Goal: Transaction & Acquisition: Obtain resource

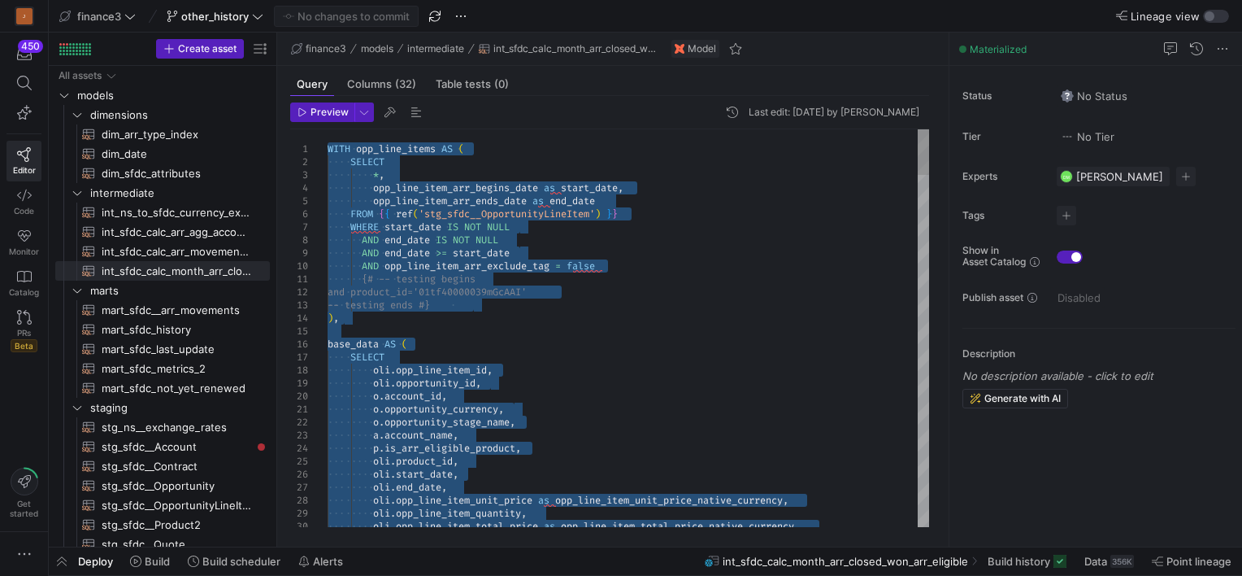
type textarea "{# -- testing begins and product_id='01tf40000039mGcAAI' -- testing ends #} ), …"
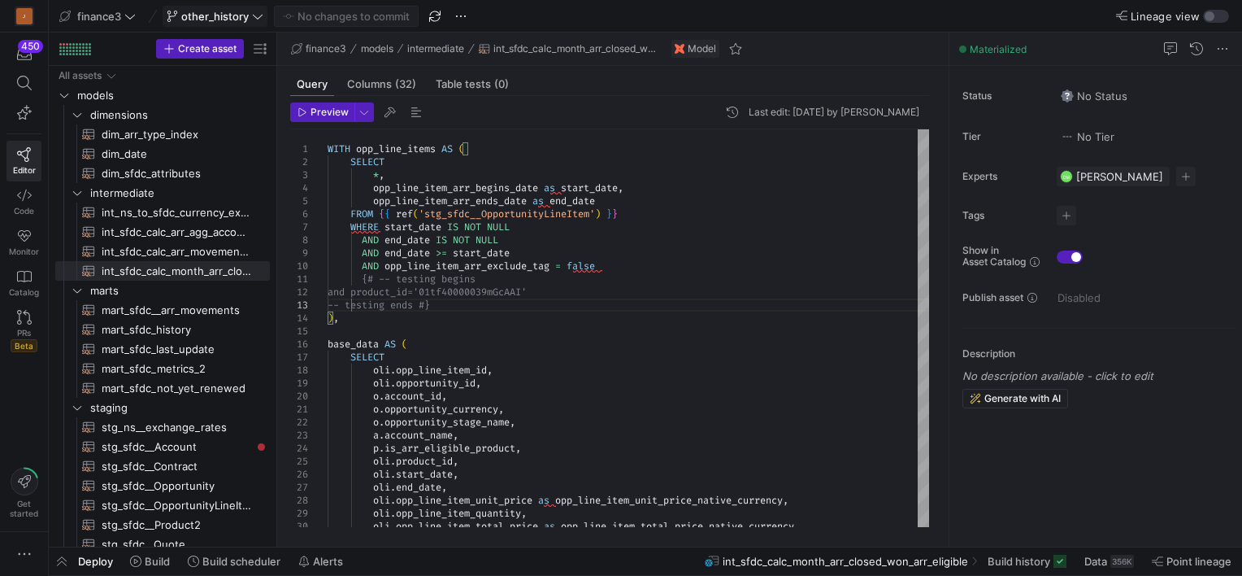
click at [229, 20] on span "other_history" at bounding box center [214, 16] width 67 height 13
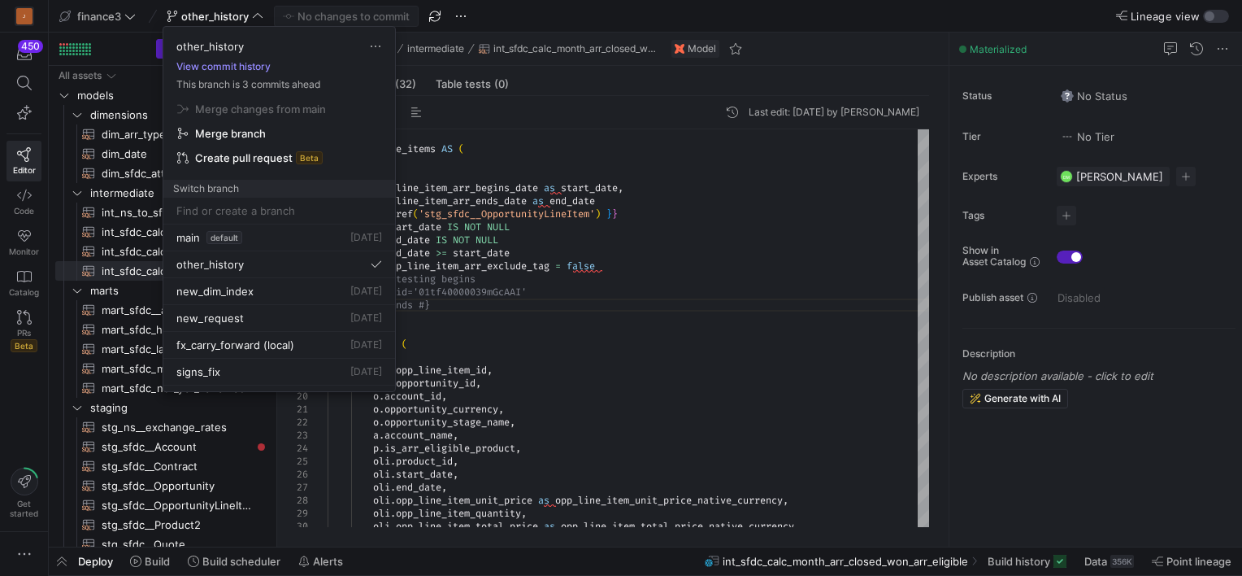
click at [220, 65] on button "View commit history" at bounding box center [223, 66] width 120 height 11
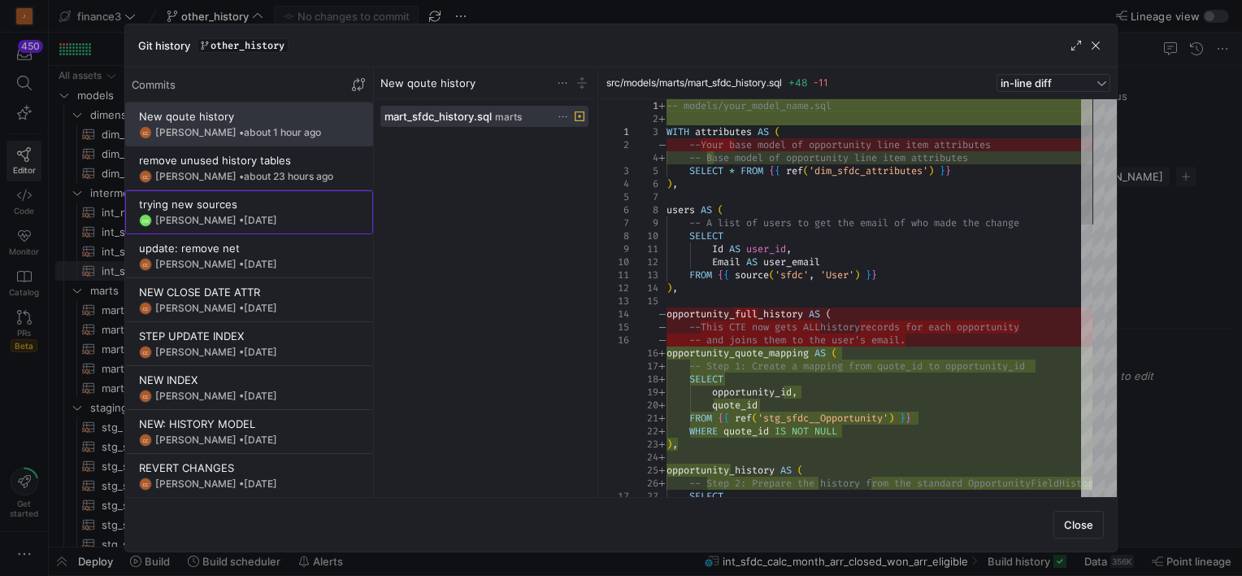
click at [236, 211] on y42-git-commit-item "trying new sources DM David McCandless • 4 Sept 2025" at bounding box center [249, 212] width 220 height 29
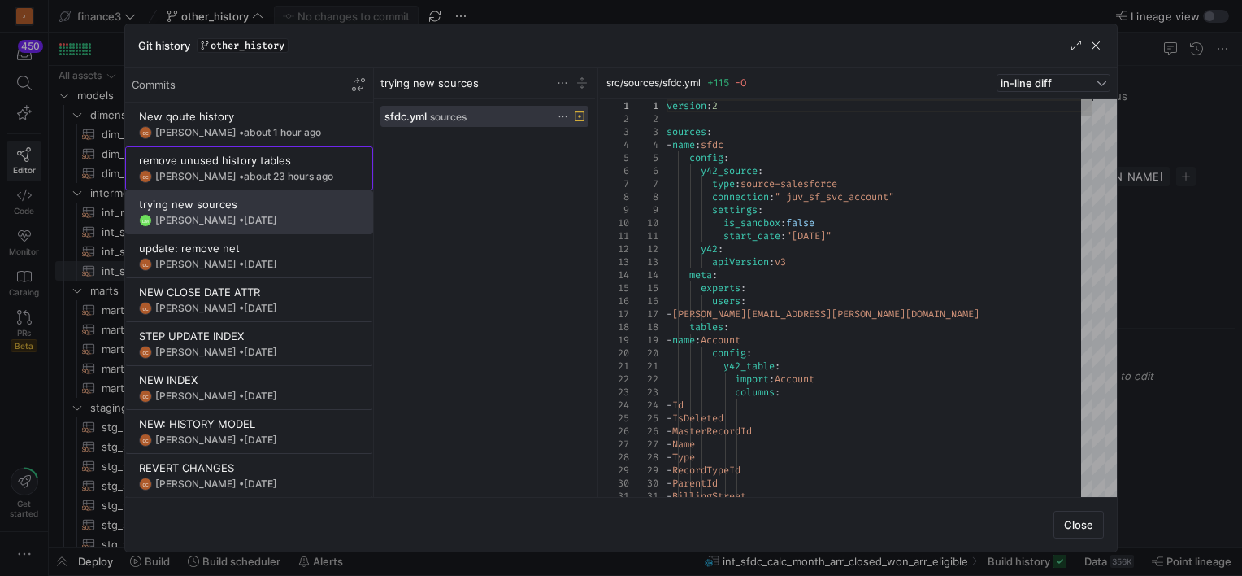
click at [194, 174] on div "Carlos Conde • about 23 hours ago" at bounding box center [244, 176] width 178 height 11
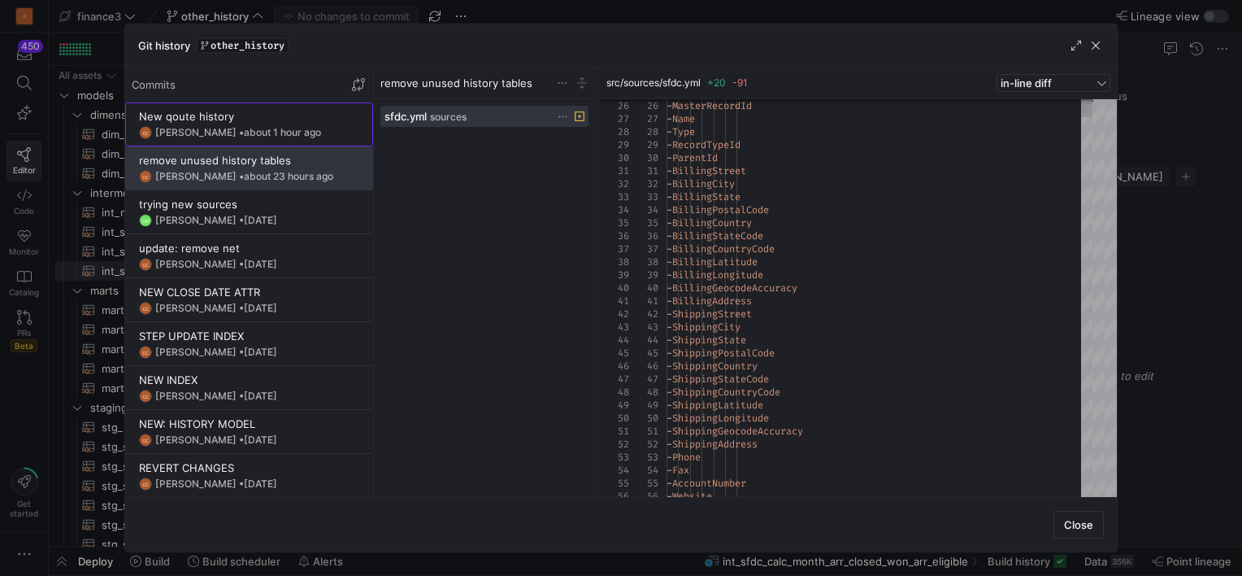
click at [222, 130] on div "Carlos Conde • about 1 hour ago" at bounding box center [238, 132] width 166 height 11
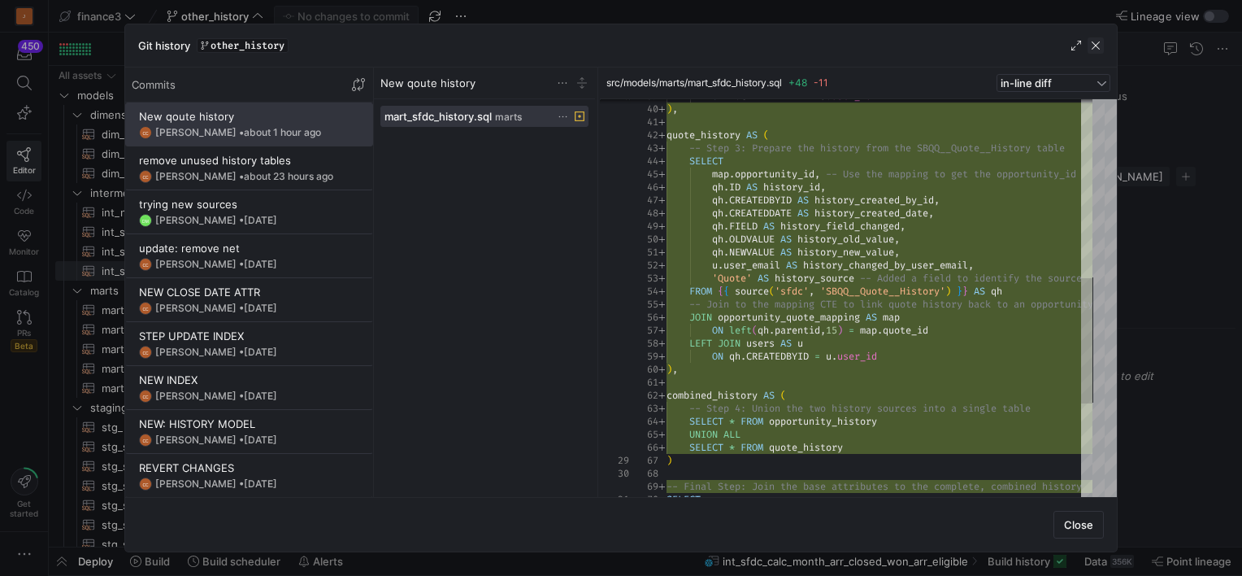
click at [1093, 42] on span "button" at bounding box center [1096, 45] width 16 height 16
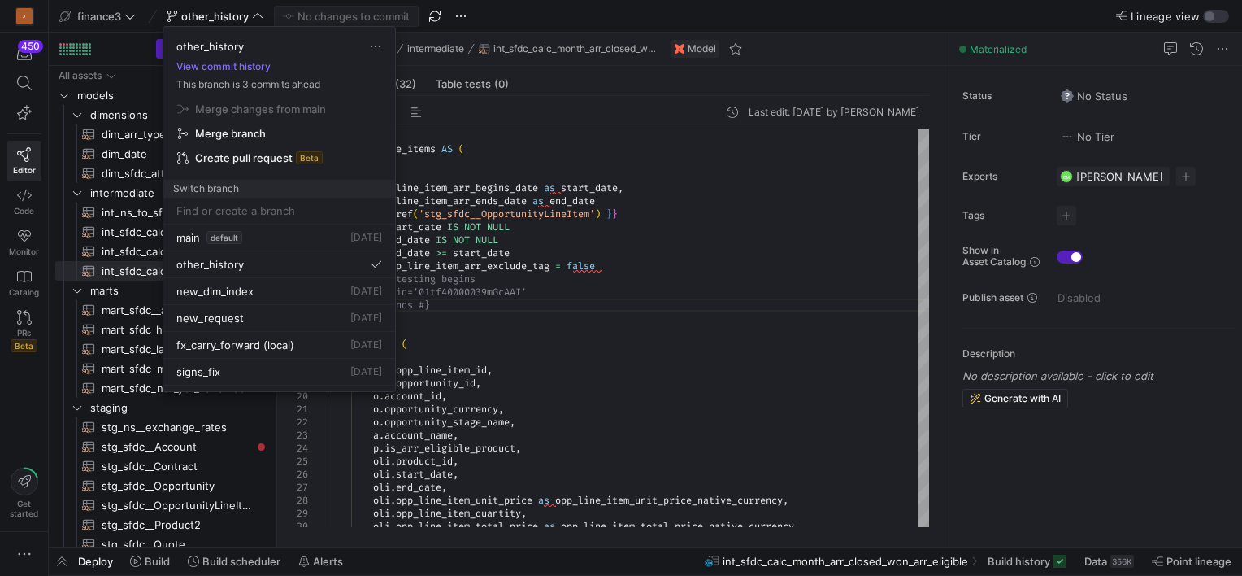
click at [215, 133] on span "Merge branch" at bounding box center [230, 133] width 71 height 13
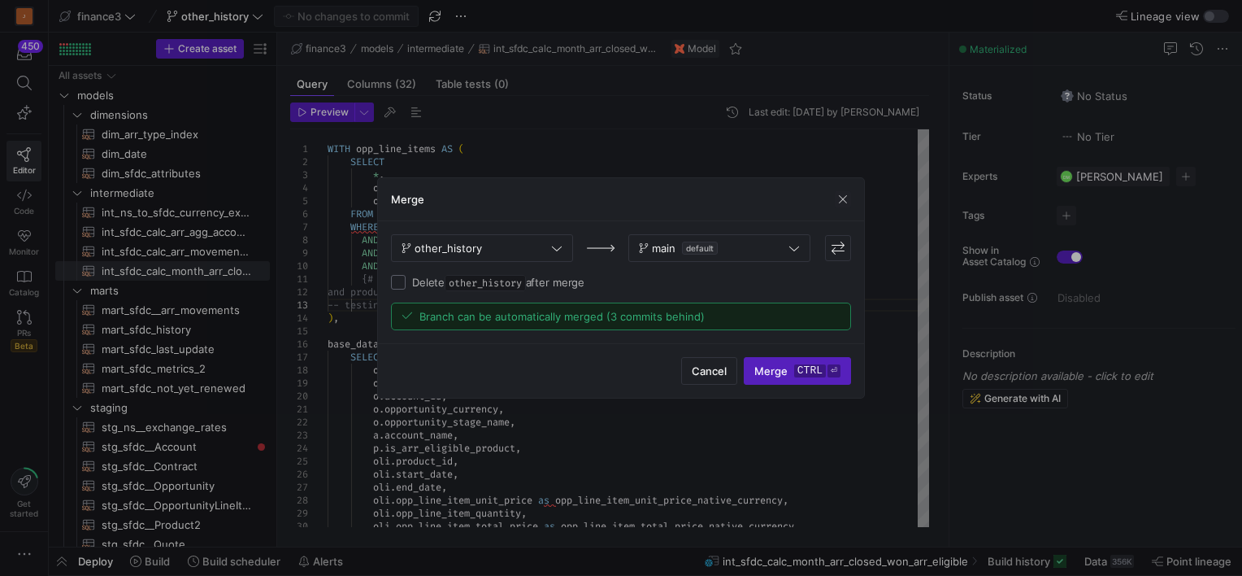
click at [399, 277] on input "Delete other_history after merge" at bounding box center [398, 282] width 15 height 15
checkbox input "true"
click at [784, 372] on span "Merge ctrl ⏎" at bounding box center [797, 370] width 86 height 13
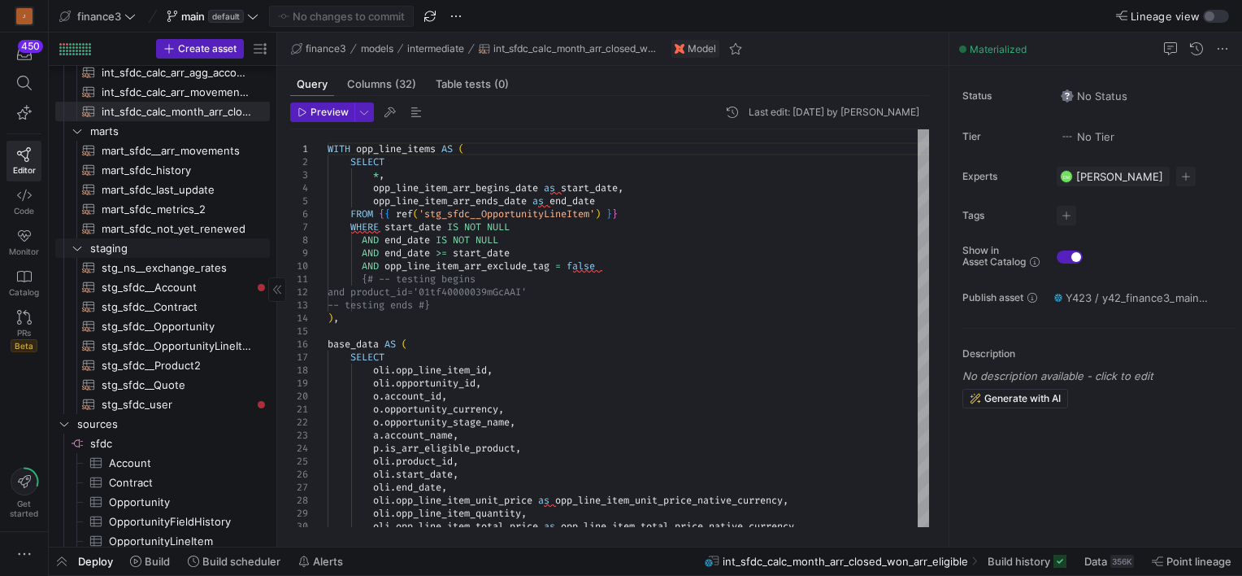
scroll to position [244, 0]
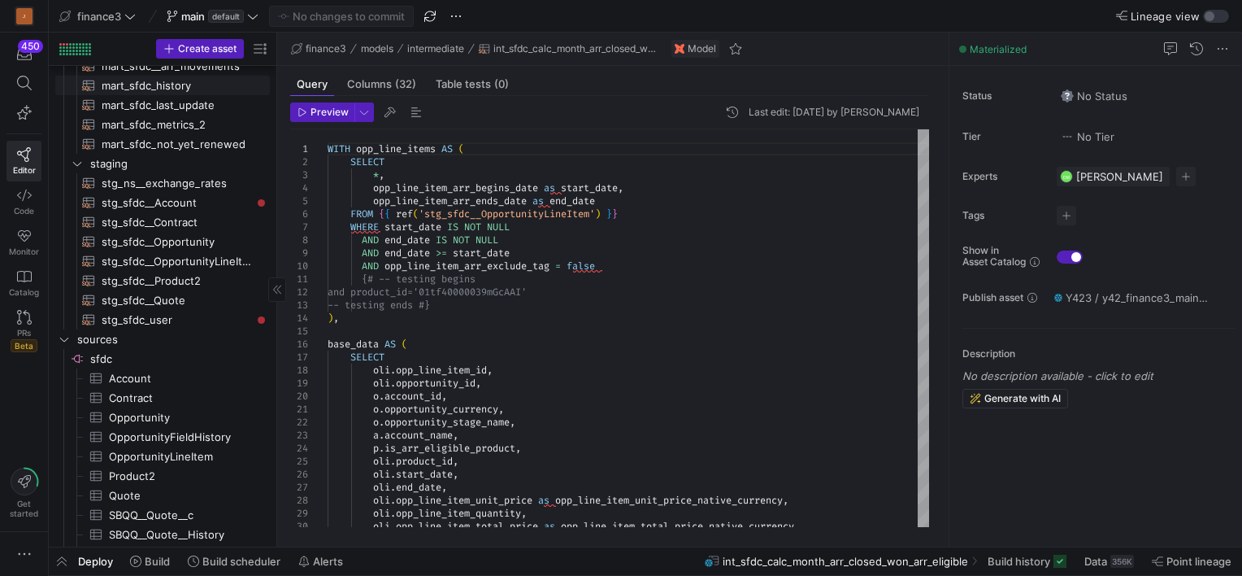
click at [152, 91] on span "mart_sfdc_history​​​​​​​​​​" at bounding box center [177, 85] width 150 height 19
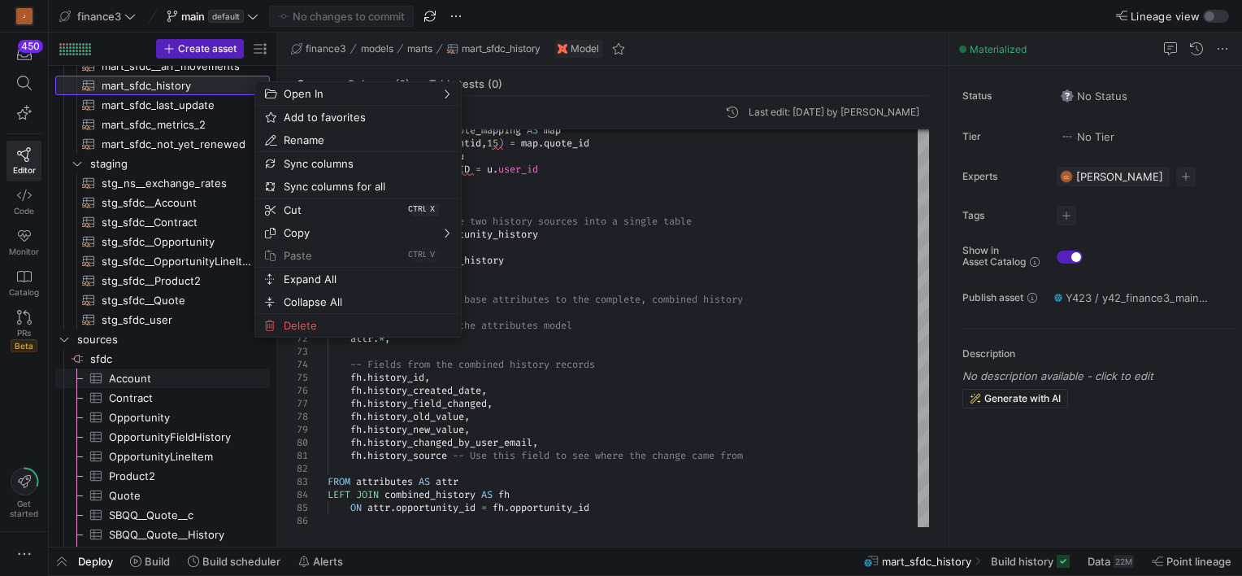
scroll to position [299, 0]
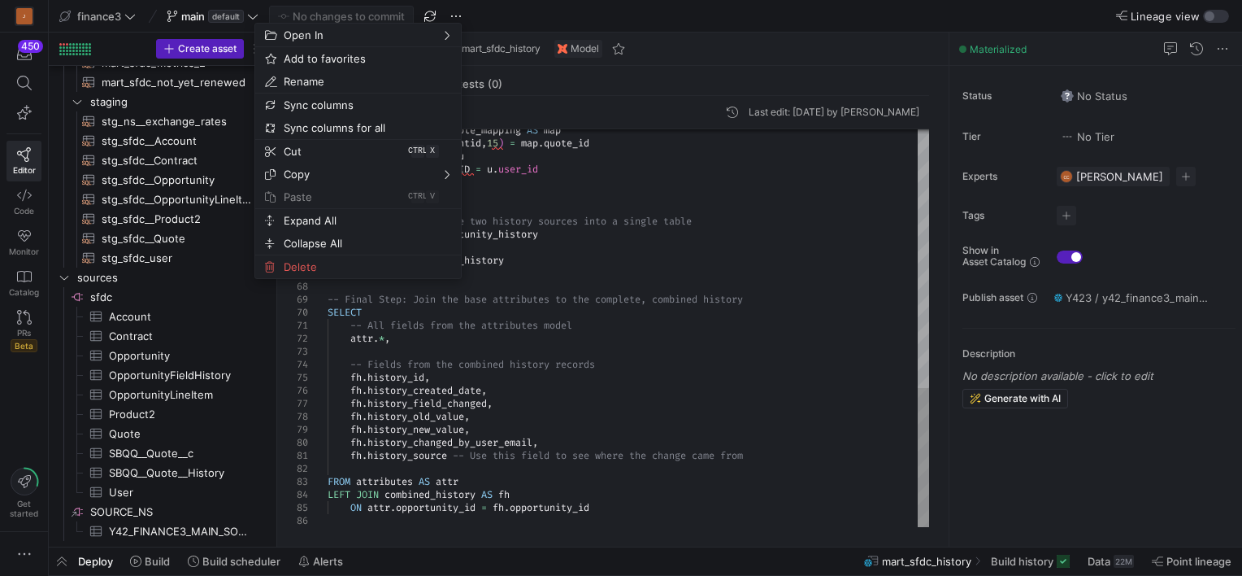
type textarea "-- All fields from the attributes model attr.*, -- Fields from the combined his…"
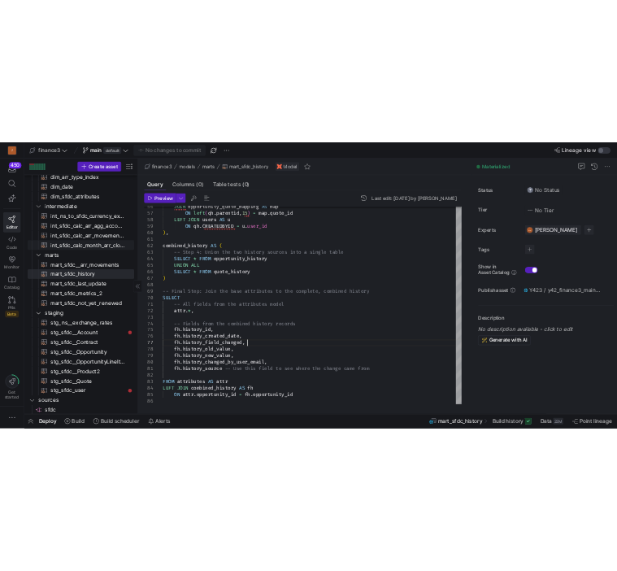
scroll to position [62, 0]
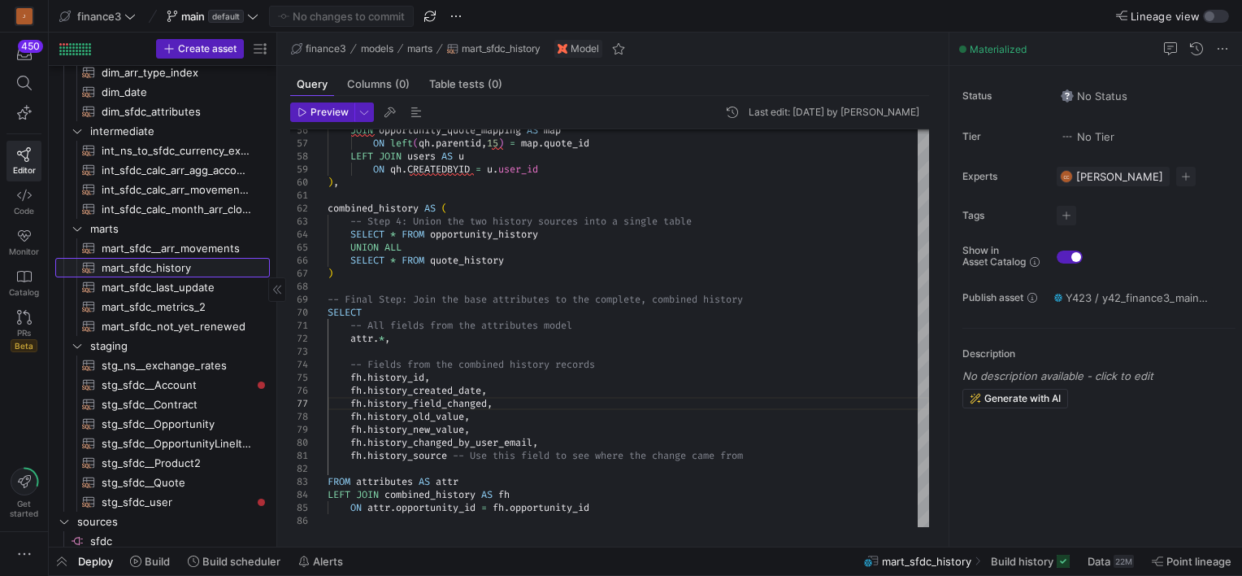
click at [159, 263] on span "mart_sfdc_history​​​​​​​​​​" at bounding box center [177, 268] width 150 height 19
click at [55, 556] on span "button" at bounding box center [62, 561] width 26 height 28
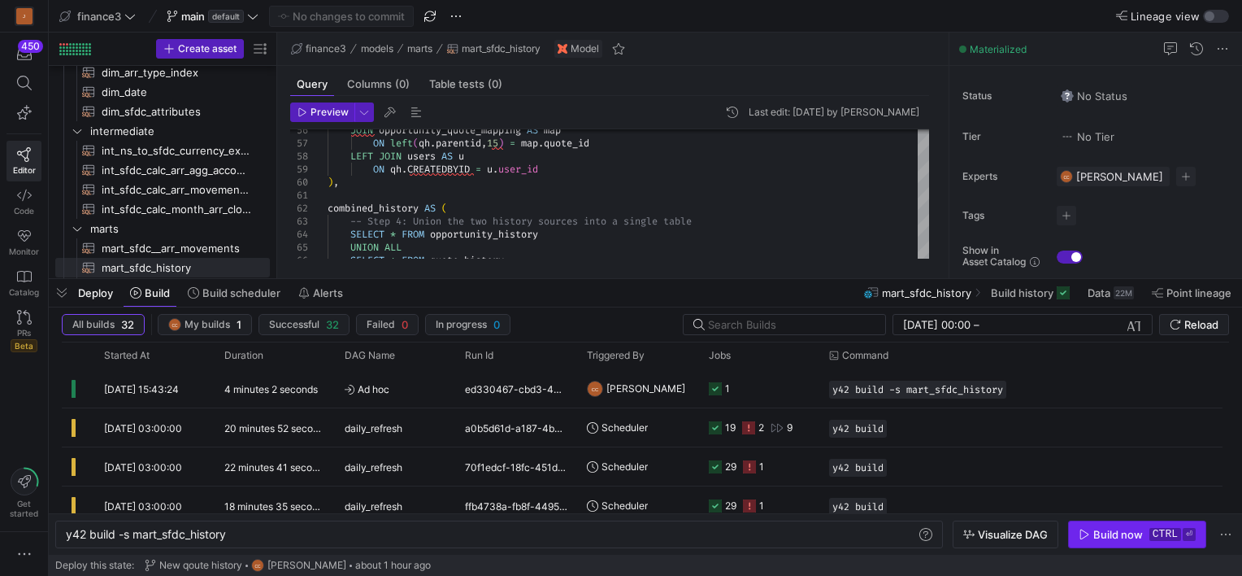
click at [1089, 537] on icon "button" at bounding box center [1084, 533] width 11 height 11
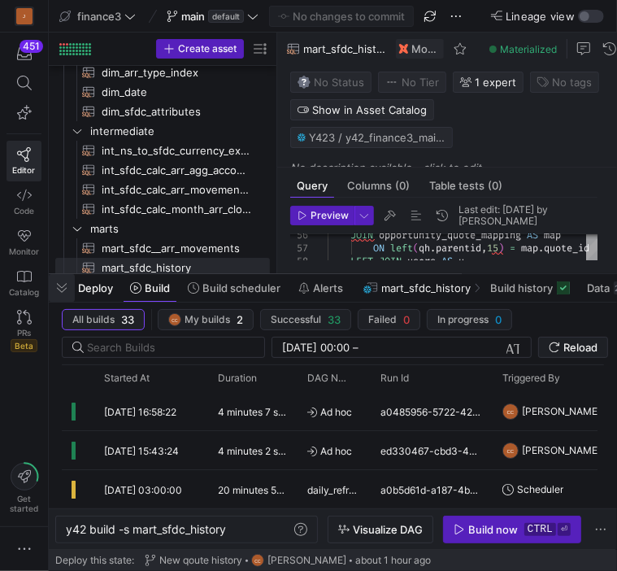
click at [55, 291] on span "button" at bounding box center [62, 288] width 26 height 28
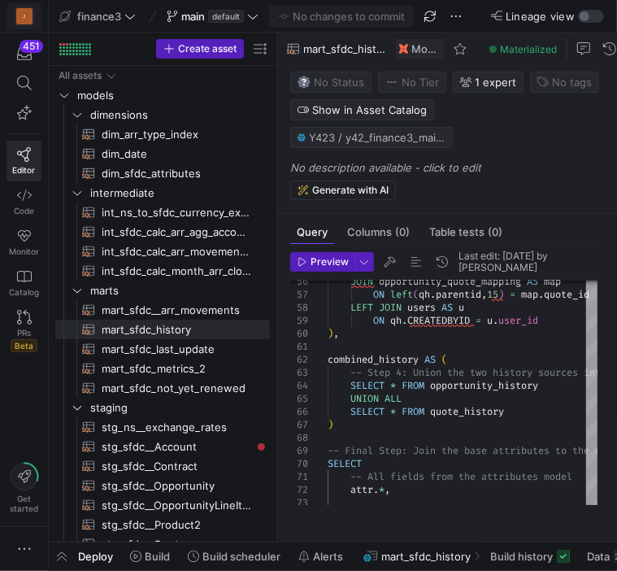
click at [20, 8] on div "J" at bounding box center [24, 16] width 16 height 16
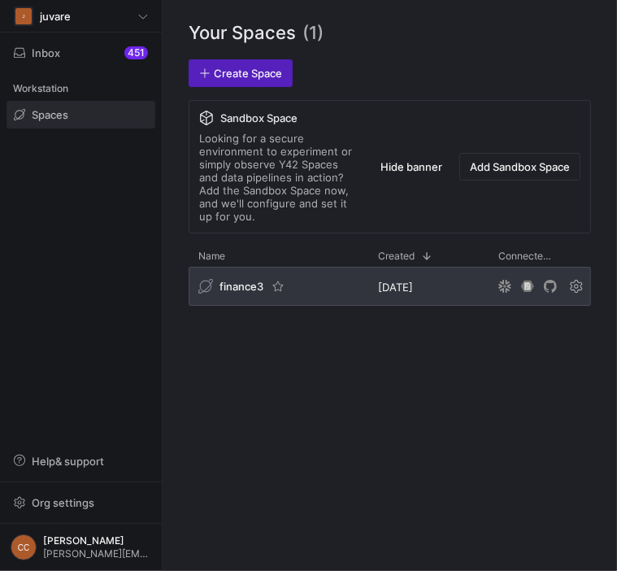
click at [237, 282] on span "finance3" at bounding box center [241, 286] width 44 height 13
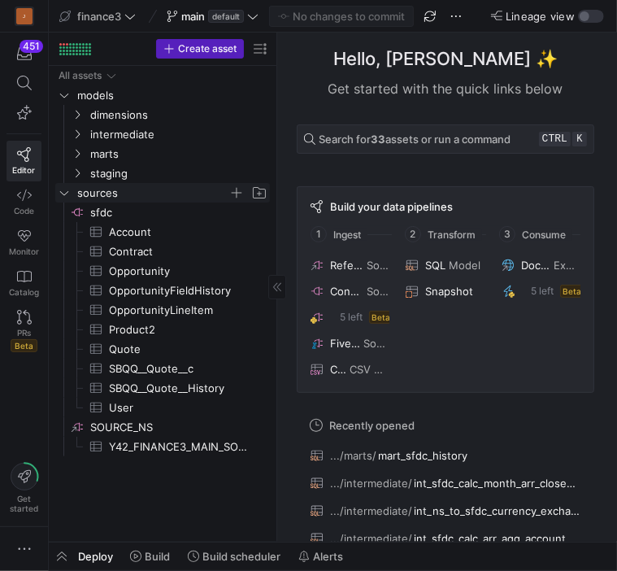
click at [90, 193] on span "sources" at bounding box center [152, 193] width 151 height 19
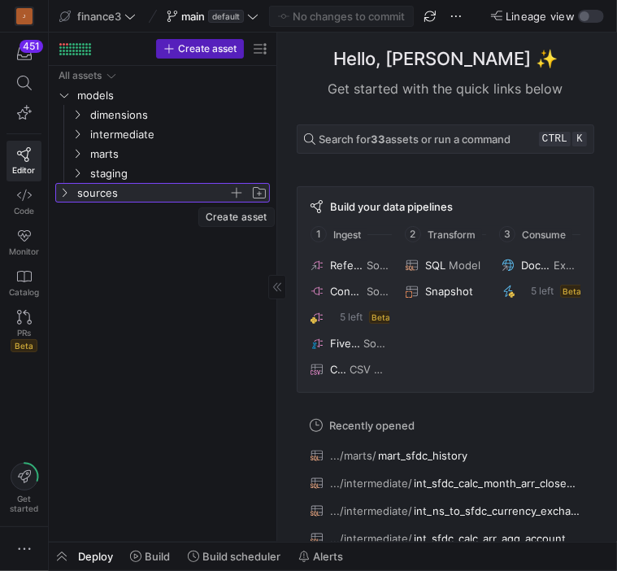
click at [236, 193] on span "button" at bounding box center [236, 193] width 16 height 16
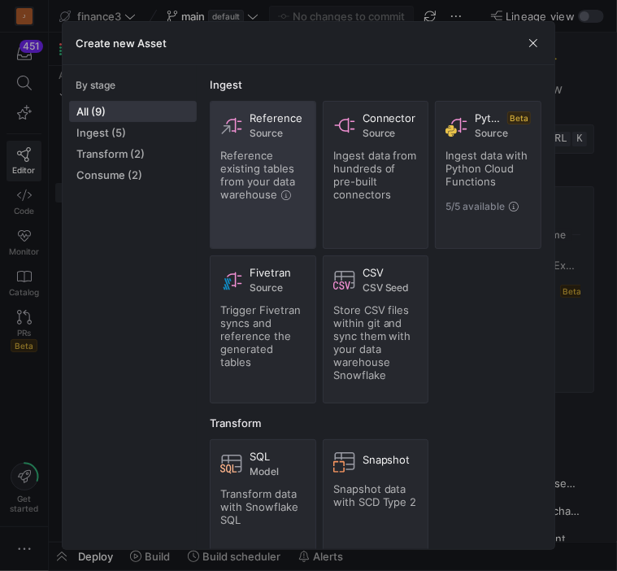
click at [262, 135] on span "Source" at bounding box center [278, 133] width 56 height 11
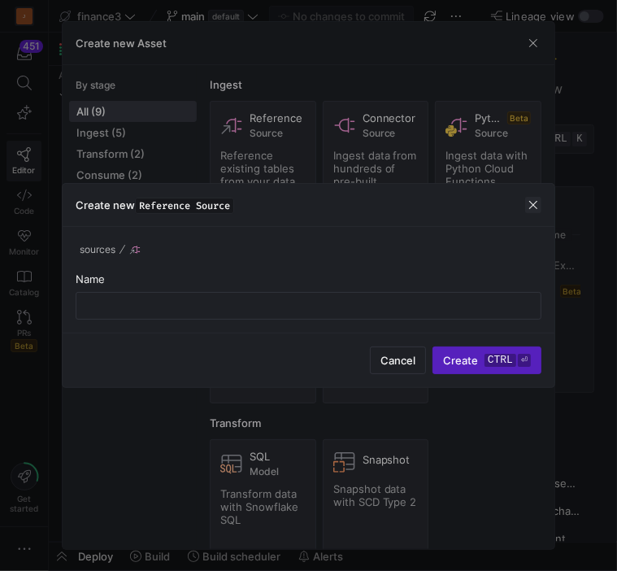
click at [537, 212] on span "button" at bounding box center [533, 205] width 16 height 16
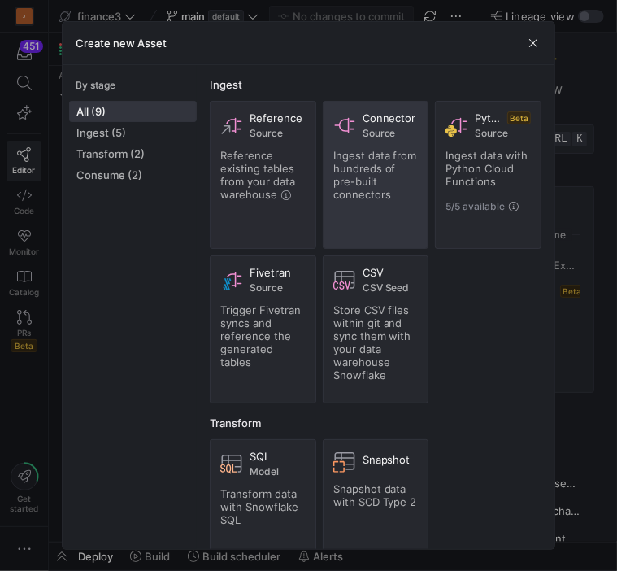
click at [413, 180] on span "Ingest data from hundreds of pre-built connectors" at bounding box center [375, 175] width 84 height 52
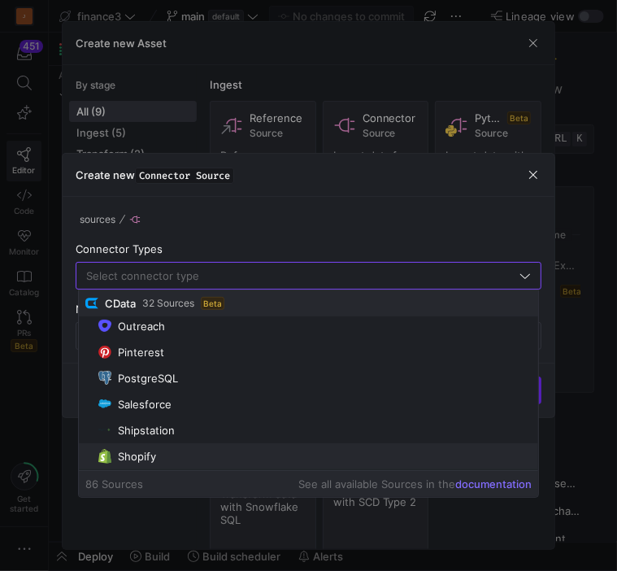
scroll to position [488, 0]
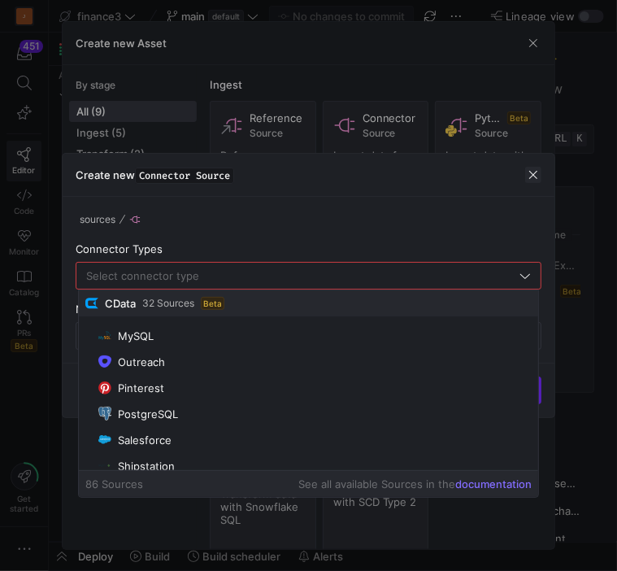
click at [537, 170] on span "button" at bounding box center [533, 175] width 16 height 16
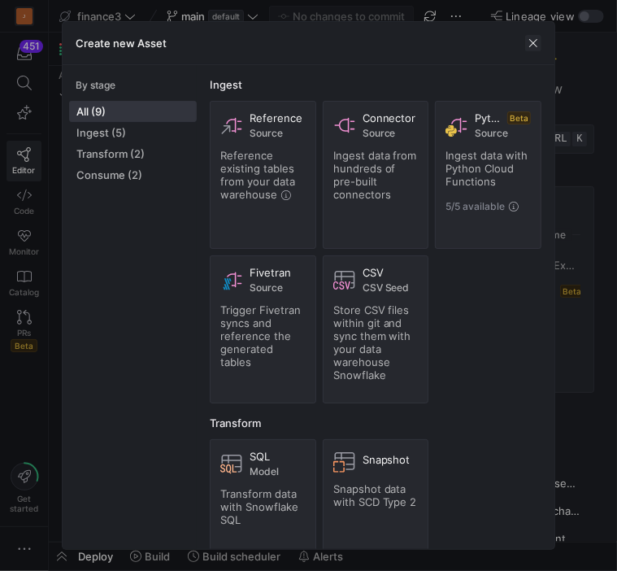
click at [530, 47] on span "button" at bounding box center [533, 43] width 16 height 16
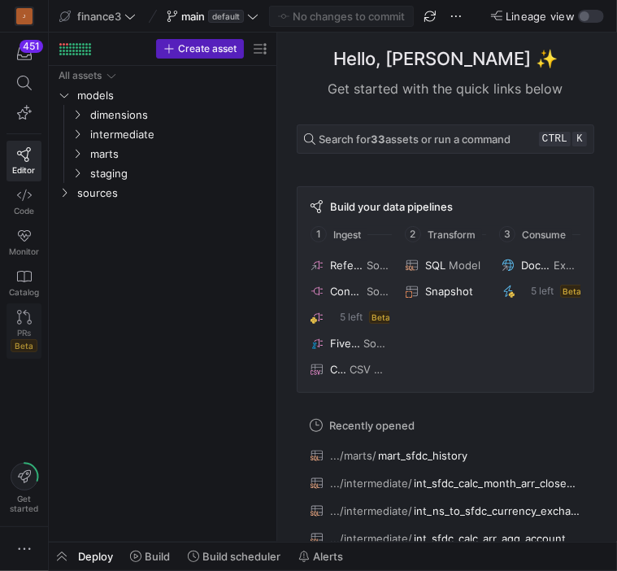
click at [21, 318] on icon at bounding box center [24, 317] width 15 height 15
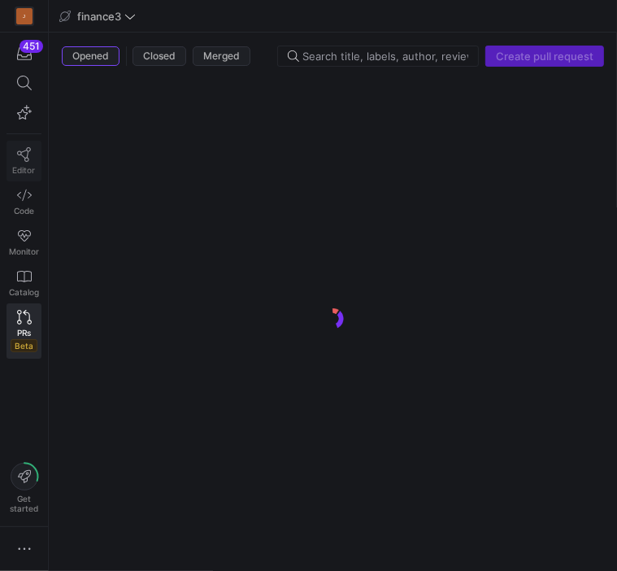
click at [23, 150] on icon at bounding box center [24, 154] width 14 height 15
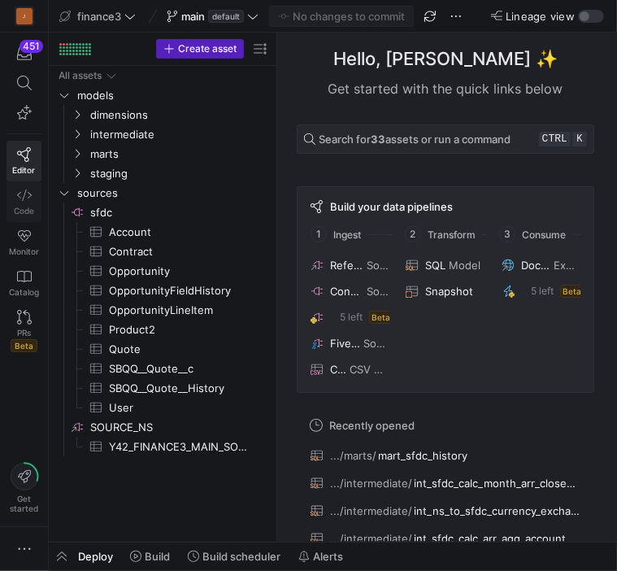
click at [17, 193] on icon at bounding box center [24, 194] width 15 height 11
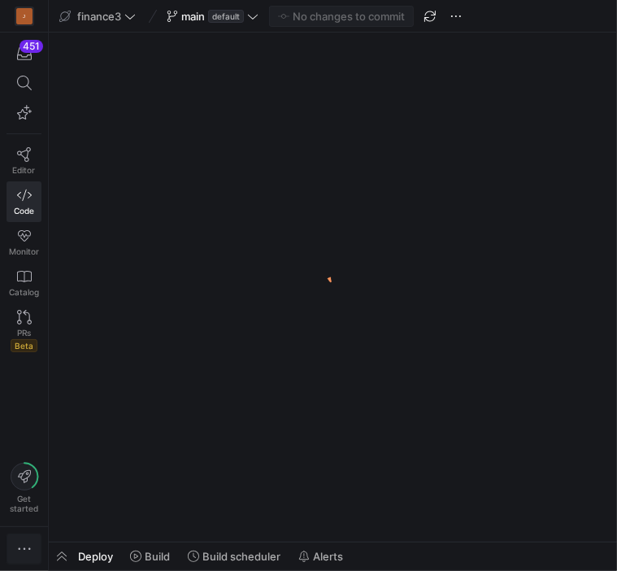
click at [33, 545] on span "button" at bounding box center [24, 549] width 20 height 16
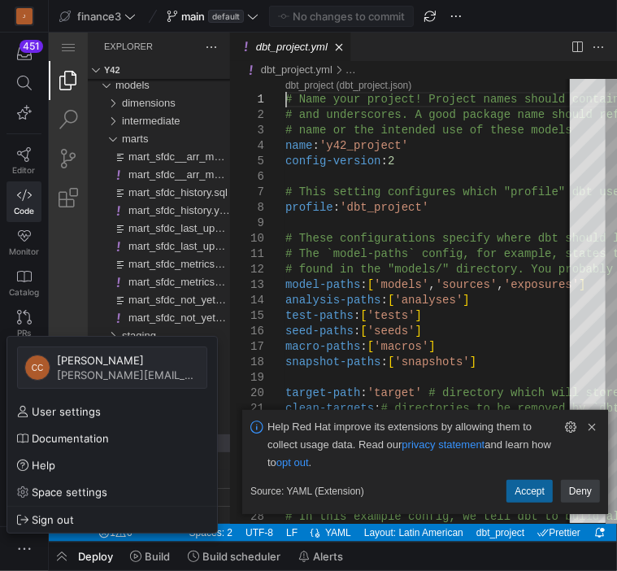
click at [65, 556] on div at bounding box center [308, 285] width 617 height 571
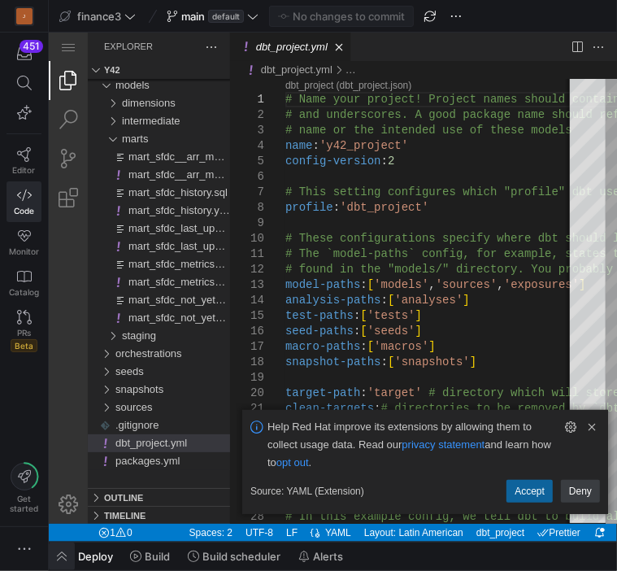
click at [52, 556] on span "button" at bounding box center [62, 556] width 26 height 28
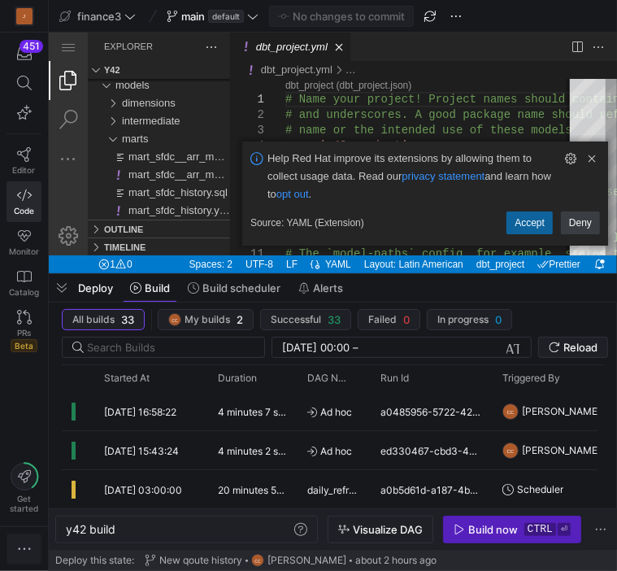
click at [17, 541] on icon "button" at bounding box center [24, 549] width 16 height 16
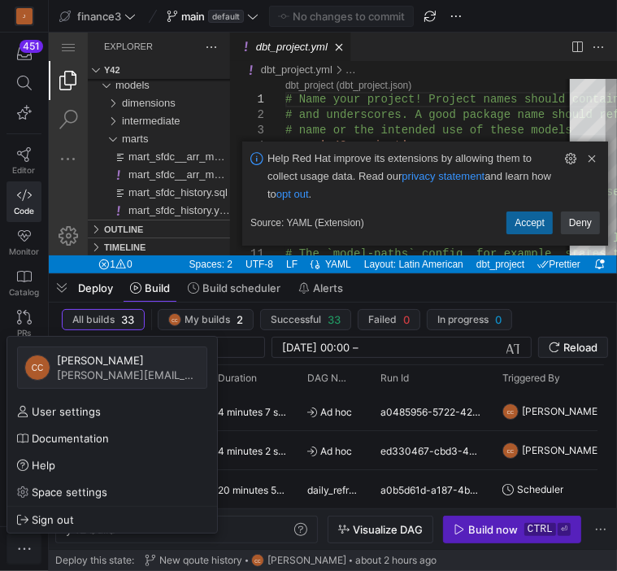
click at [17, 540] on div at bounding box center [308, 285] width 617 height 571
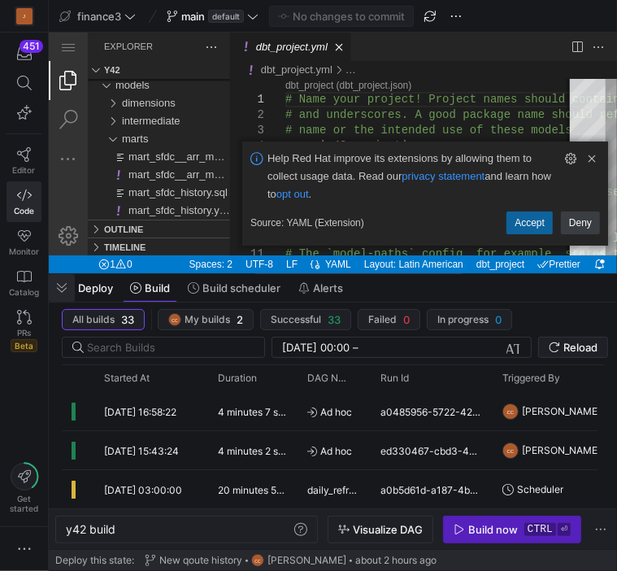
click at [62, 280] on span "button" at bounding box center [62, 288] width 26 height 28
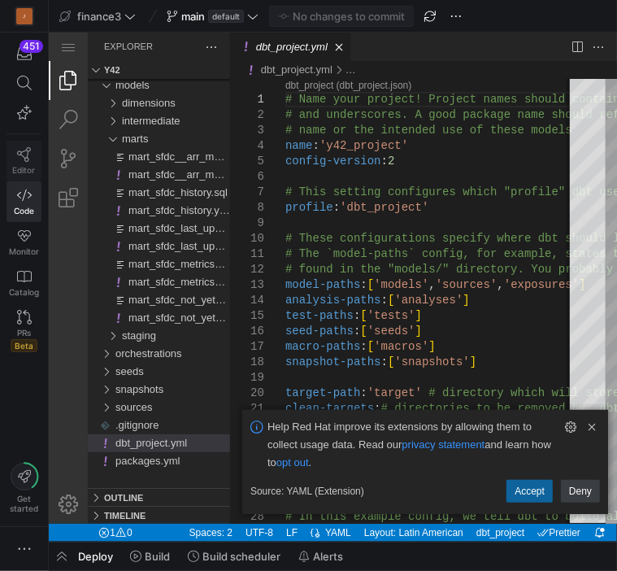
click at [19, 160] on link "Editor" at bounding box center [24, 161] width 35 height 41
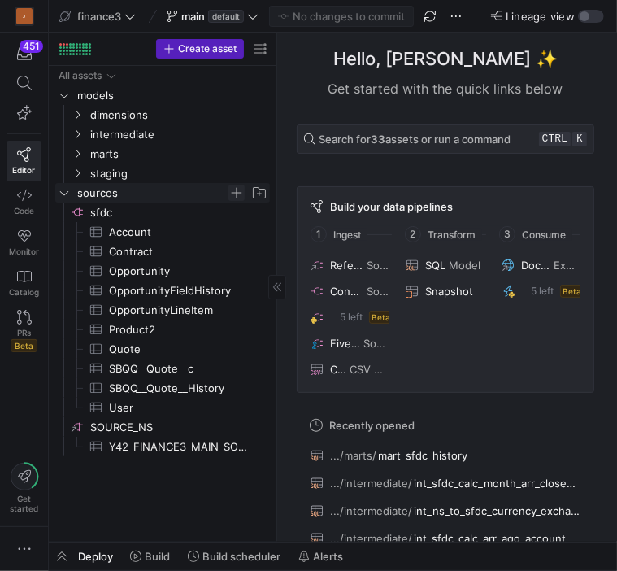
click at [233, 190] on span "Press SPACE to select this row." at bounding box center [236, 193] width 16 height 16
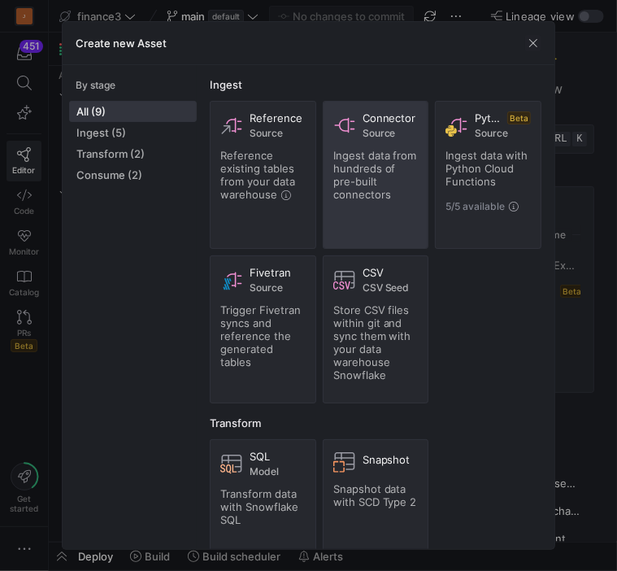
click at [354, 166] on span "Ingest data from hundreds of pre-built connectors" at bounding box center [375, 175] width 84 height 52
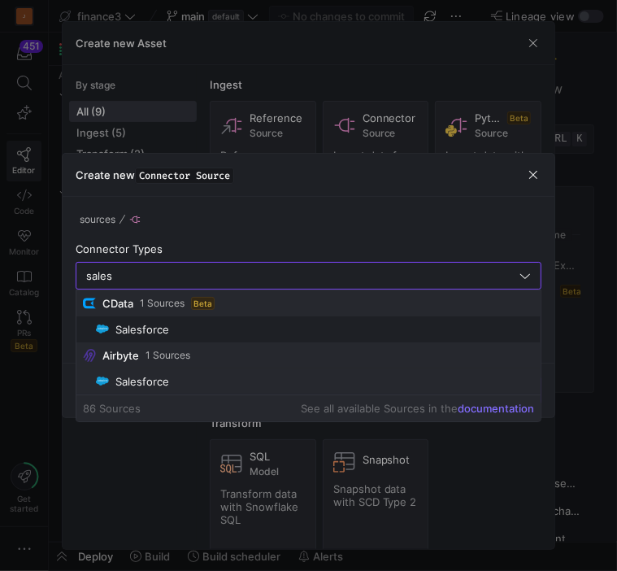
click at [162, 375] on div "Salesforce" at bounding box center [142, 381] width 54 height 13
type input "Salesforce"
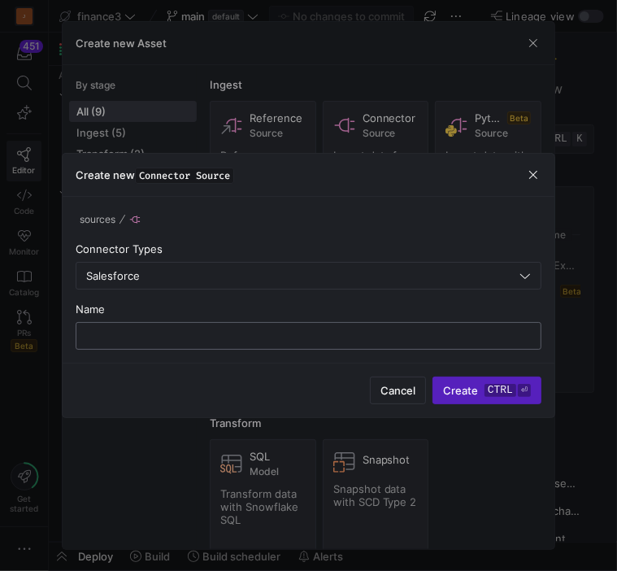
click at [189, 330] on input "text" at bounding box center [308, 335] width 438 height 13
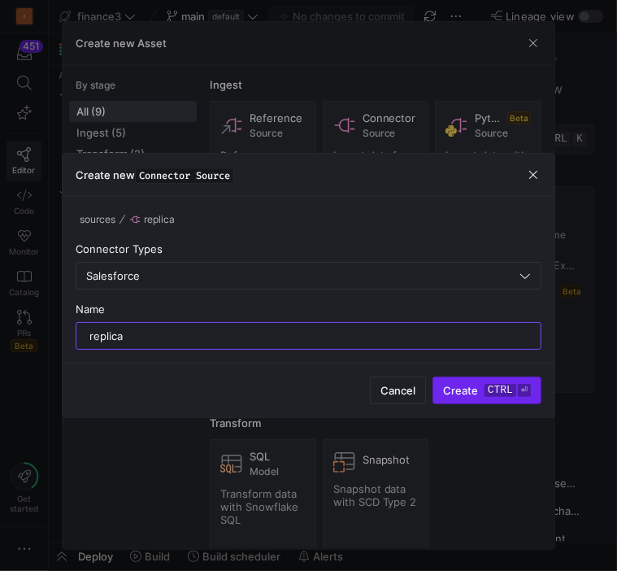
type input "replica"
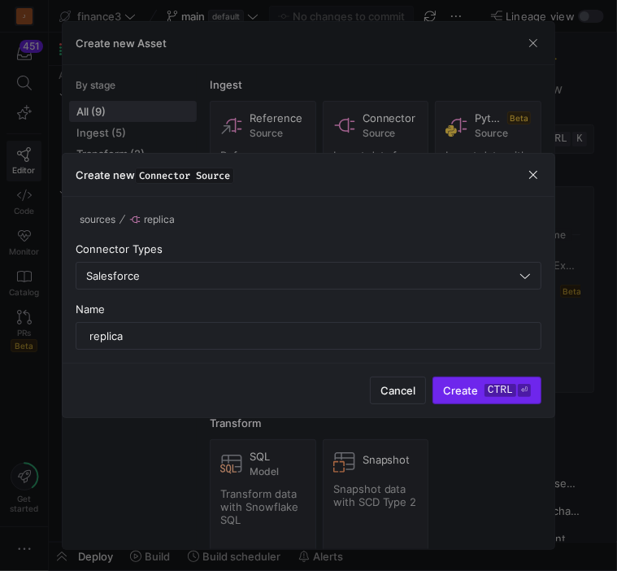
click at [468, 390] on span "Create ctrl ⏎" at bounding box center [487, 390] width 88 height 13
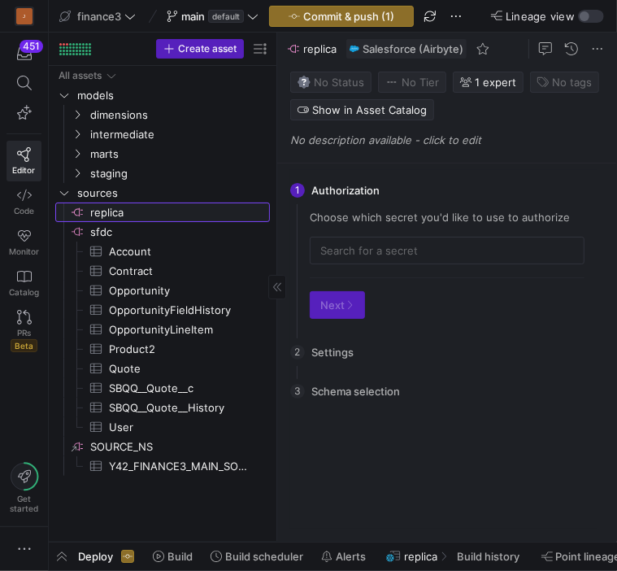
click at [99, 213] on span "replica​​​​​​​​" at bounding box center [178, 212] width 177 height 19
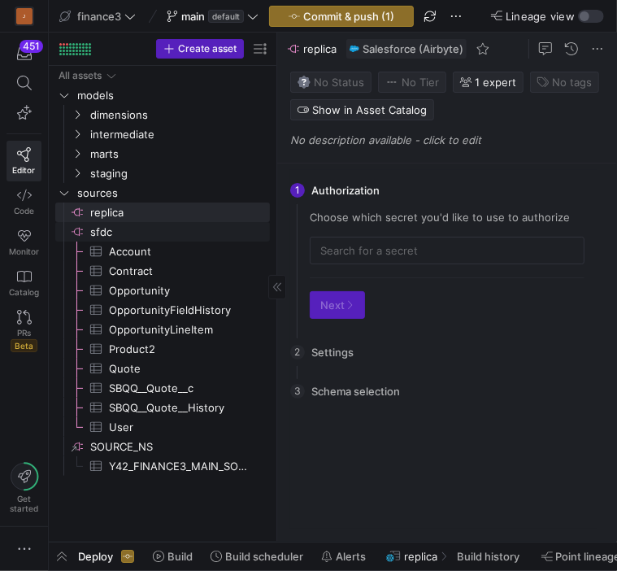
click at [88, 230] on span "sfdc​​​​​​​​" at bounding box center [169, 232] width 200 height 18
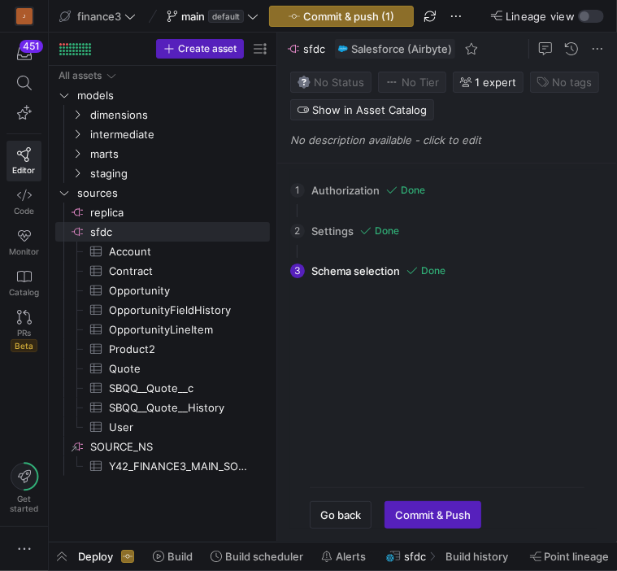
click at [387, 186] on div "1 Authorization Done Choose which secret you'd like to use to authorize juv_sf_…" at bounding box center [443, 190] width 307 height 41
click at [351, 184] on div "1 Authorization Done Choose which secret you'd like to use to authorize juv_sf_…" at bounding box center [443, 190] width 307 height 41
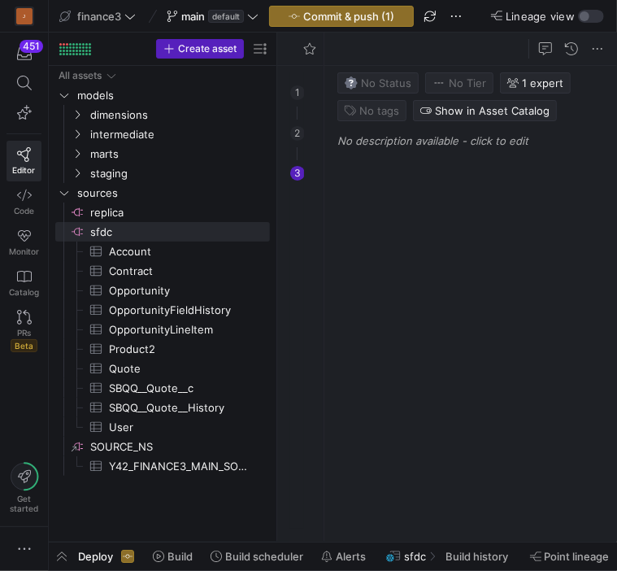
click at [304, 133] on div "2 Settings Done Configure your connector settings. Sandbox Start Date 31/12/189…" at bounding box center [297, 133] width 14 height 41
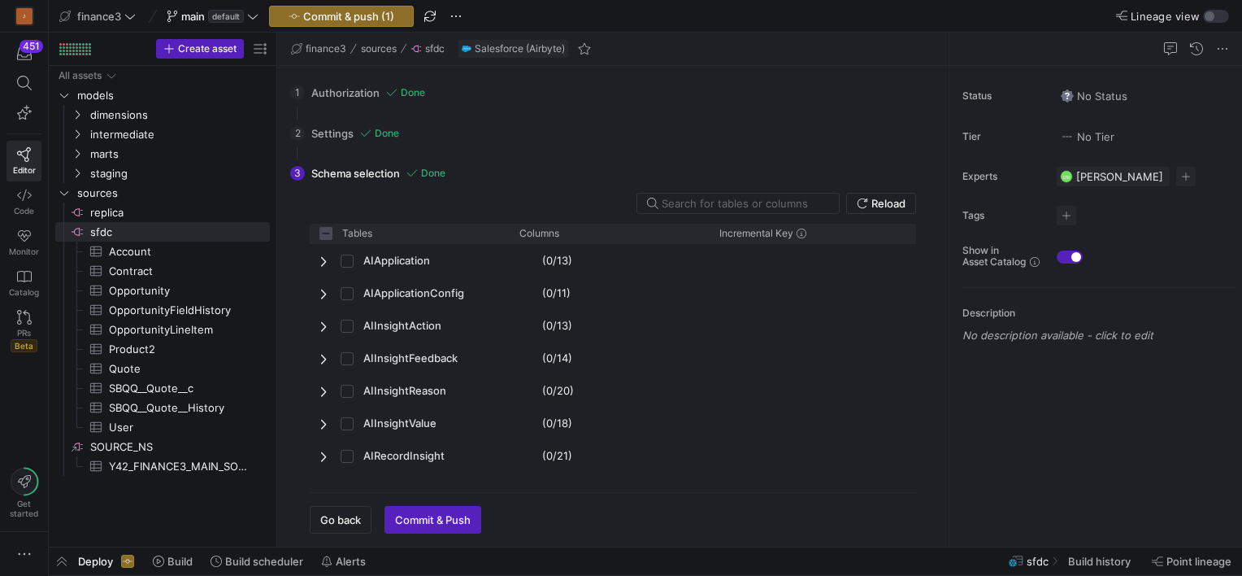
checkbox input "false"
click at [350, 94] on div "1 Authorization Done Choose which secret you'd like to use to authorize juv_sf_…" at bounding box center [609, 92] width 639 height 41
click at [115, 203] on span "replica​​​​​​​​" at bounding box center [178, 212] width 177 height 19
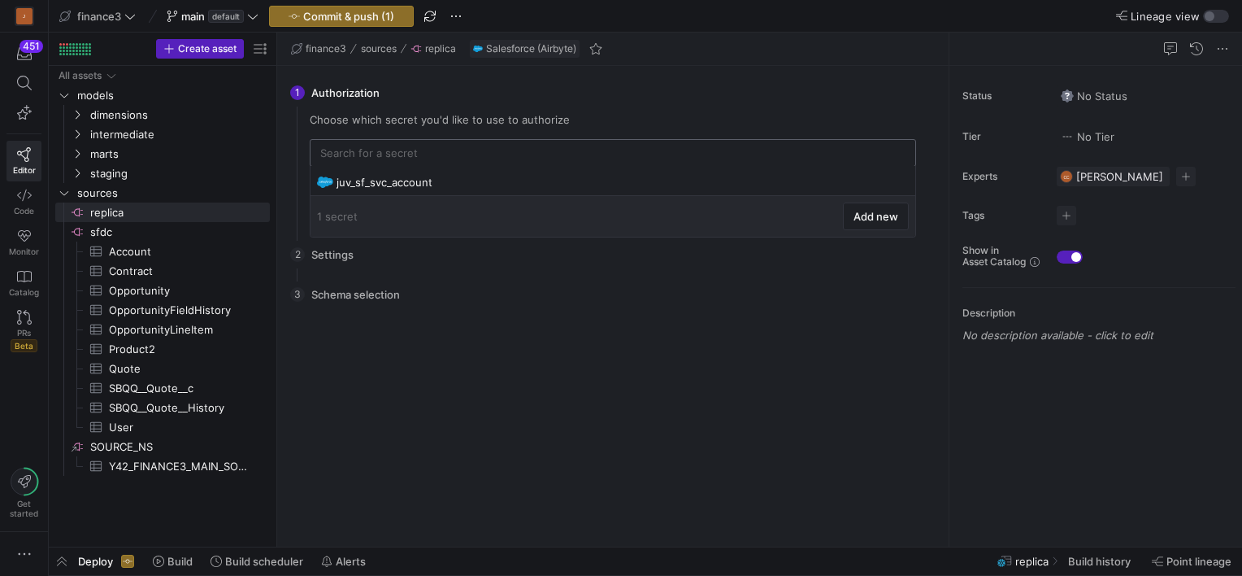
click at [406, 159] on input "text" at bounding box center [612, 152] width 585 height 13
click at [371, 182] on div "juv_sf_svc_account" at bounding box center [615, 182] width 556 height 13
type input "juv_sf_svc_account"
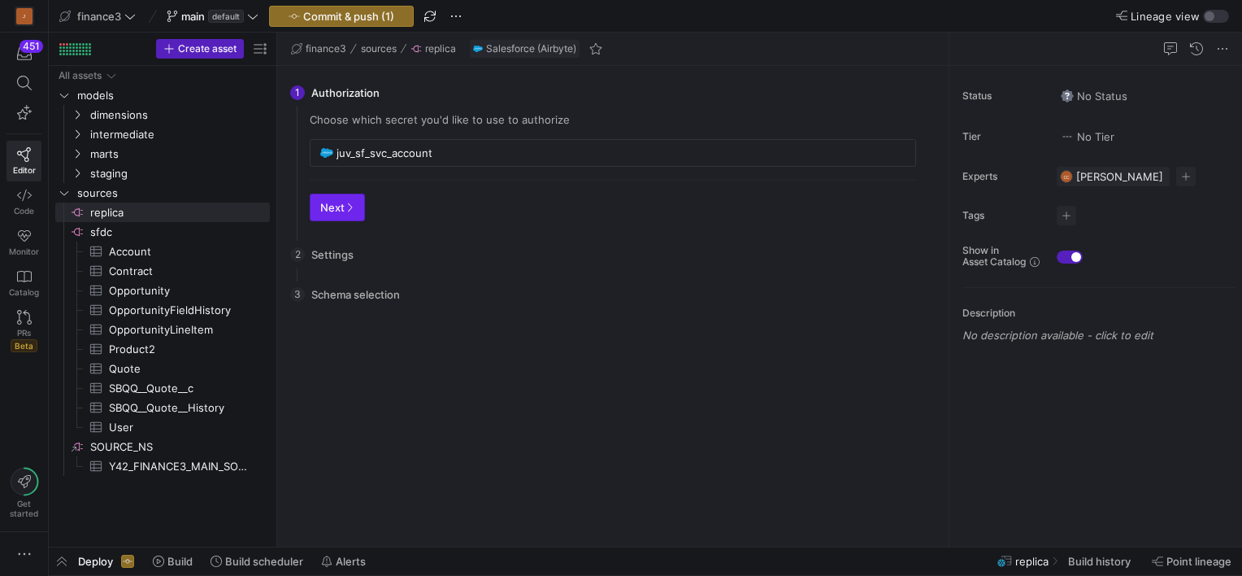
click at [338, 212] on span "Next" at bounding box center [337, 207] width 34 height 13
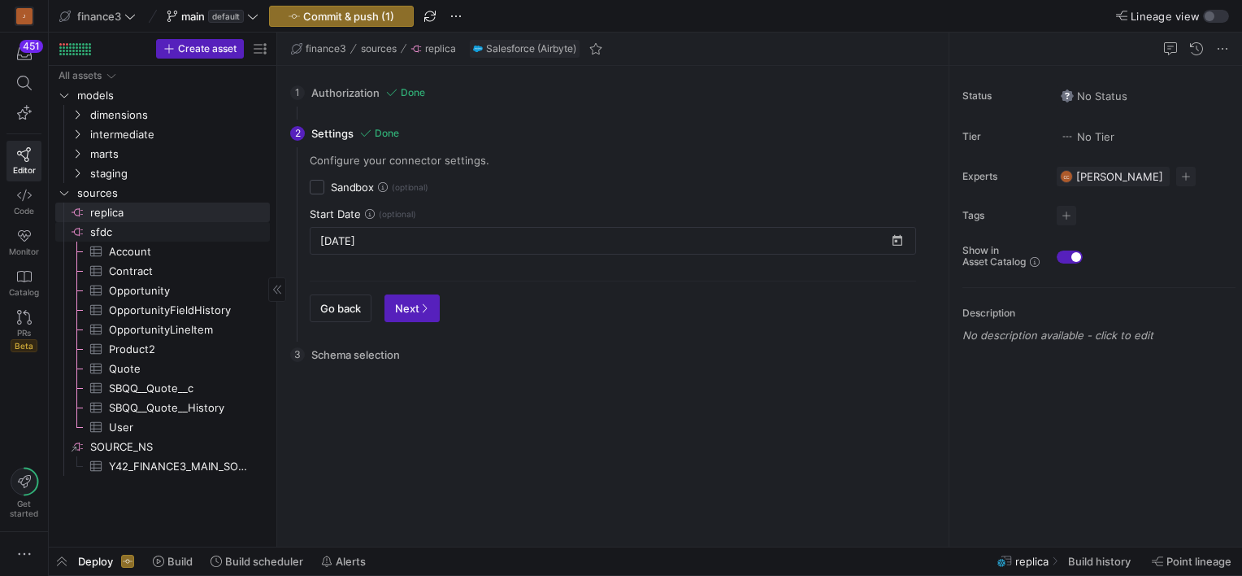
click at [101, 231] on span "sfdc​​​​​​​​" at bounding box center [178, 232] width 177 height 19
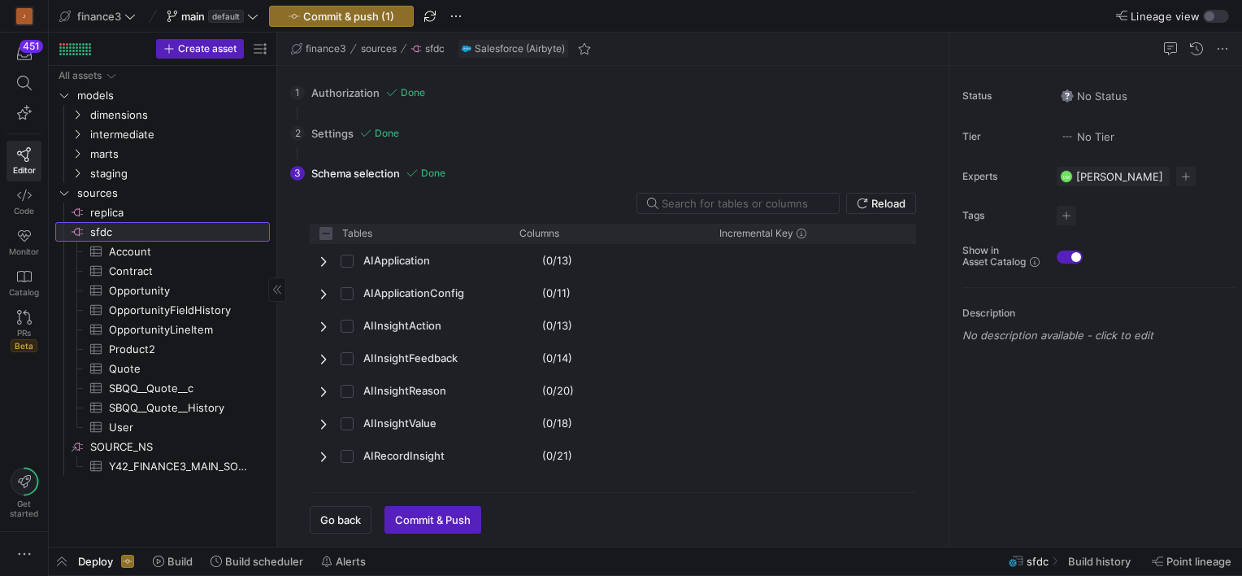
checkbox input "false"
click at [319, 137] on div "2 Settings Done Configure your connector settings. Sandbox Start Date 31/12/189…" at bounding box center [609, 133] width 639 height 41
click at [342, 122] on div "2 Settings Done Configure your connector settings. Sandbox Start Date 31/12/189…" at bounding box center [609, 133] width 639 height 41
click at [124, 212] on span "replica​​​​​​​​" at bounding box center [178, 212] width 177 height 19
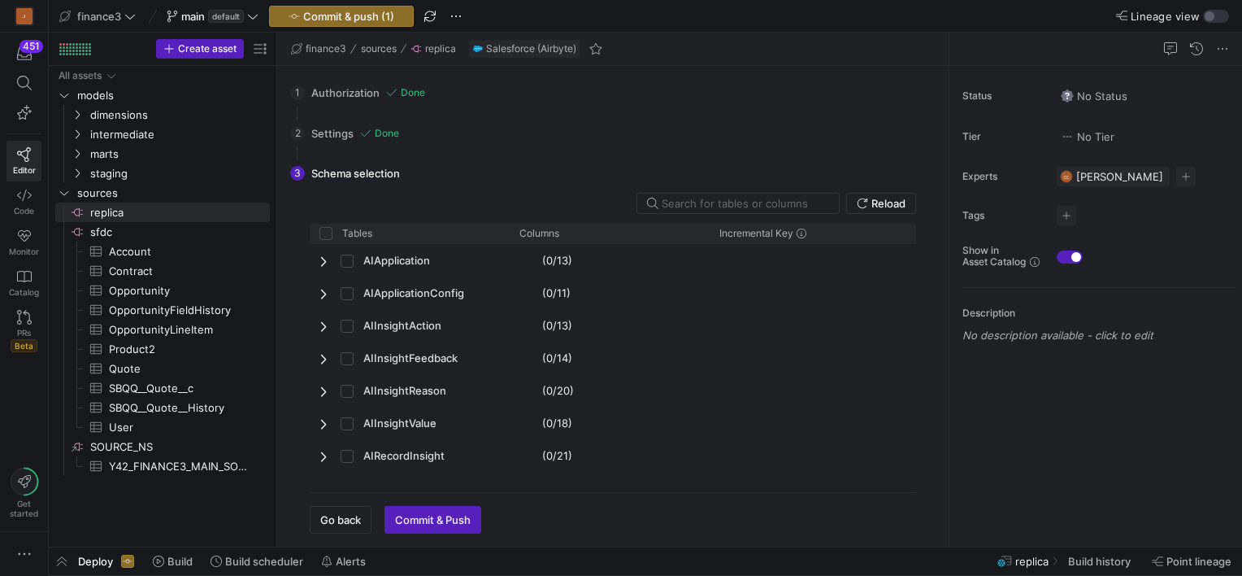
click at [330, 136] on div "2 Settings Done Configure your connector settings. Sandbox Start Date [DATE] Go…" at bounding box center [609, 133] width 639 height 41
click at [362, 94] on div "1 Authorization Done Choose which secret you'd like to use to authorize juv_sf_…" at bounding box center [609, 92] width 639 height 41
click at [307, 144] on div "2 Settings Done Configure your connector settings. Sandbox Start Date [DATE] Go…" at bounding box center [609, 133] width 639 height 41
click at [338, 171] on div "3 Schema selection Reload Tables Drag here to set column labels Tables Columns" at bounding box center [609, 344] width 639 height 380
click at [699, 202] on input "text" at bounding box center [744, 203] width 164 height 13
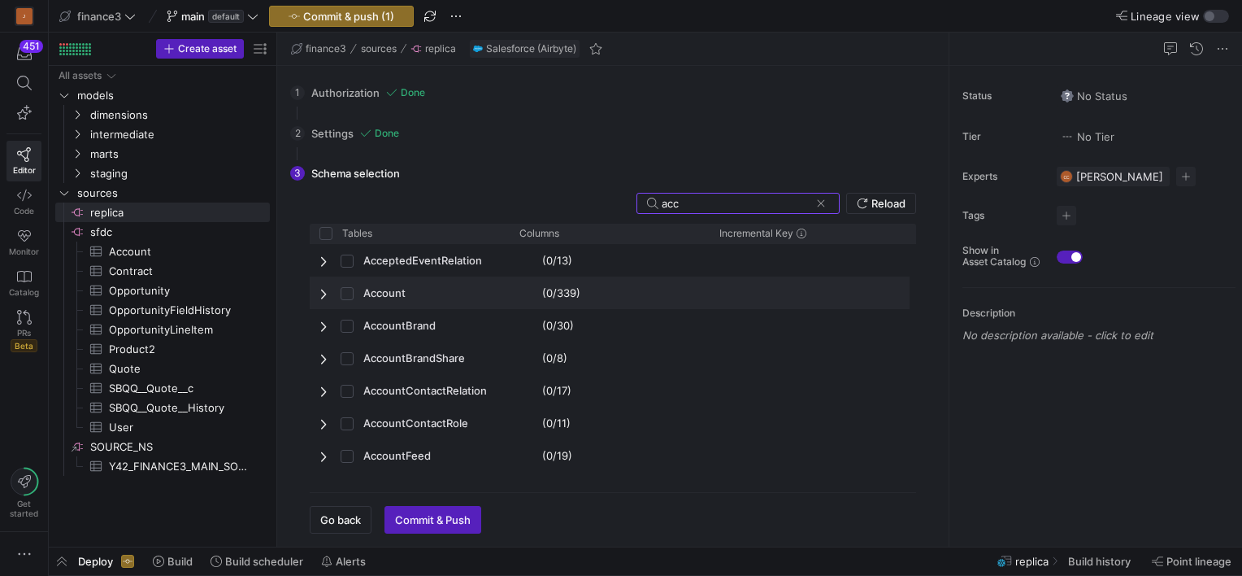
type input "acc"
click at [345, 293] on input "Press Space to toggle row selection (unchecked)" at bounding box center [347, 293] width 13 height 13
checkbox input "true"
checkbox input "false"
checkbox input "true"
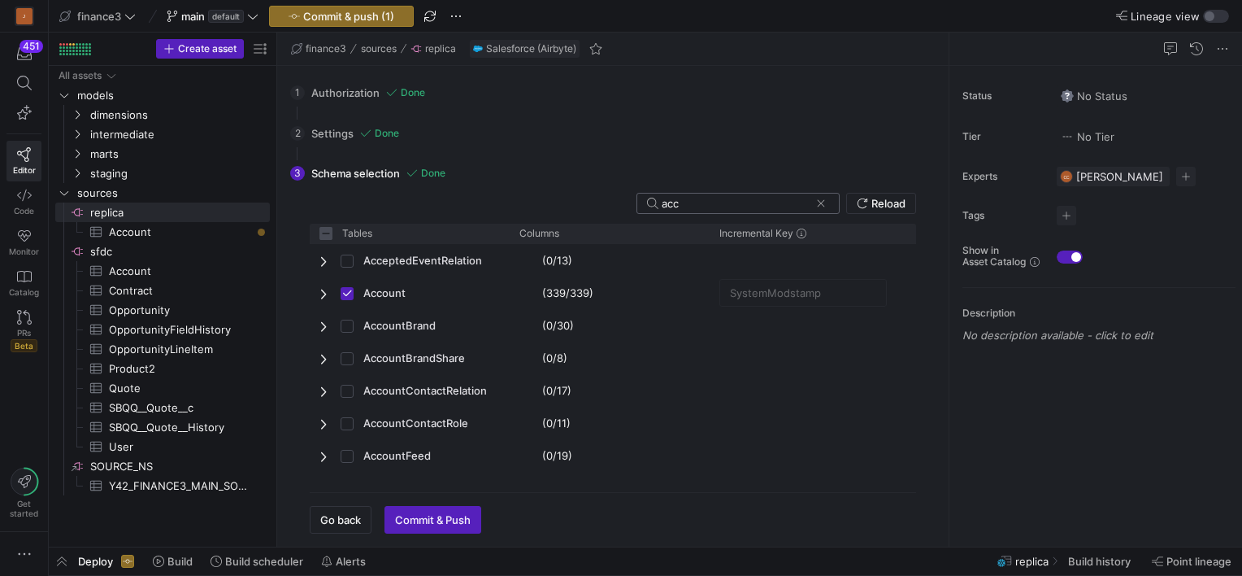
click at [695, 205] on input "acc" at bounding box center [736, 203] width 148 height 13
type input "o"
checkbox input "false"
type input "opp"
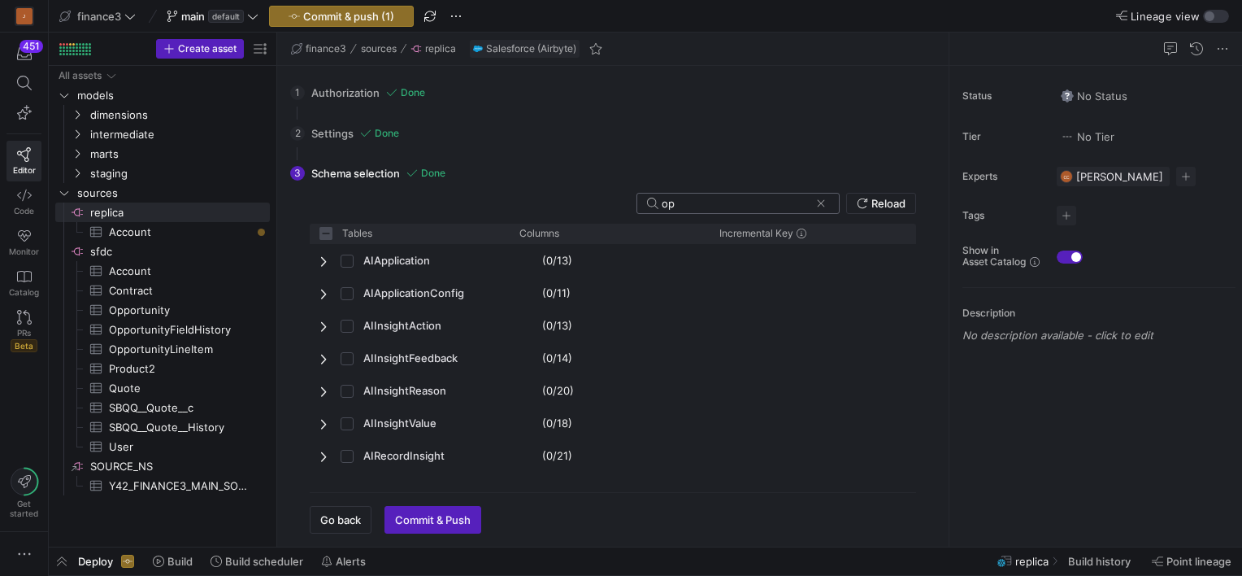
checkbox input "false"
type input "oppo"
checkbox input "false"
type input "oppor"
checkbox input "false"
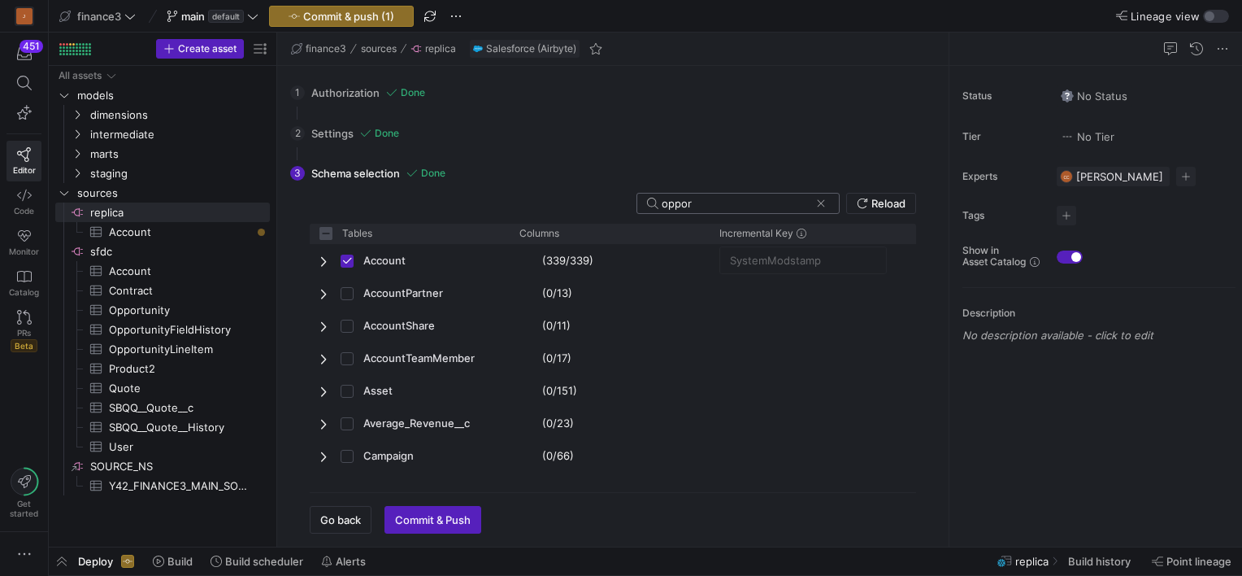
type input "opport"
checkbox input "false"
type input "opportu"
checkbox input "false"
type input "opportun"
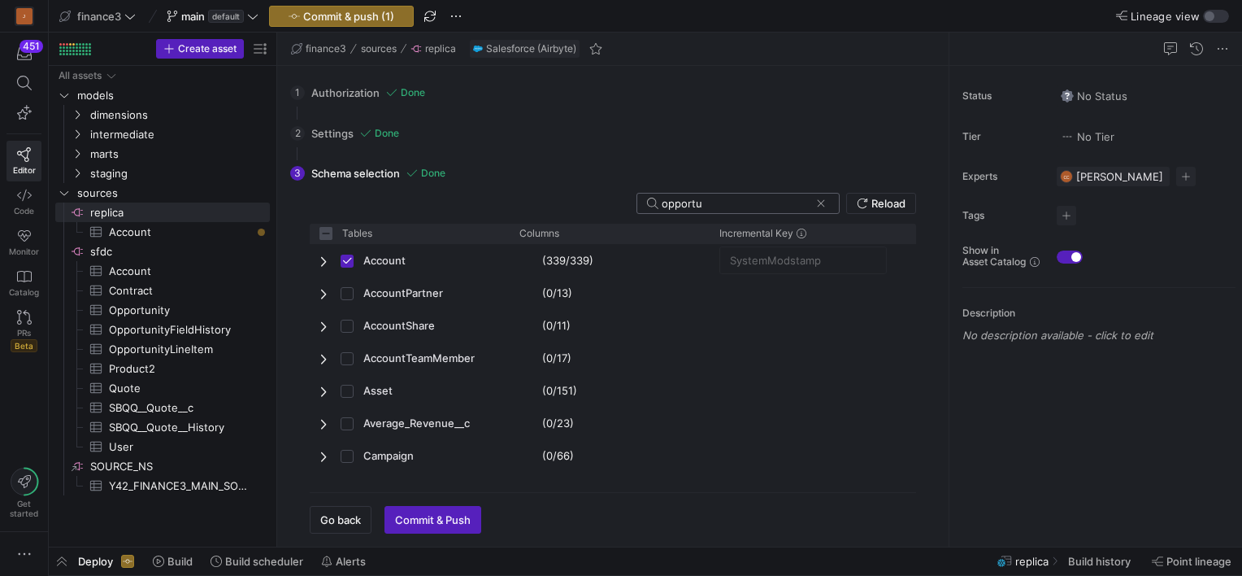
checkbox input "false"
type input "opportuni"
checkbox input "false"
type input "opportunit"
checkbox input "false"
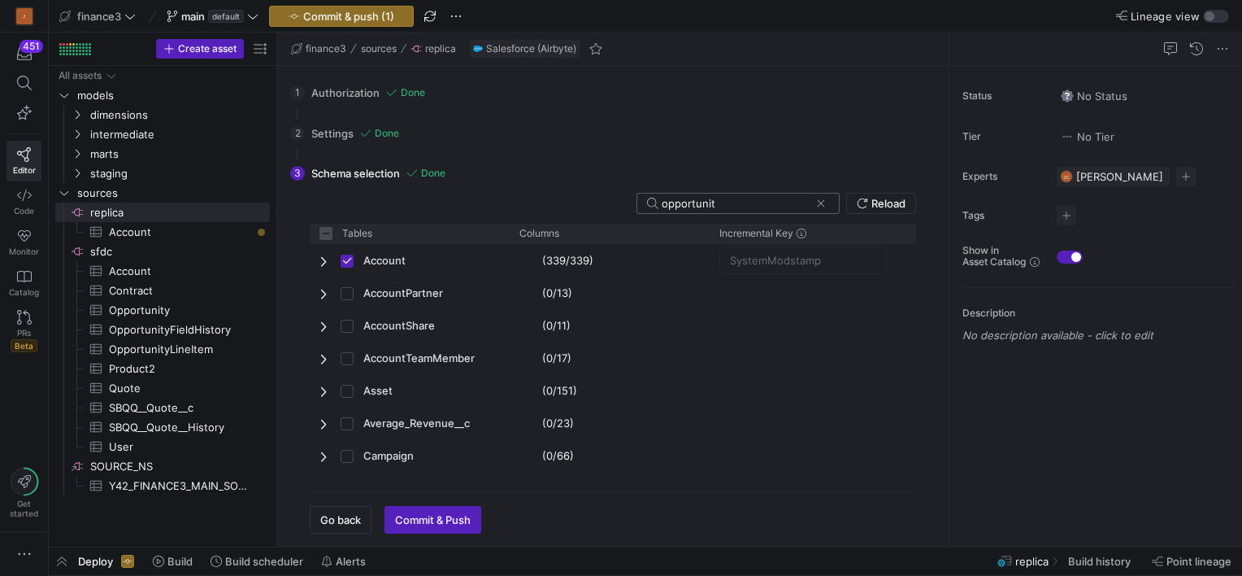
type input "opportunity"
checkbox input "false"
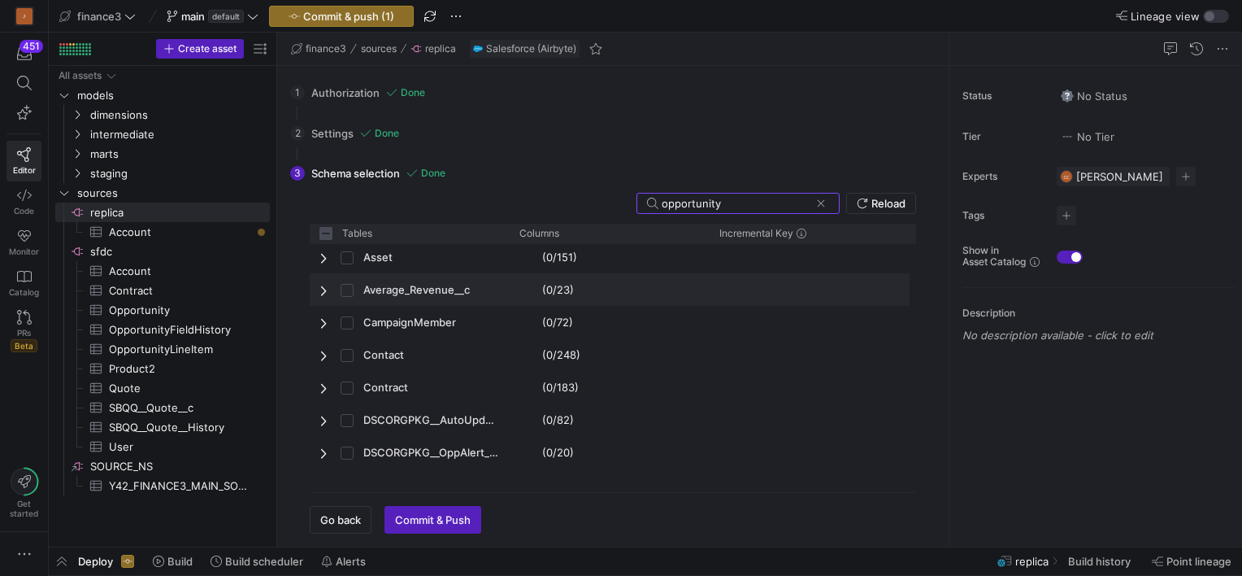
scroll to position [163, 0]
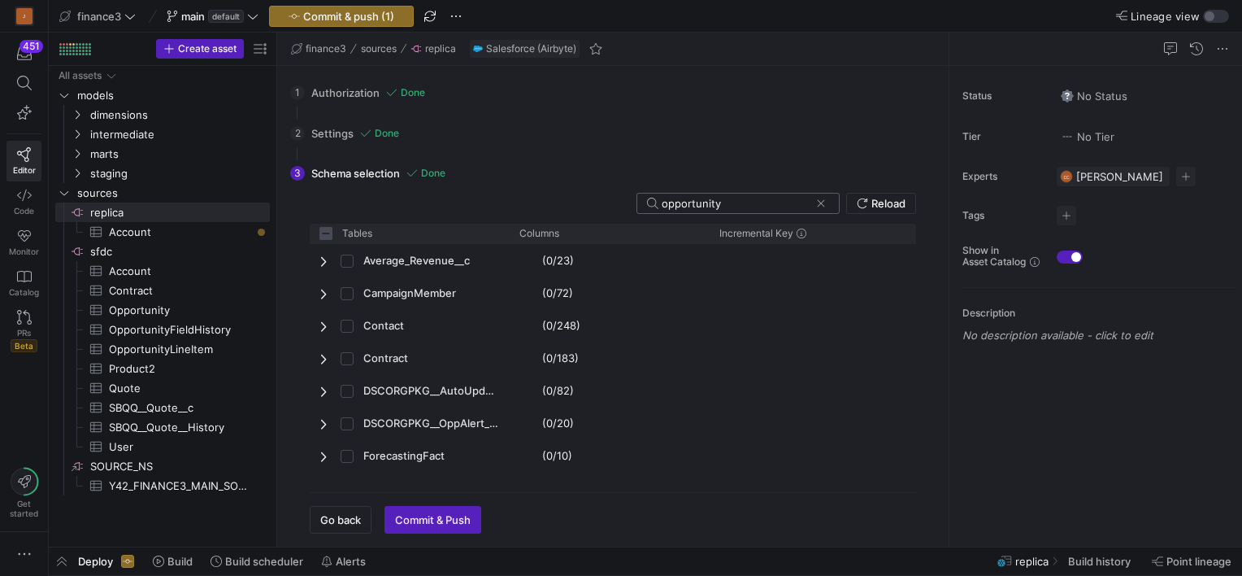
click at [764, 204] on input "opportunity" at bounding box center [736, 203] width 148 height 13
type input "opportunity"
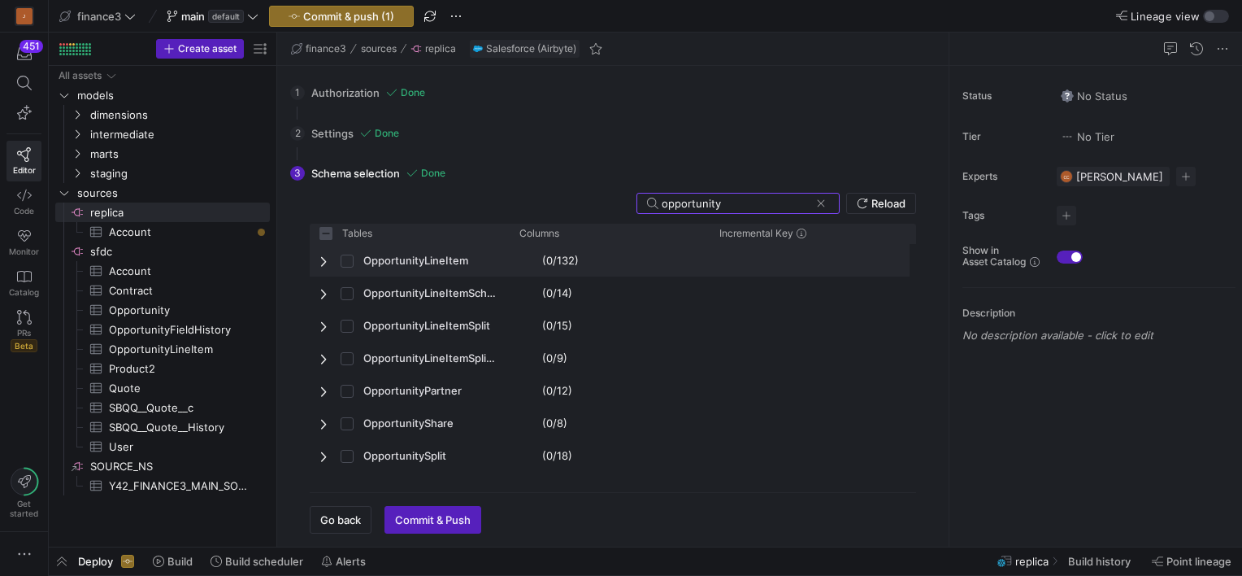
scroll to position [732, 0]
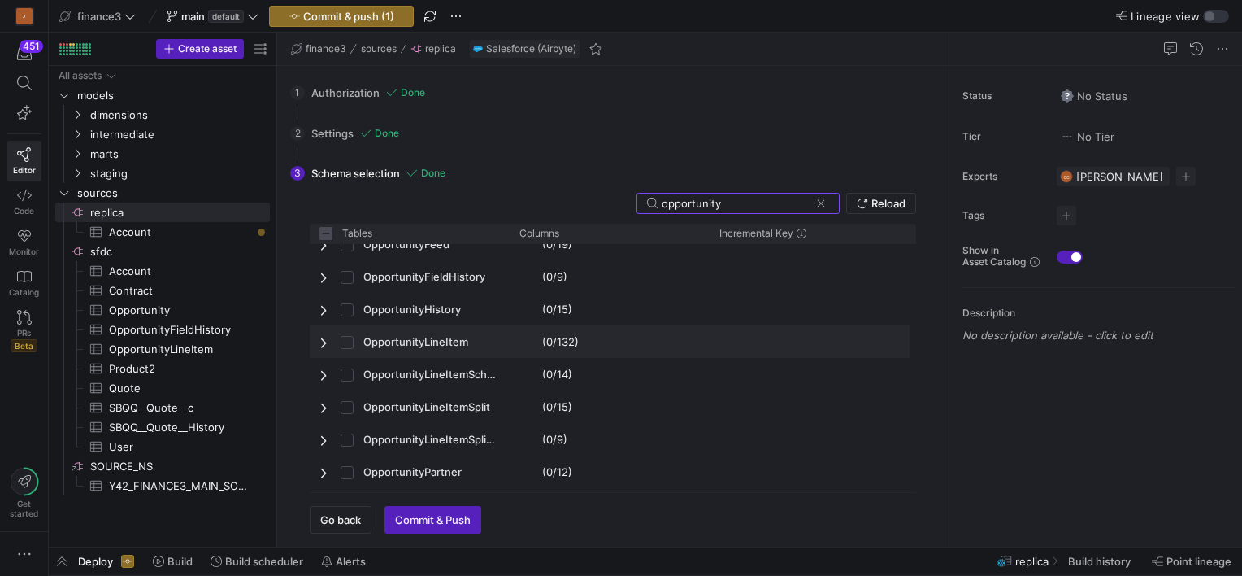
click at [325, 341] on span "Press SPACE to select this row." at bounding box center [324, 342] width 11 height 13
checkbox input "false"
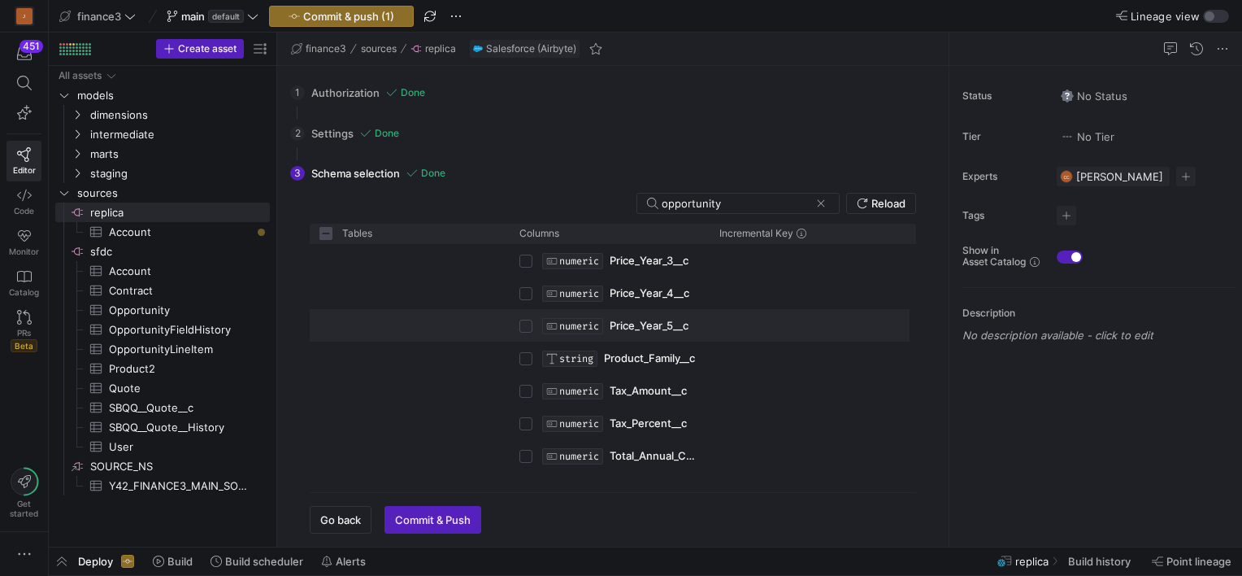
scroll to position [0, 0]
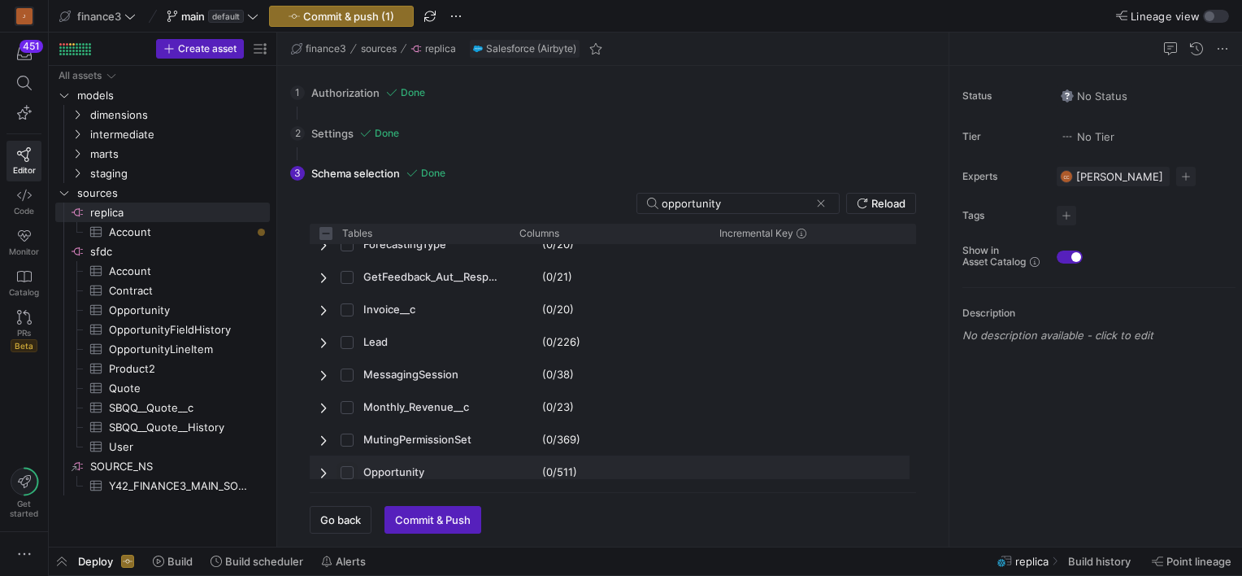
click at [345, 474] on input "Press Space to toggle row selection (unchecked)" at bounding box center [347, 472] width 13 height 13
checkbox input "true"
checkbox input "false"
checkbox input "true"
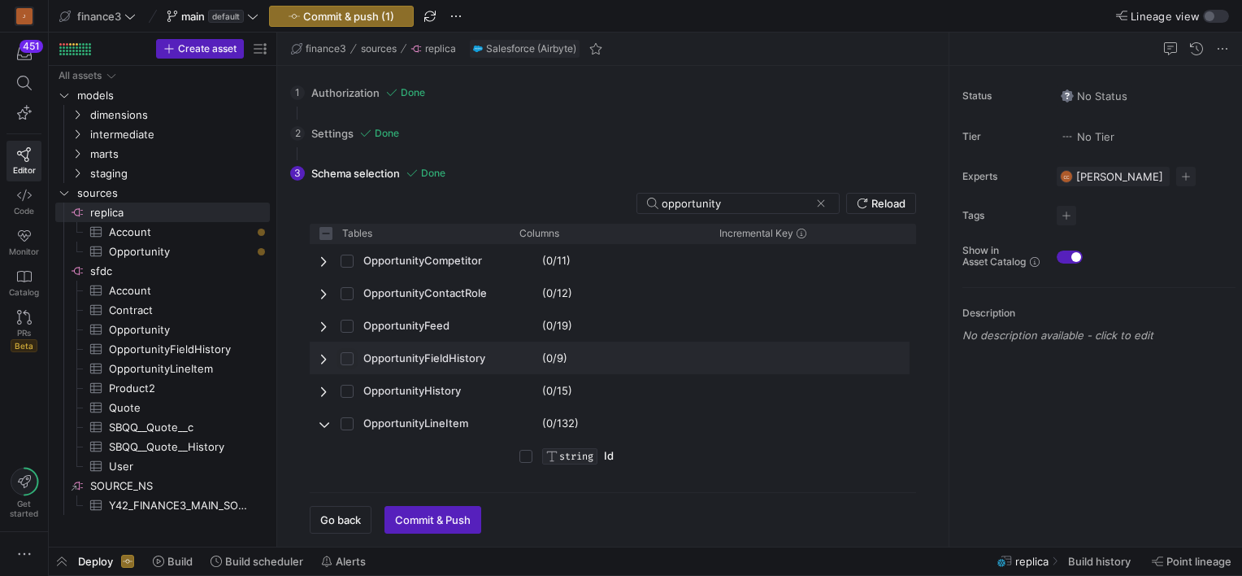
click at [346, 362] on input "Press Space to toggle row selection (unchecked)" at bounding box center [347, 358] width 13 height 13
checkbox input "true"
checkbox input "false"
checkbox input "true"
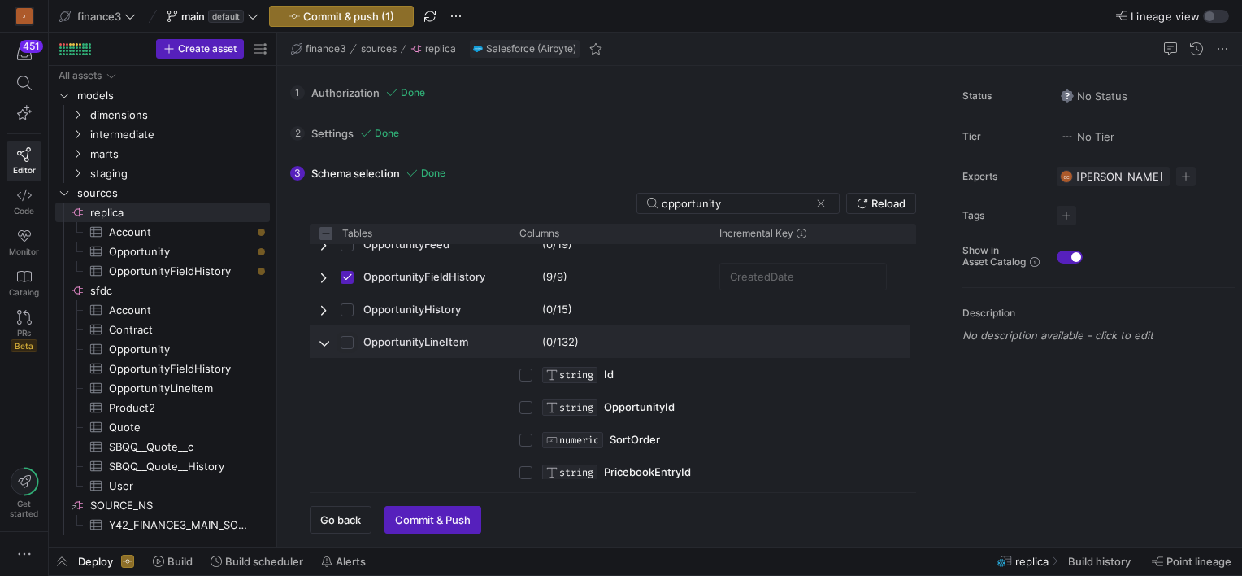
click at [348, 343] on input "Press Space to toggle row selection (unchecked)" at bounding box center [347, 342] width 13 height 13
checkbox input "true"
checkbox input "false"
checkbox input "true"
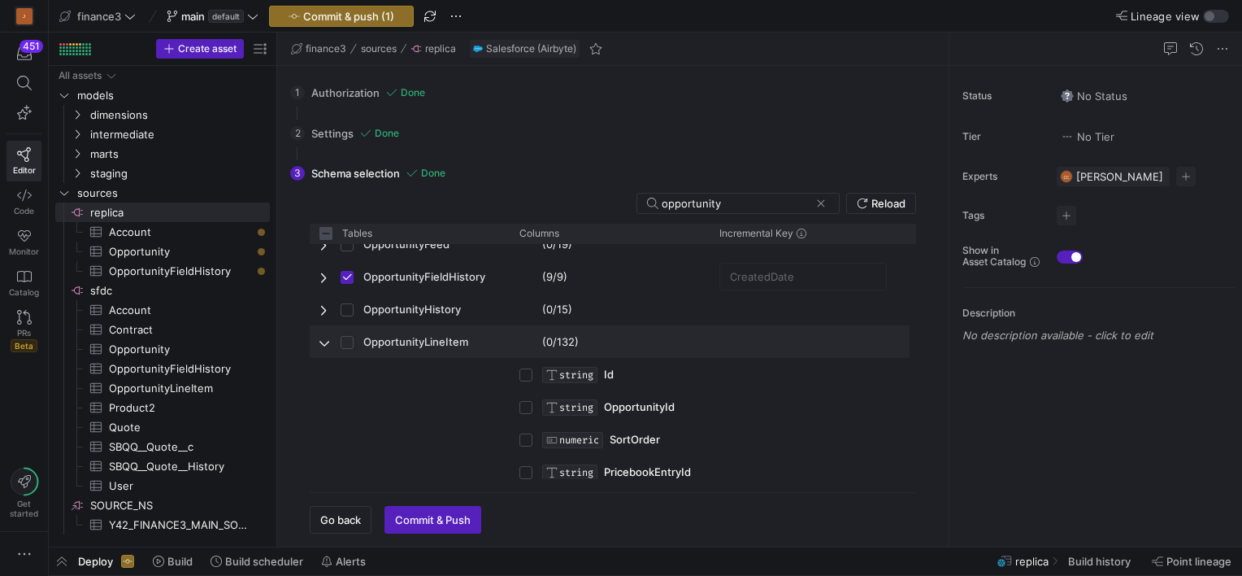
checkbox input "true"
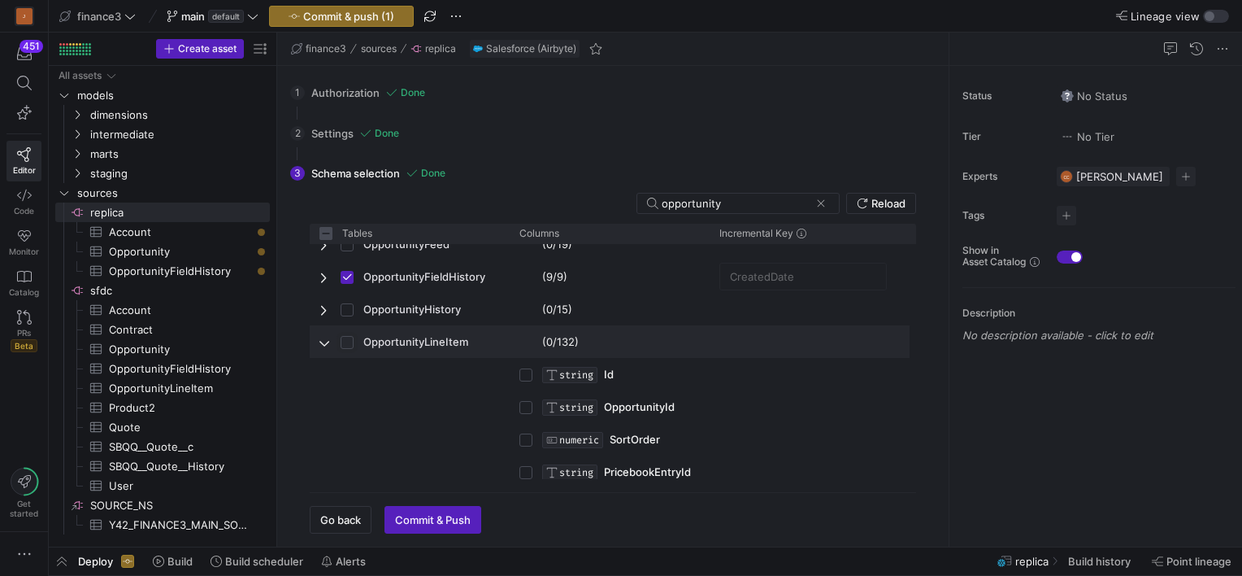
checkbox input "true"
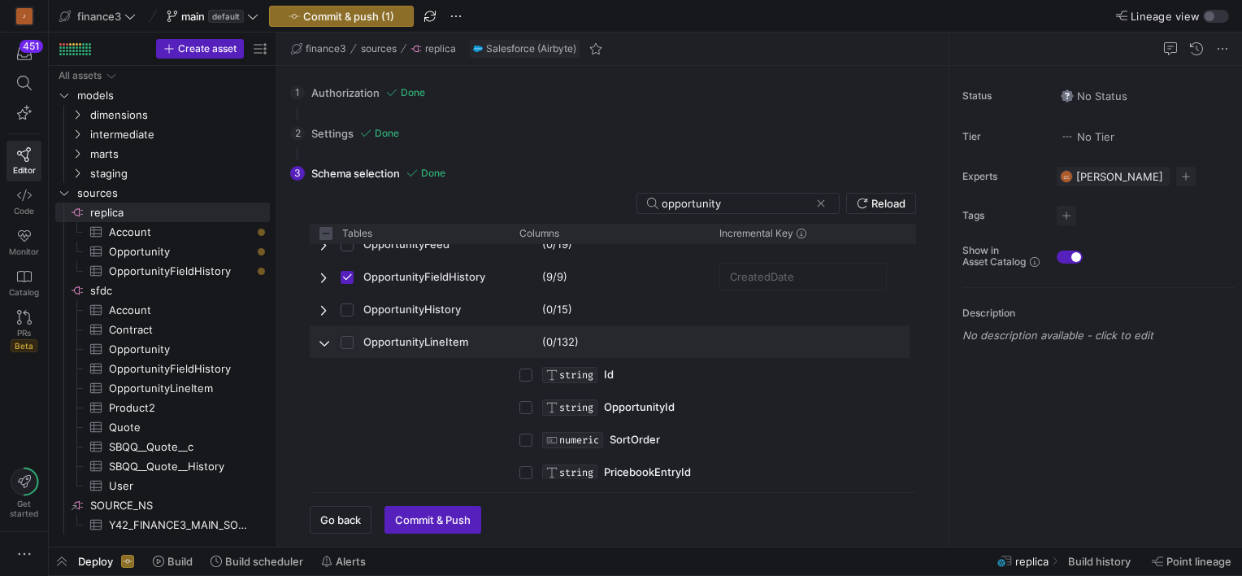
checkbox input "true"
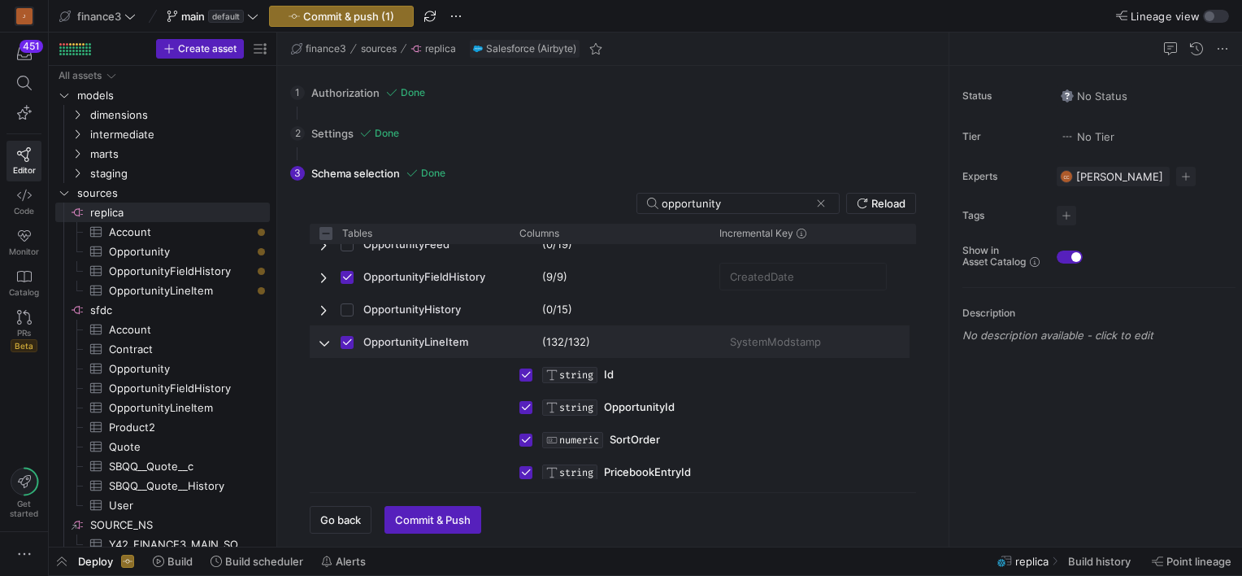
click at [326, 341] on span "Press SPACE to deselect this row." at bounding box center [324, 342] width 11 height 13
checkbox input "false"
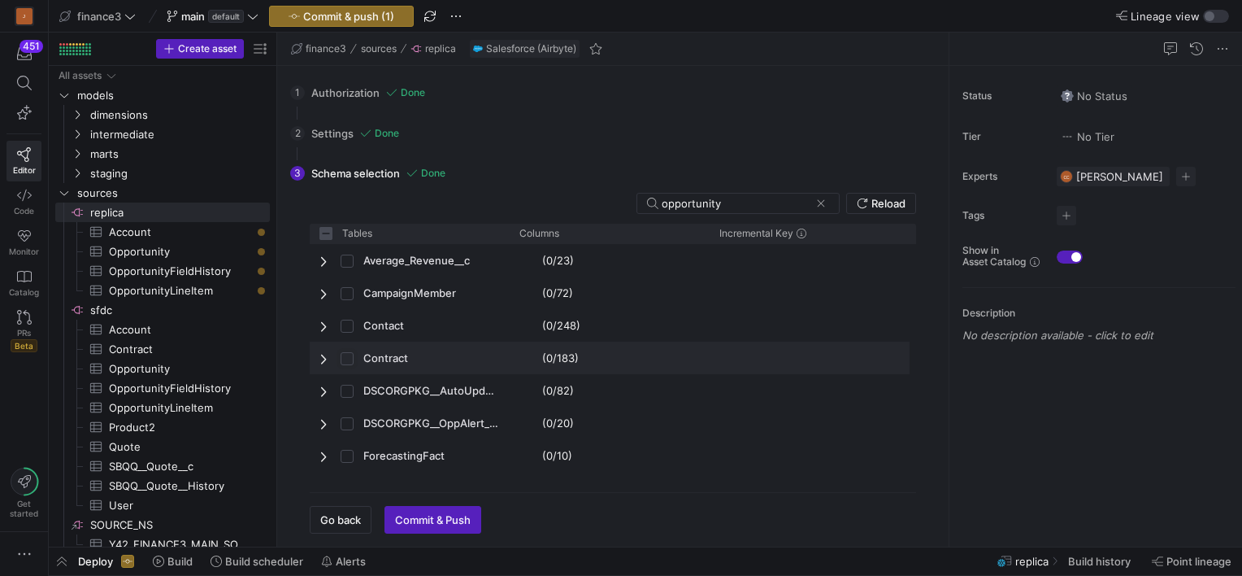
click at [351, 357] on input "Press Space to toggle row selection (unchecked)" at bounding box center [347, 358] width 13 height 13
checkbox input "false"
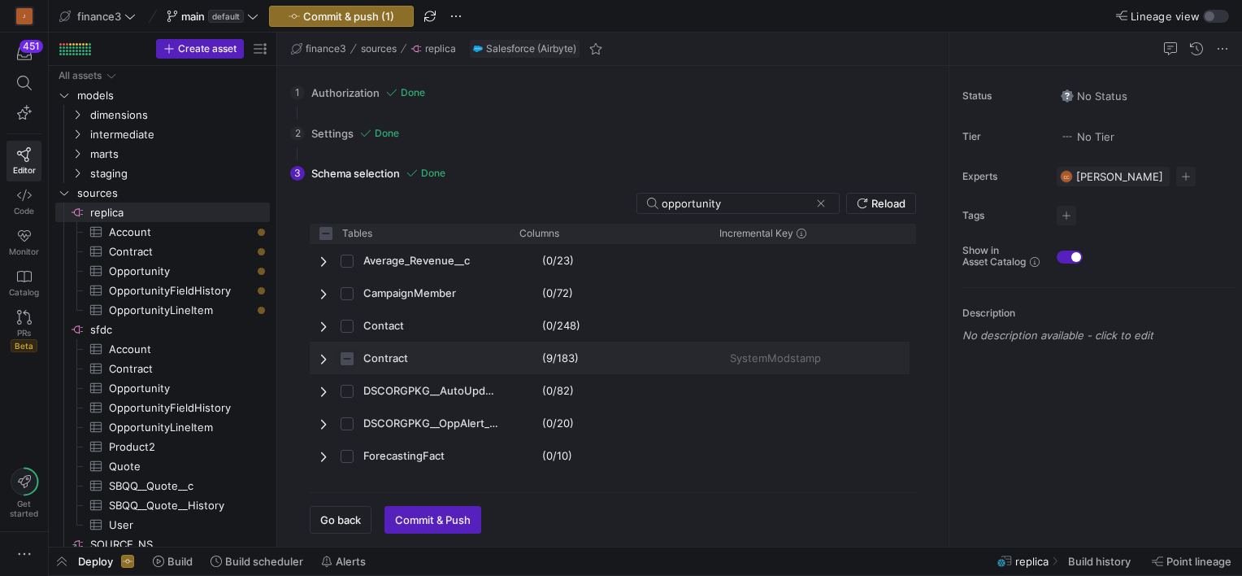
click at [349, 357] on input "Press Space to toggle row selection (indeterminate)" at bounding box center [347, 358] width 13 height 13
click at [349, 359] on input "Press Space to toggle row selection (indeterminate)" at bounding box center [347, 358] width 13 height 13
click at [345, 354] on input "Press Space to toggle row selection (indeterminate)" at bounding box center [347, 358] width 13 height 13
checkbox input "true"
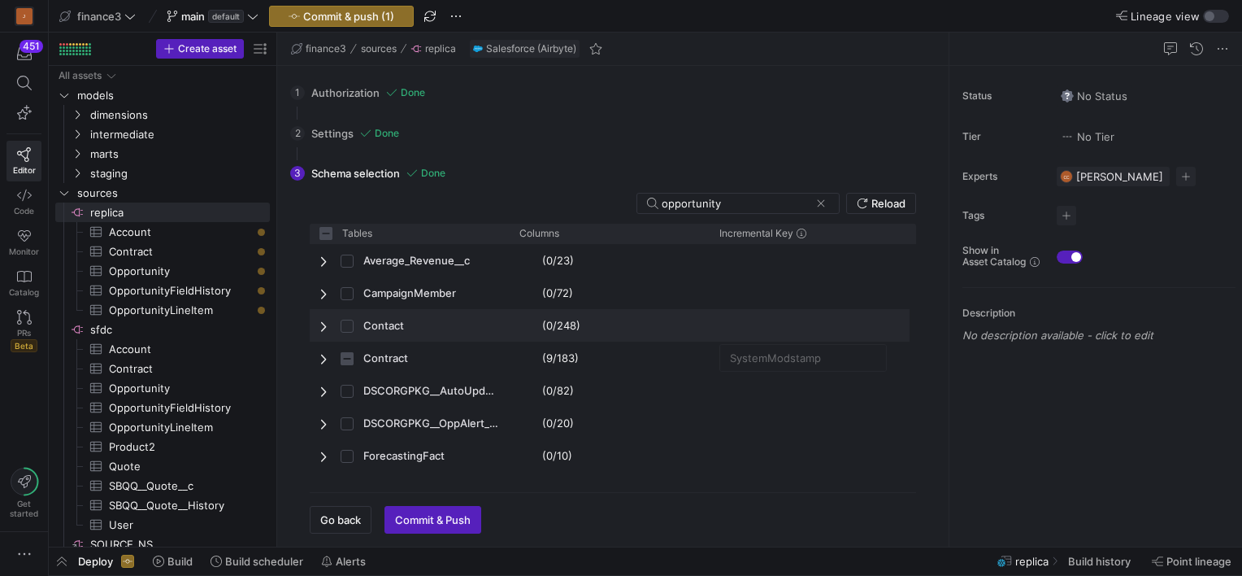
click at [350, 315] on span "Press SPACE to select this row." at bounding box center [352, 326] width 23 height 32
checkbox input "false"
click at [350, 328] on input "Press Space to toggle row selection (unchecked)" at bounding box center [347, 325] width 13 height 13
checkbox input "false"
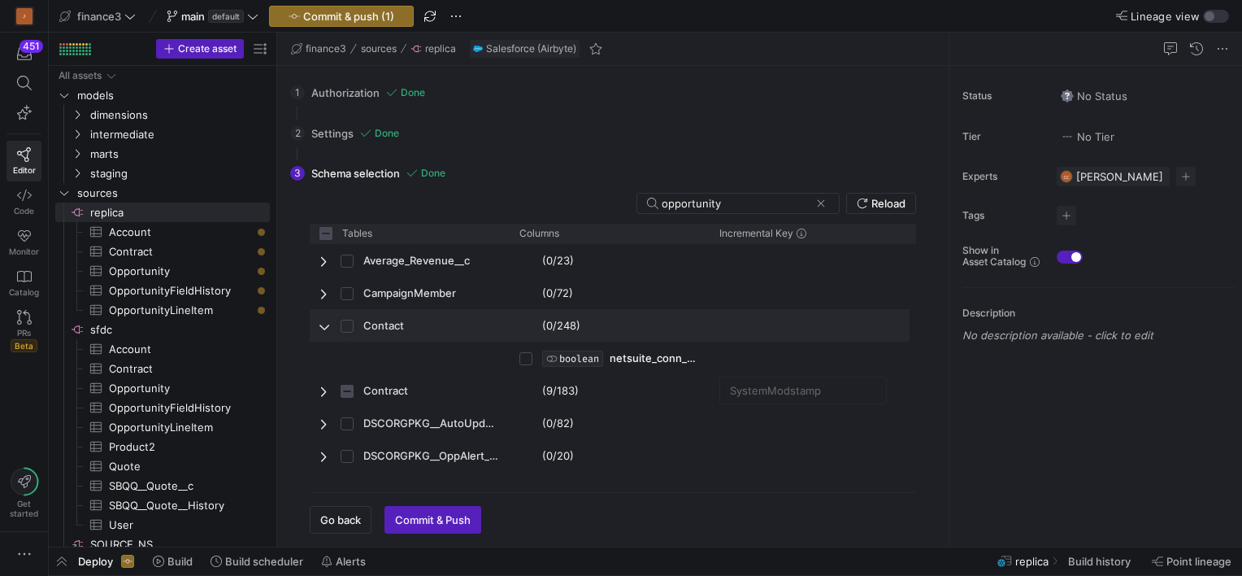
checkbox input "false"
checkbox input "true"
click at [350, 328] on input "Press Space to toggle row selection (indeterminate)" at bounding box center [347, 325] width 13 height 13
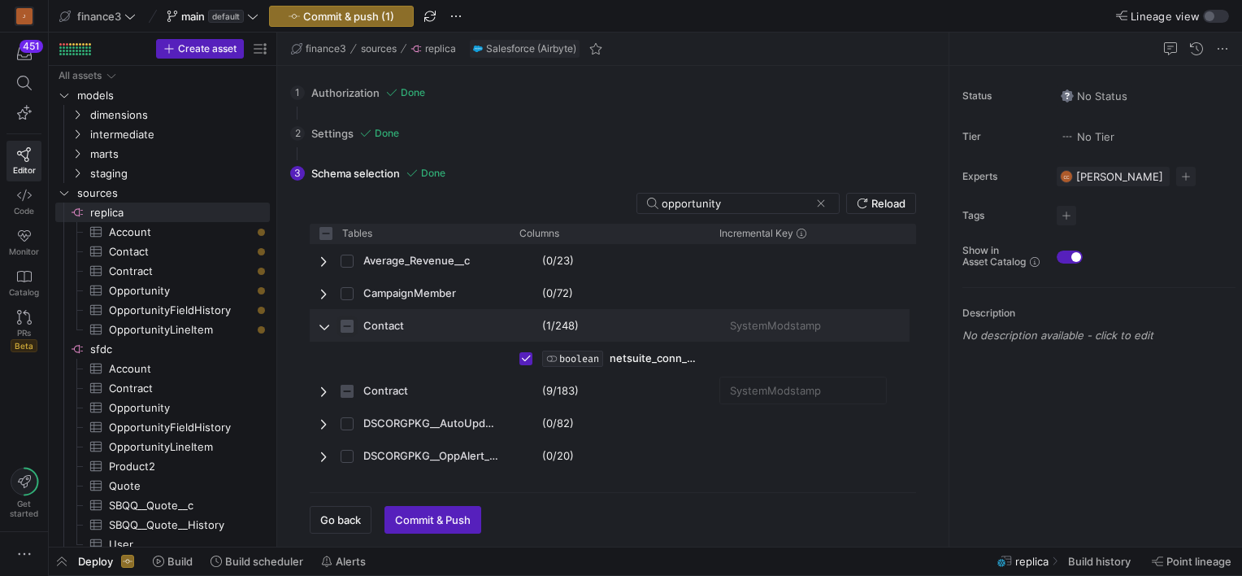
click at [345, 324] on input "Press Space to toggle row selection (indeterminate)" at bounding box center [347, 325] width 13 height 13
checkbox input "false"
click at [324, 326] on span "Press SPACE to select this row." at bounding box center [324, 325] width 11 height 13
click at [360, 324] on span "Press SPACE to select this row." at bounding box center [352, 326] width 23 height 32
checkbox input "false"
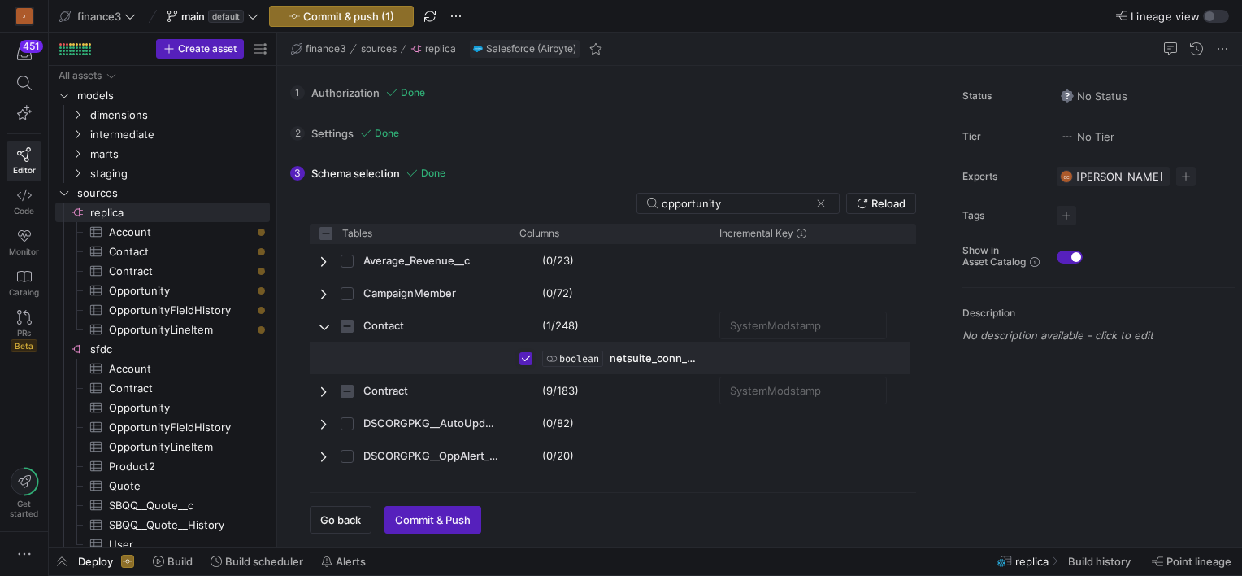
click at [522, 354] on input "Press Space to toggle row selection (checked)" at bounding box center [525, 358] width 13 height 13
checkbox input "false"
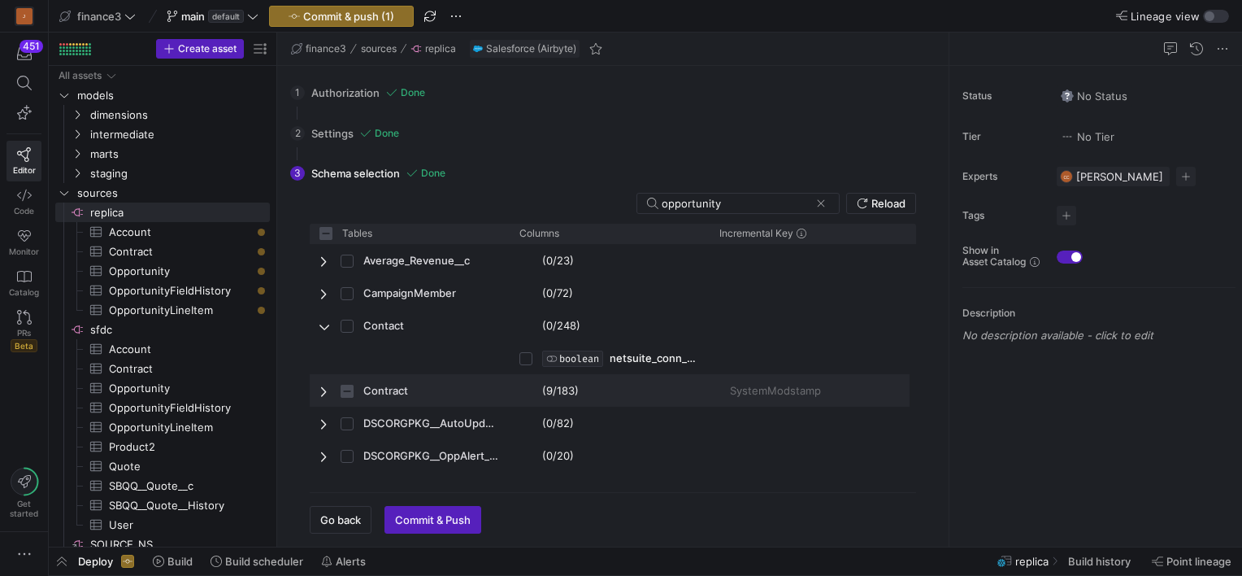
click at [339, 387] on span "Contract" at bounding box center [409, 391] width 180 height 32
checkbox input "false"
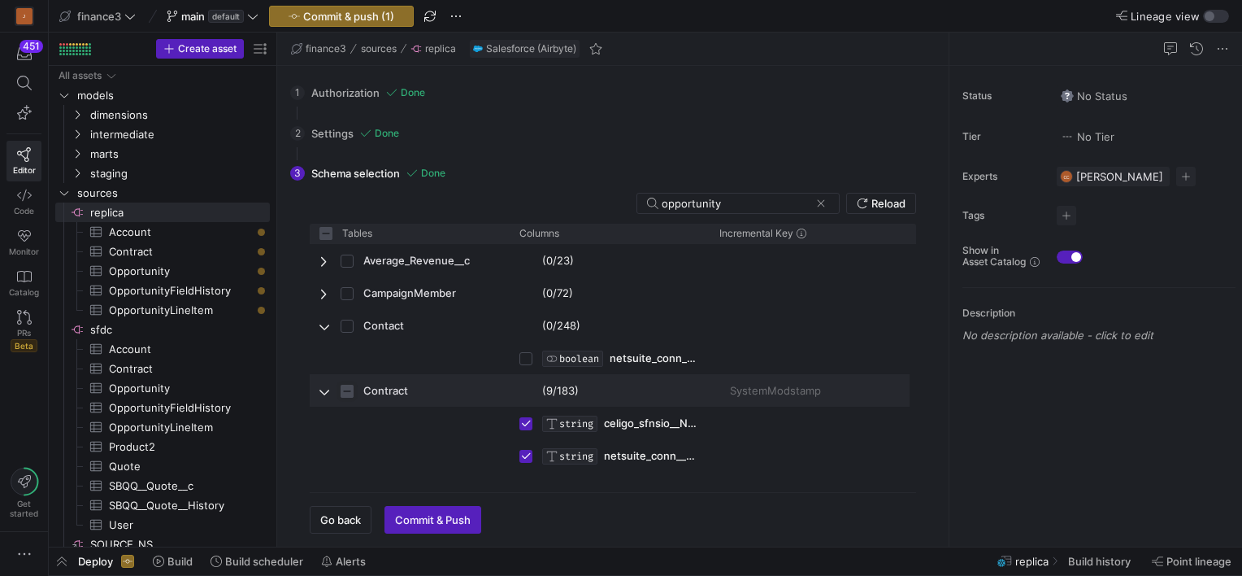
click at [341, 391] on input "Press Space to toggle row selection (indeterminate)" at bounding box center [347, 391] width 13 height 13
click at [348, 390] on input "Press Space to toggle row selection (indeterminate)" at bounding box center [347, 391] width 13 height 13
checkbox input "true"
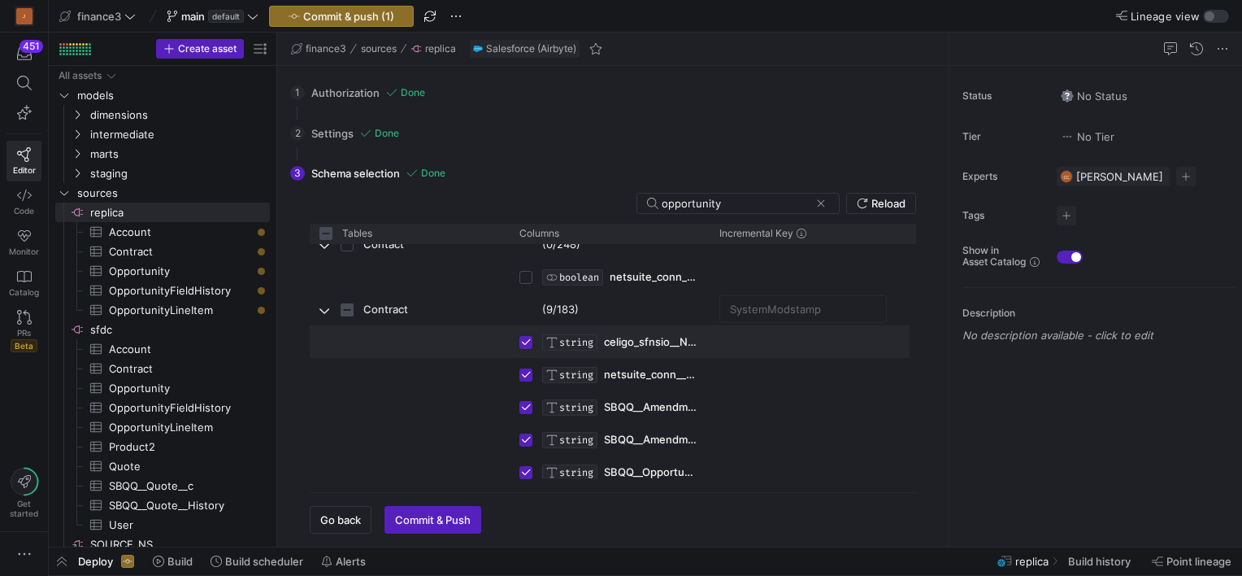
drag, startPoint x: 523, startPoint y: 338, endPoint x: 524, endPoint y: 355, distance: 17.1
click at [524, 338] on input "Press Space to toggle row selection (checked)" at bounding box center [525, 342] width 13 height 13
checkbox input "false"
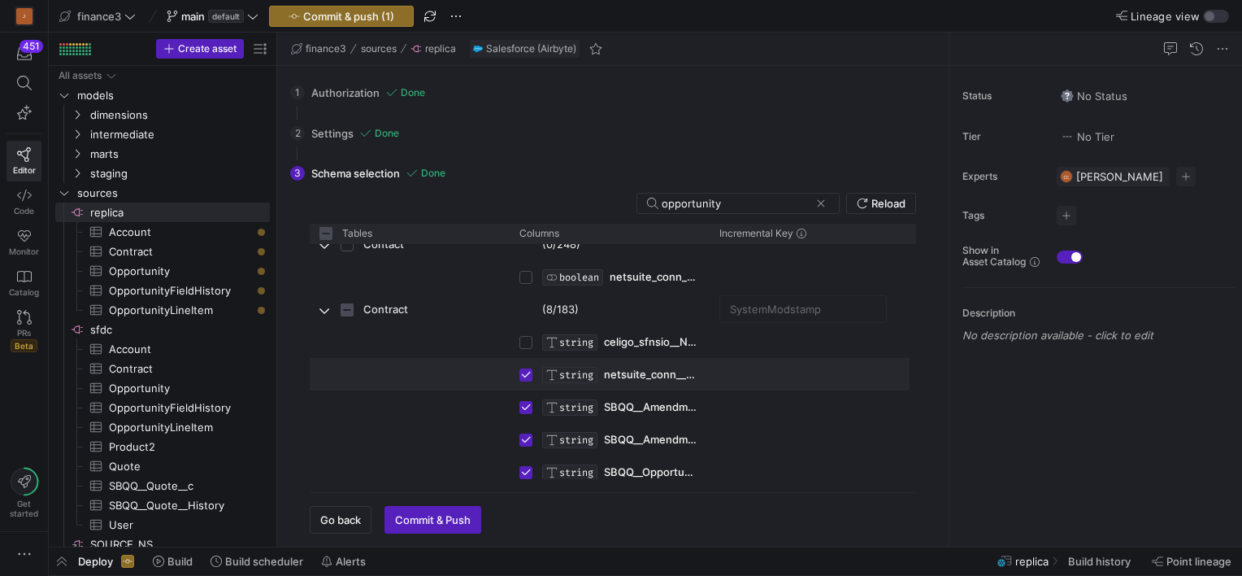
click at [524, 380] on div "Press SPACE to deselect this row." at bounding box center [525, 375] width 13 height 32
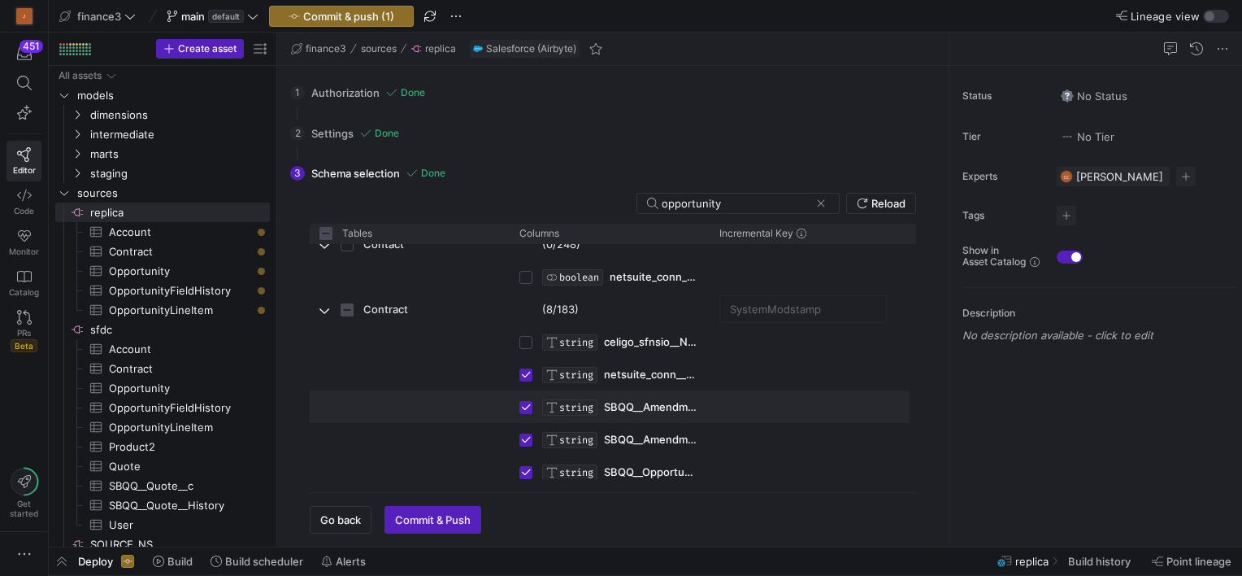
click at [528, 401] on input "Press Space to toggle row selection (checked)" at bounding box center [525, 407] width 13 height 13
checkbox input "false"
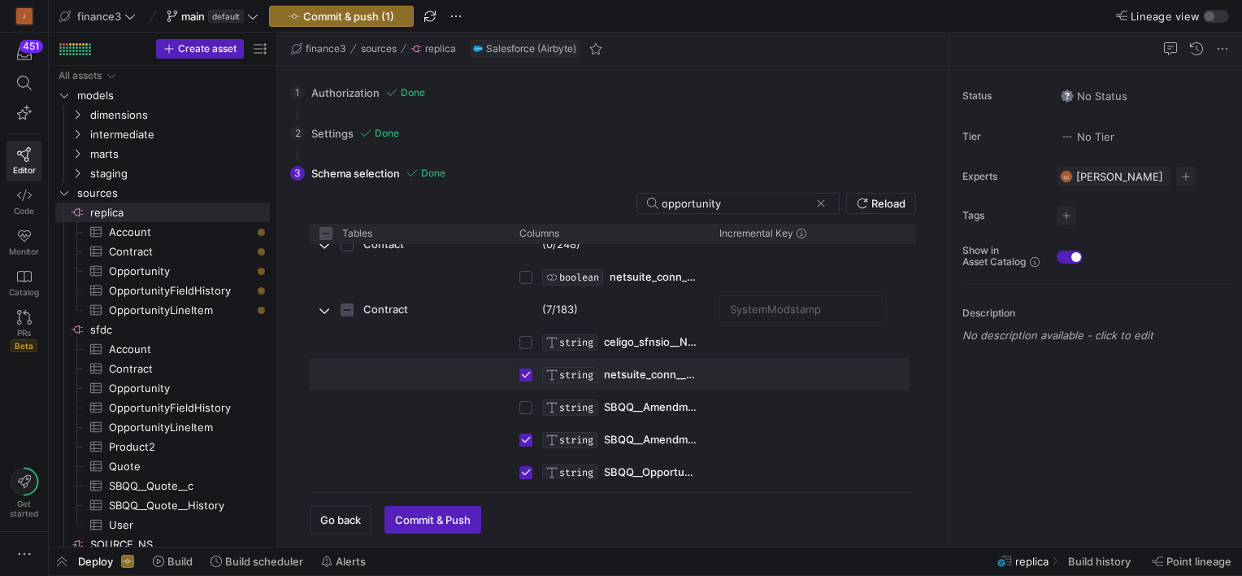
click at [523, 371] on input "Press Space to toggle row selection (checked)" at bounding box center [525, 374] width 13 height 13
checkbox input "false"
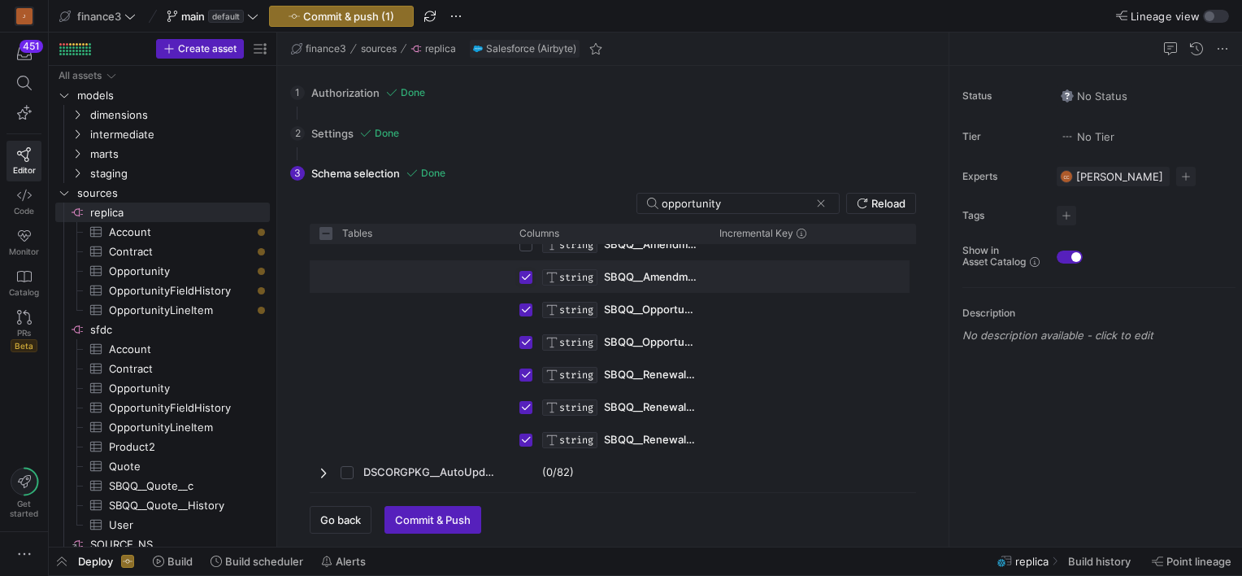
click at [524, 275] on input "Press Space to toggle row selection (checked)" at bounding box center [525, 277] width 13 height 13
checkbox input "false"
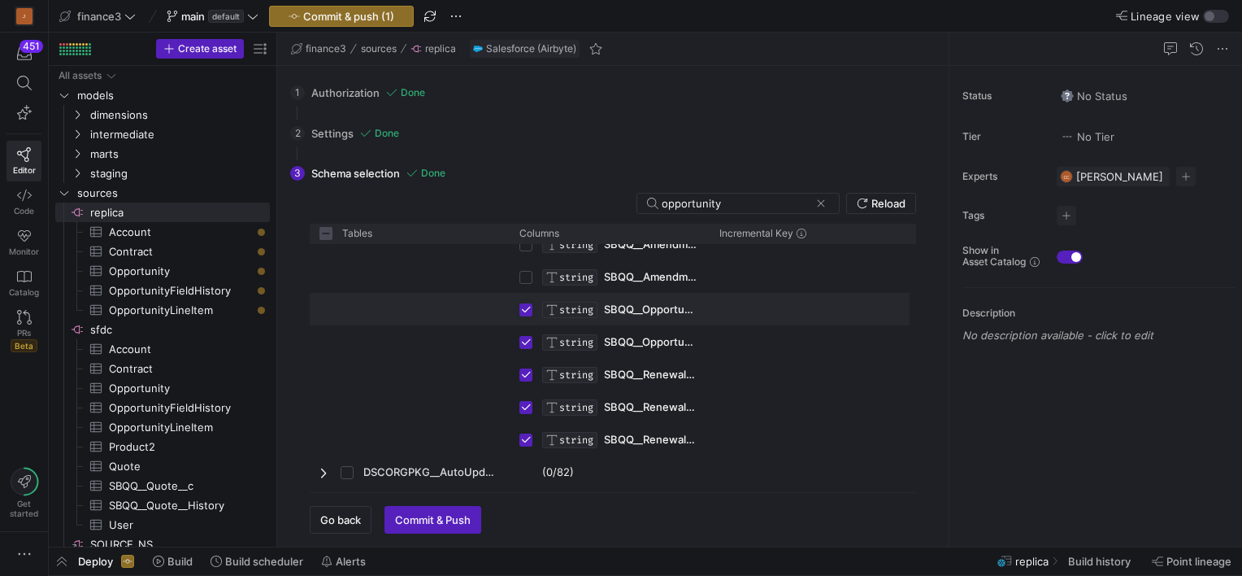
click at [528, 306] on input "Press Space to toggle row selection (checked)" at bounding box center [525, 309] width 13 height 13
checkbox input "false"
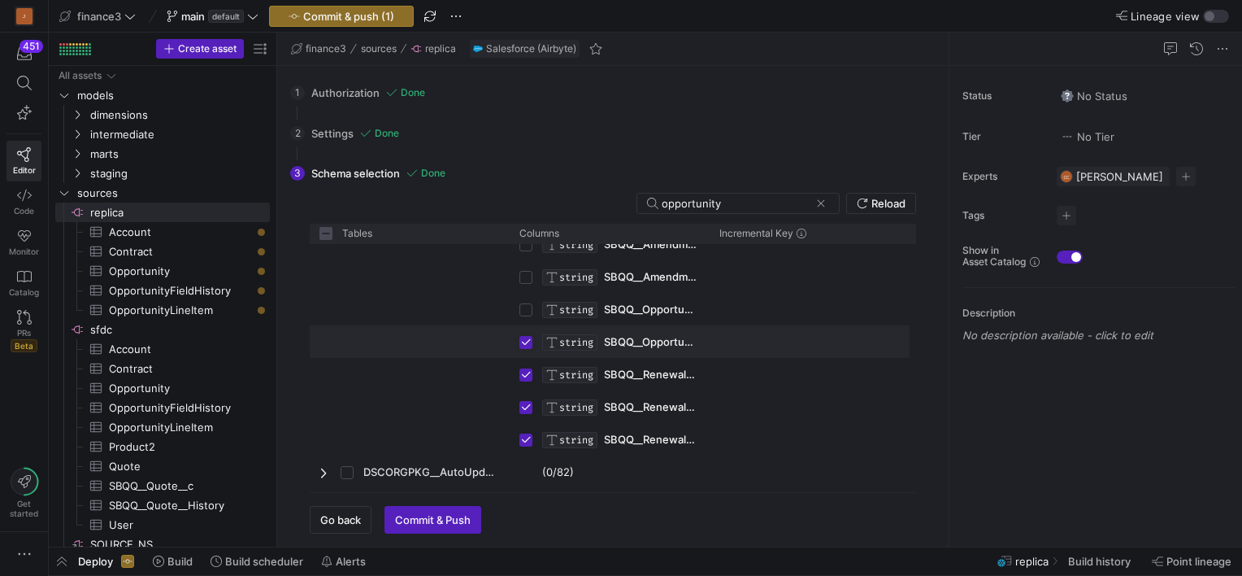
click at [524, 339] on input "Press Space to toggle row selection (checked)" at bounding box center [525, 342] width 13 height 13
checkbox input "false"
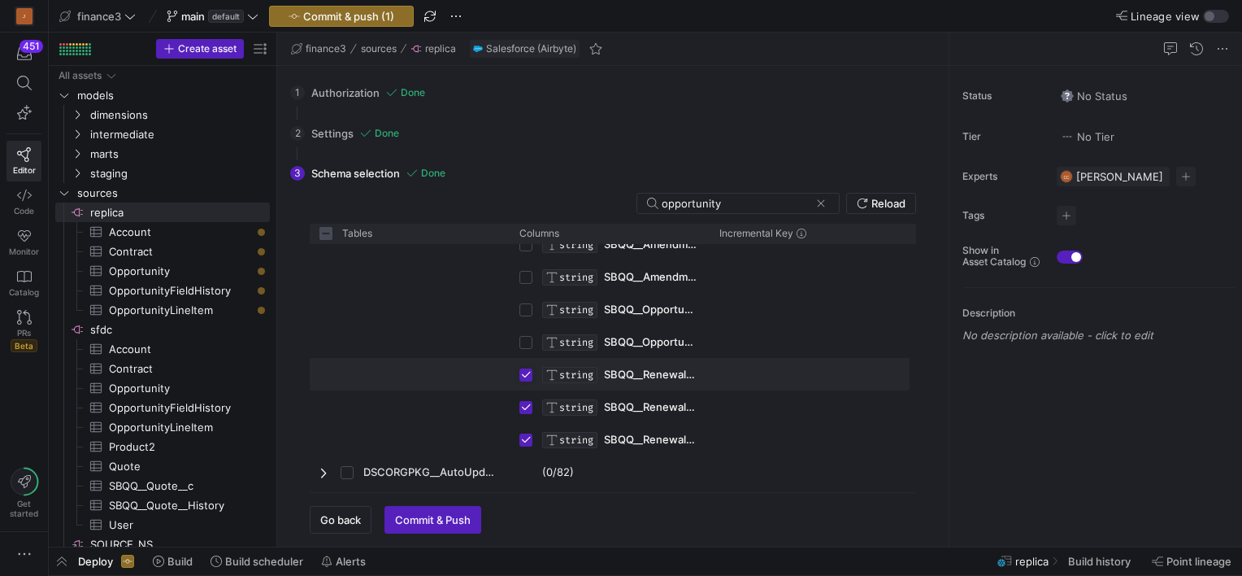
drag, startPoint x: 524, startPoint y: 376, endPoint x: 527, endPoint y: 393, distance: 18.1
click at [524, 376] on input "Press Space to toggle row selection (checked)" at bounding box center [525, 374] width 13 height 13
checkbox input "false"
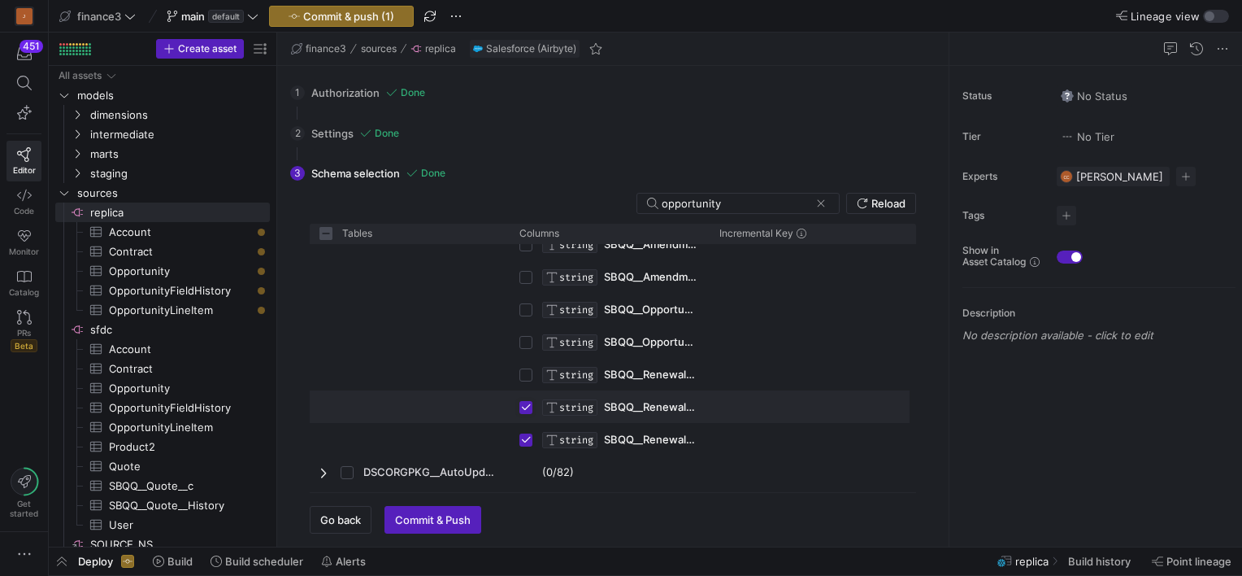
click at [527, 404] on input "Press Space to toggle row selection (checked)" at bounding box center [525, 407] width 13 height 13
checkbox input "false"
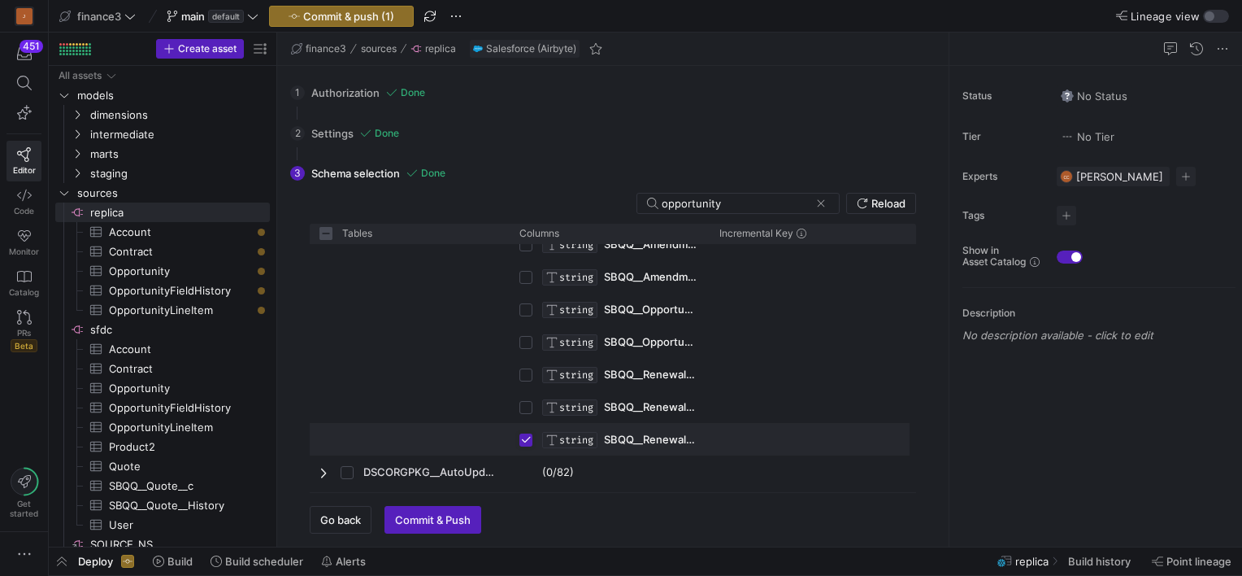
click at [526, 436] on input "Press Space to toggle row selection (checked)" at bounding box center [525, 439] width 13 height 13
checkbox input "false"
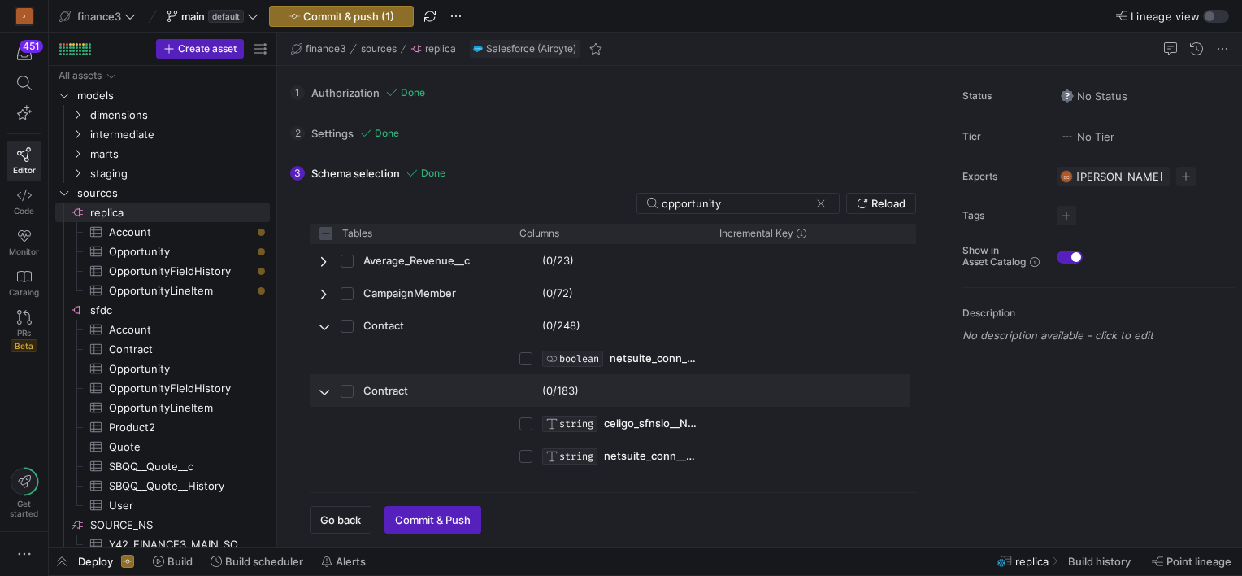
click at [323, 393] on span "Press SPACE to select this row." at bounding box center [324, 391] width 11 height 13
checkbox input "false"
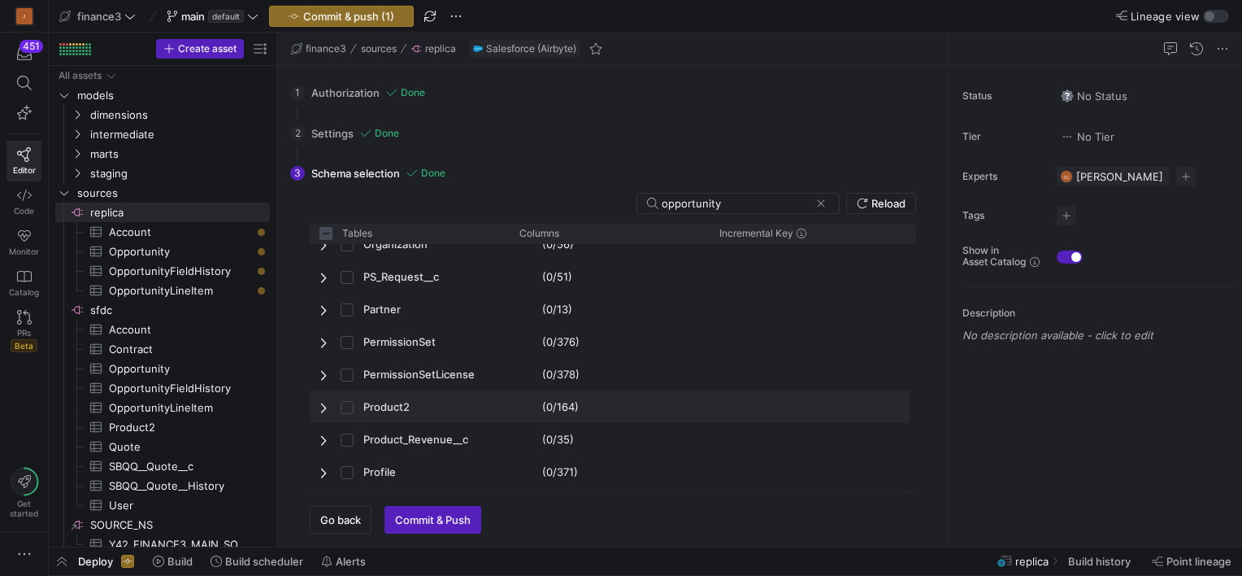
click at [348, 402] on input "Press Space to toggle row selection (unchecked)" at bounding box center [347, 407] width 13 height 13
checkbox input "false"
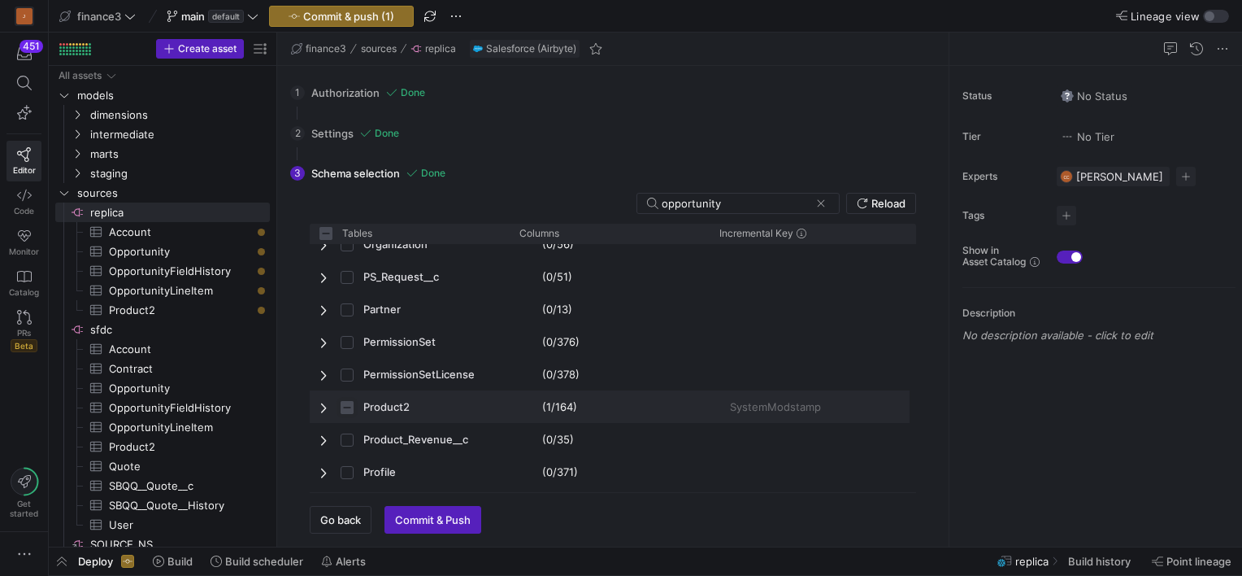
click at [343, 408] on input "Press Space to toggle row selection (indeterminate)" at bounding box center [347, 407] width 13 height 13
click at [350, 405] on input "Press Space to toggle row selection (indeterminate)" at bounding box center [347, 407] width 13 height 13
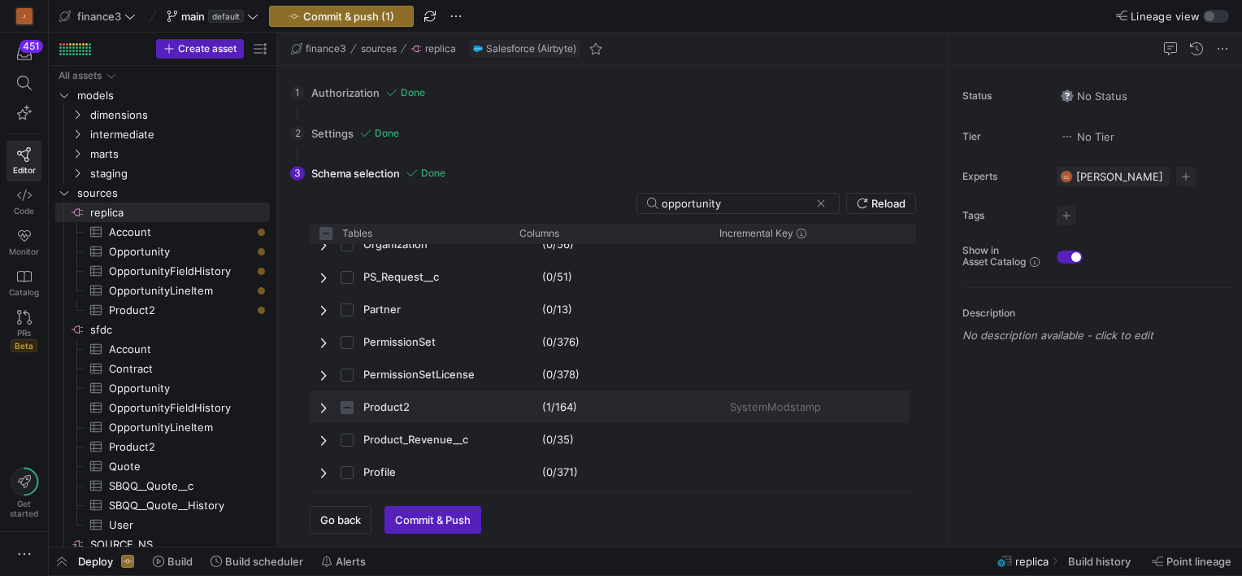
click at [350, 405] on input "Press Space to toggle row selection (indeterminate)" at bounding box center [347, 407] width 13 height 13
checkbox input "false"
click at [328, 406] on span "Press SPACE to select this row." at bounding box center [324, 407] width 11 height 13
click at [415, 402] on span "Product2" at bounding box center [409, 407] width 180 height 32
checkbox input "false"
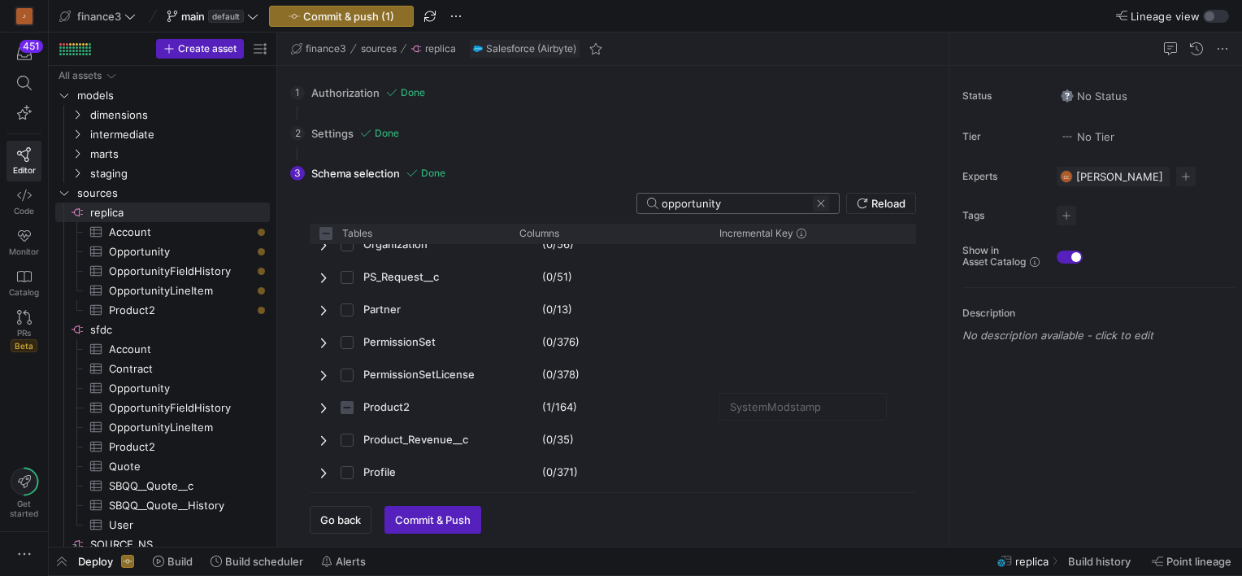
click at [823, 204] on span at bounding box center [821, 203] width 16 height 16
checkbox input "false"
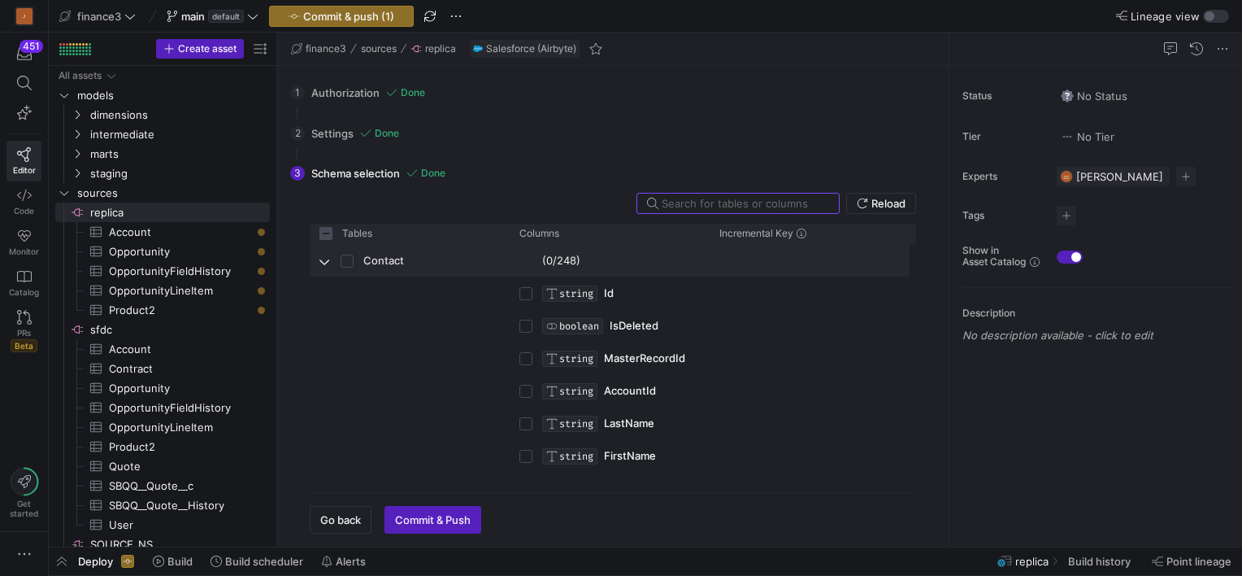
click at [345, 262] on input "Press Space to toggle row selection (unchecked)" at bounding box center [347, 260] width 13 height 13
checkbox input "true"
checkbox input "false"
checkbox input "true"
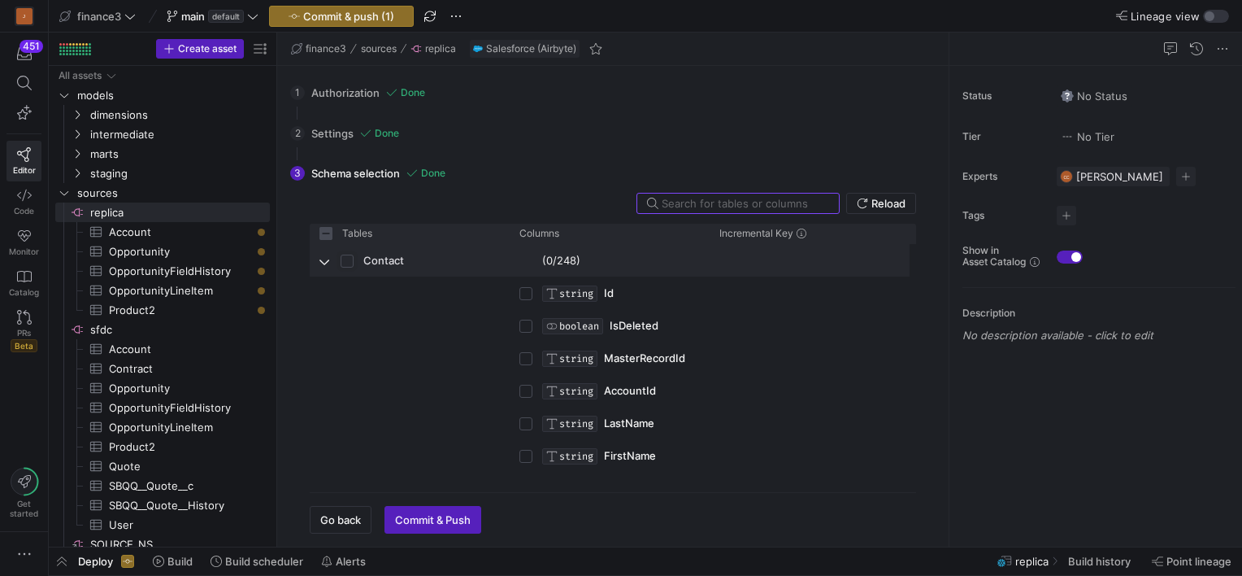
checkbox input "true"
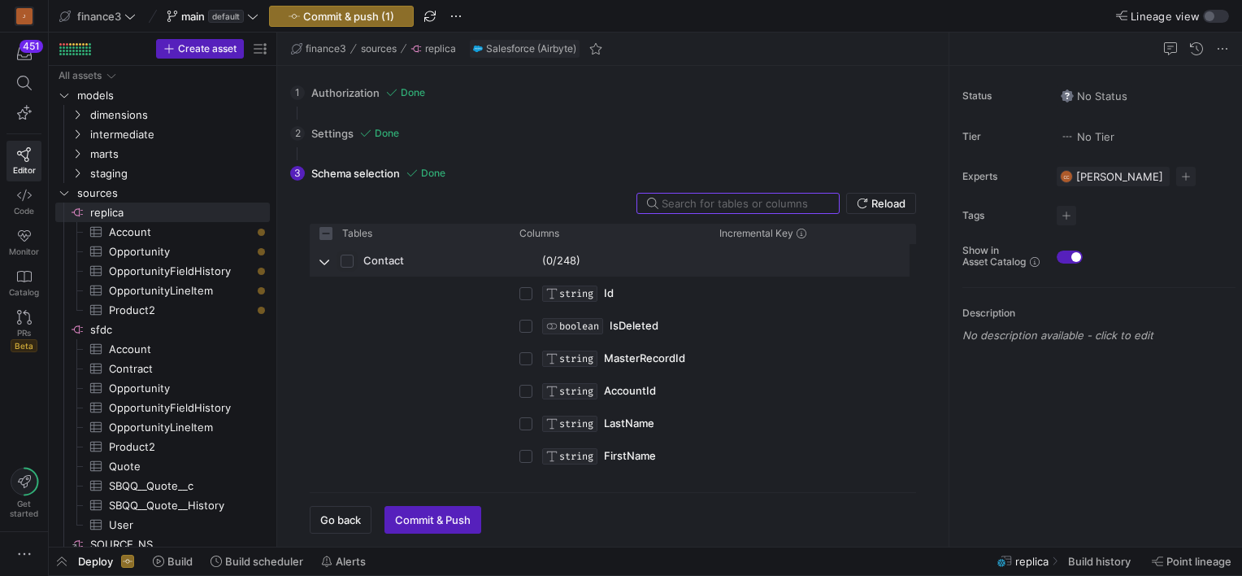
checkbox input "true"
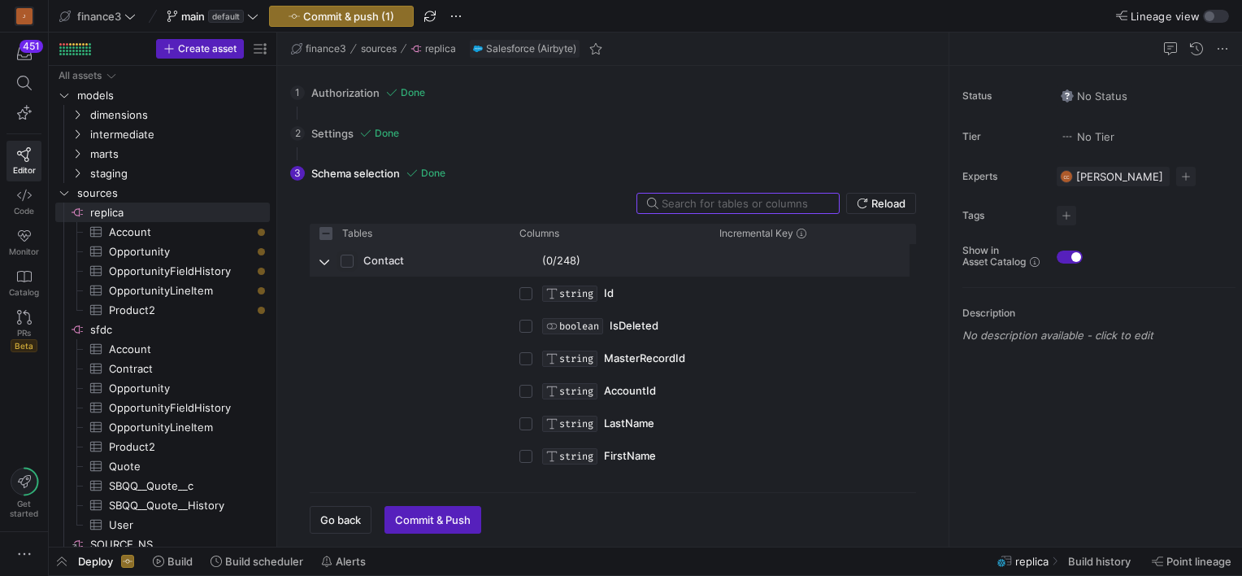
checkbox input "true"
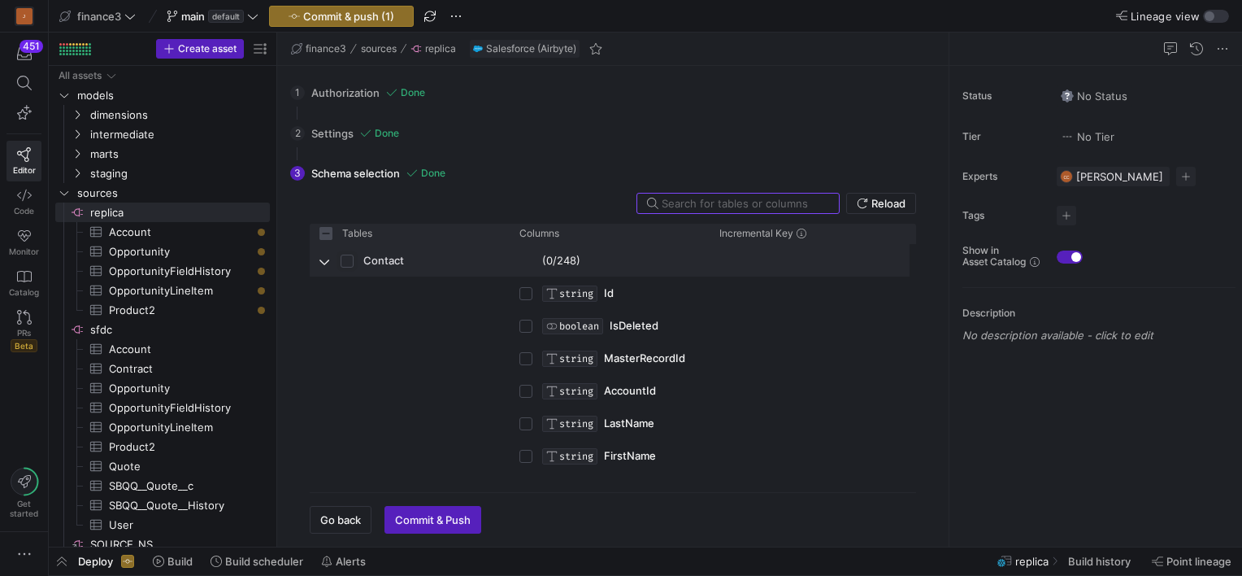
checkbox input "true"
click at [345, 262] on input "Press Space to toggle row selection (checked)" at bounding box center [347, 260] width 13 height 13
checkbox input "false"
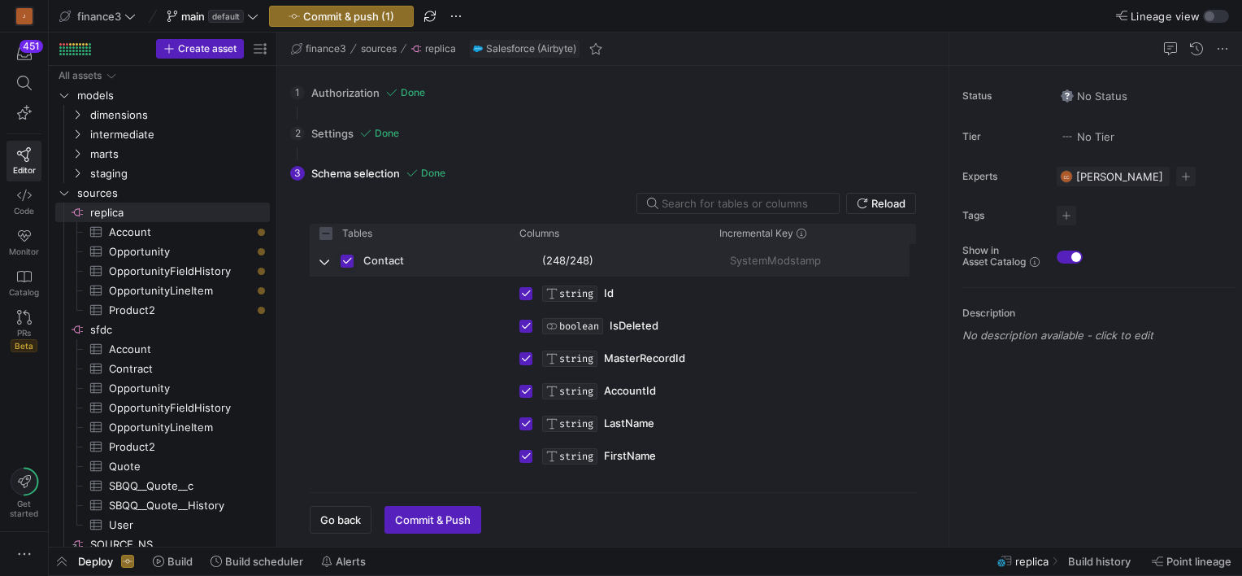
checkbox input "false"
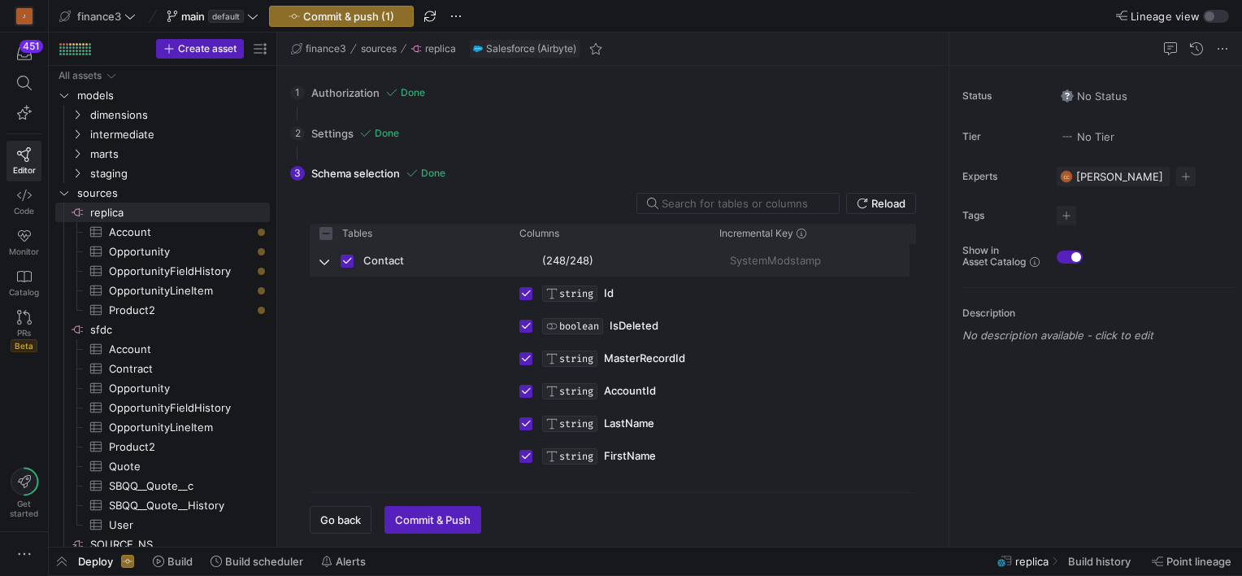
checkbox input "false"
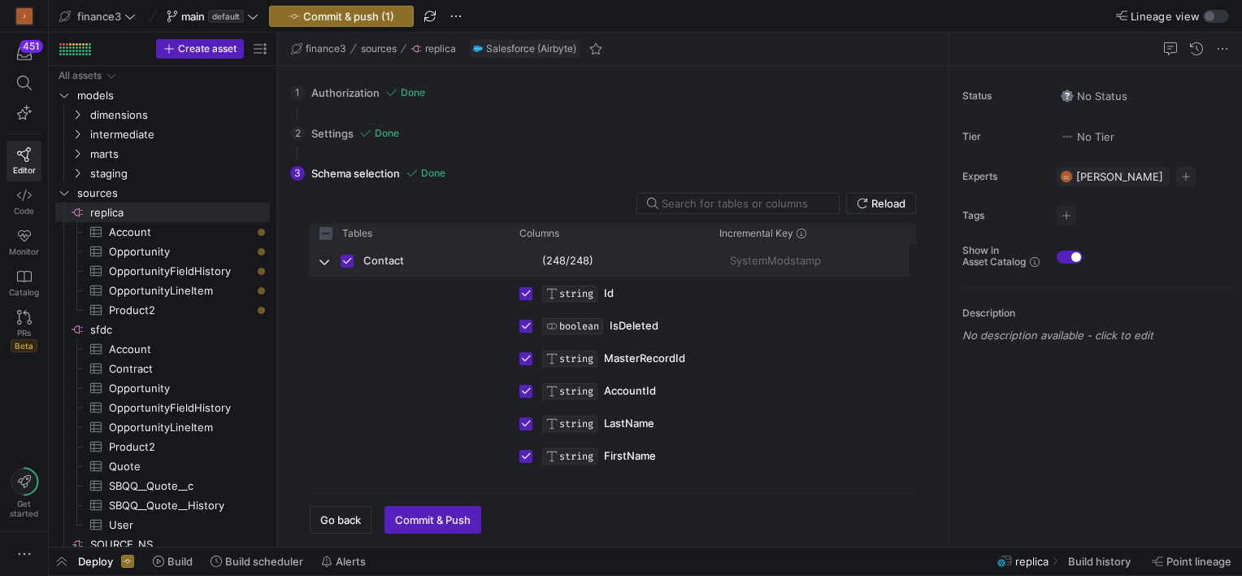
checkbox input "false"
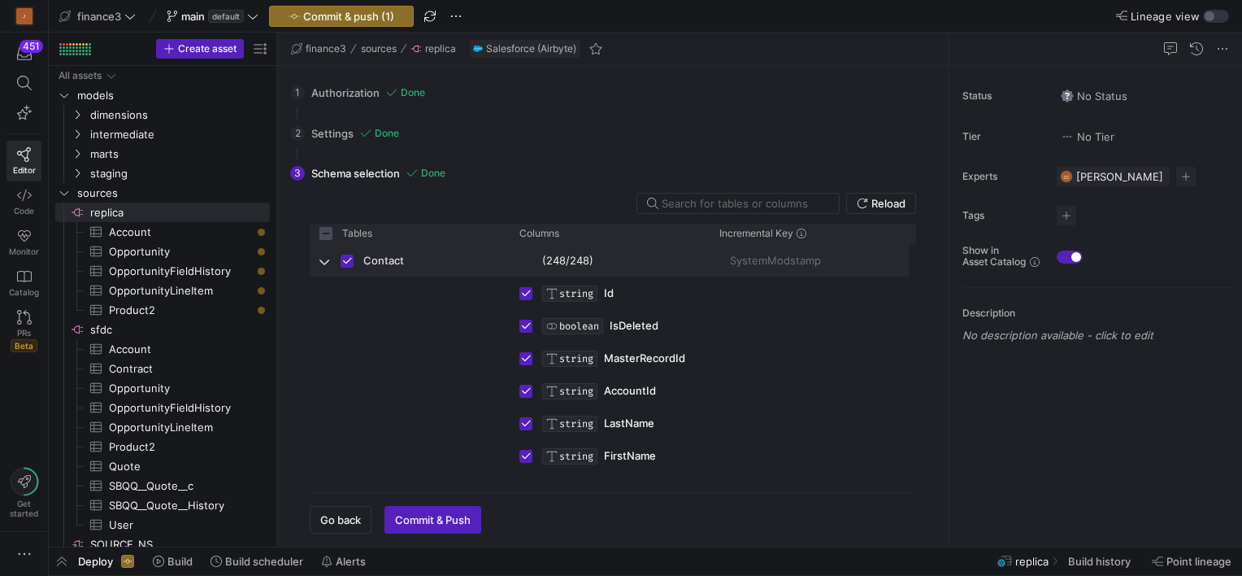
checkbox input "false"
click at [320, 260] on span "Press SPACE to select this row." at bounding box center [324, 260] width 11 height 13
checkbox input "false"
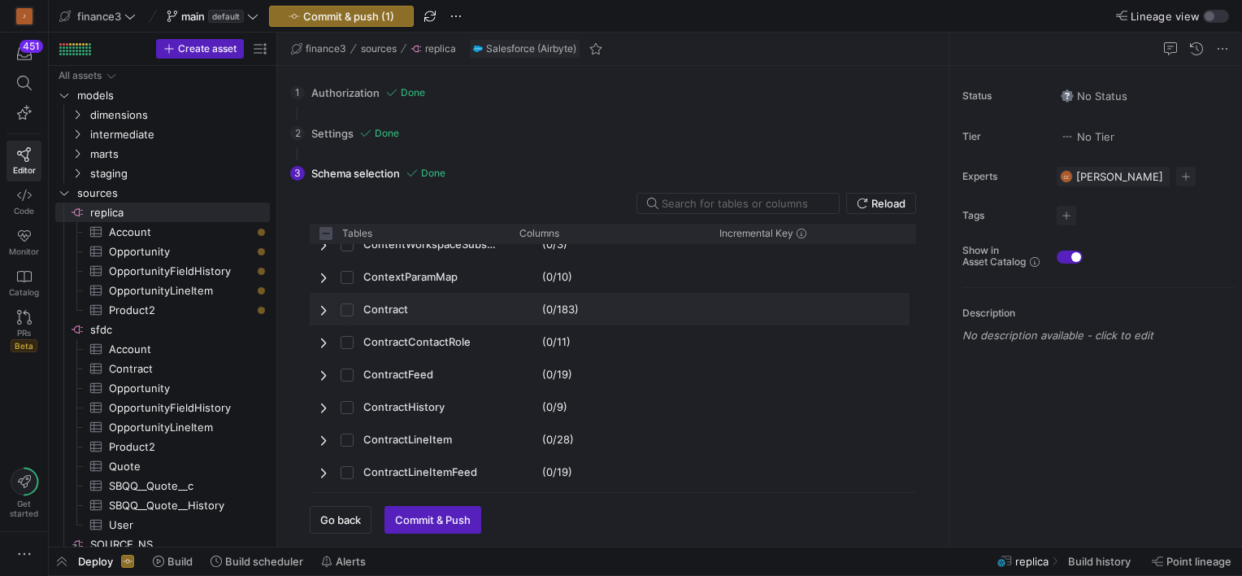
click at [345, 309] on input "Press Space to toggle row selection (unchecked)" at bounding box center [347, 309] width 13 height 13
checkbox input "true"
checkbox input "false"
checkbox input "true"
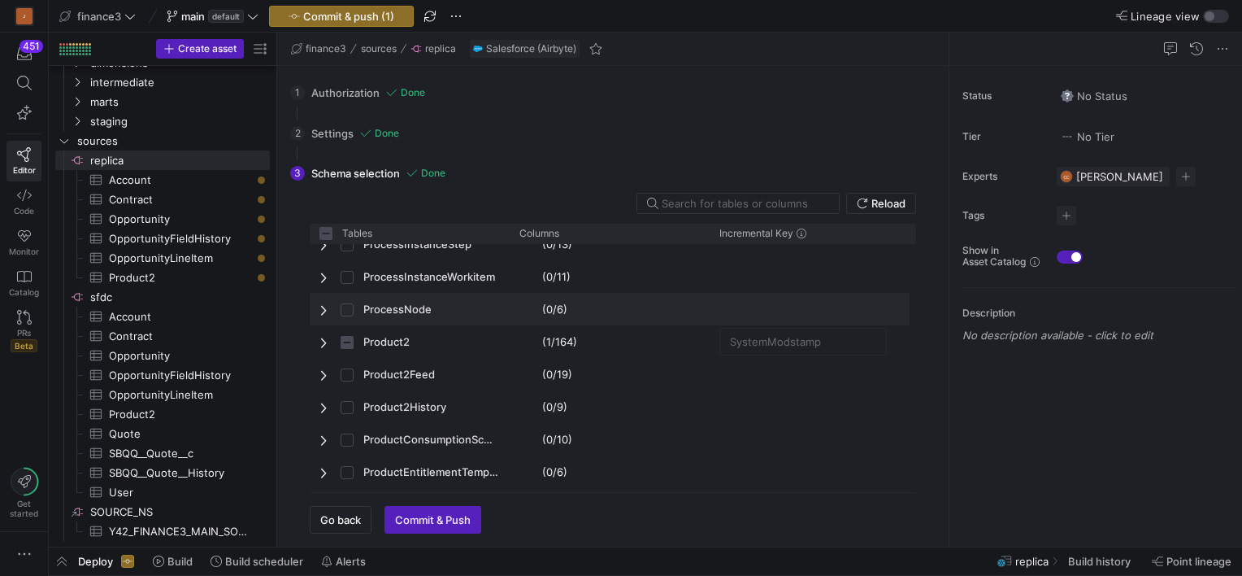
scroll to position [24632, 0]
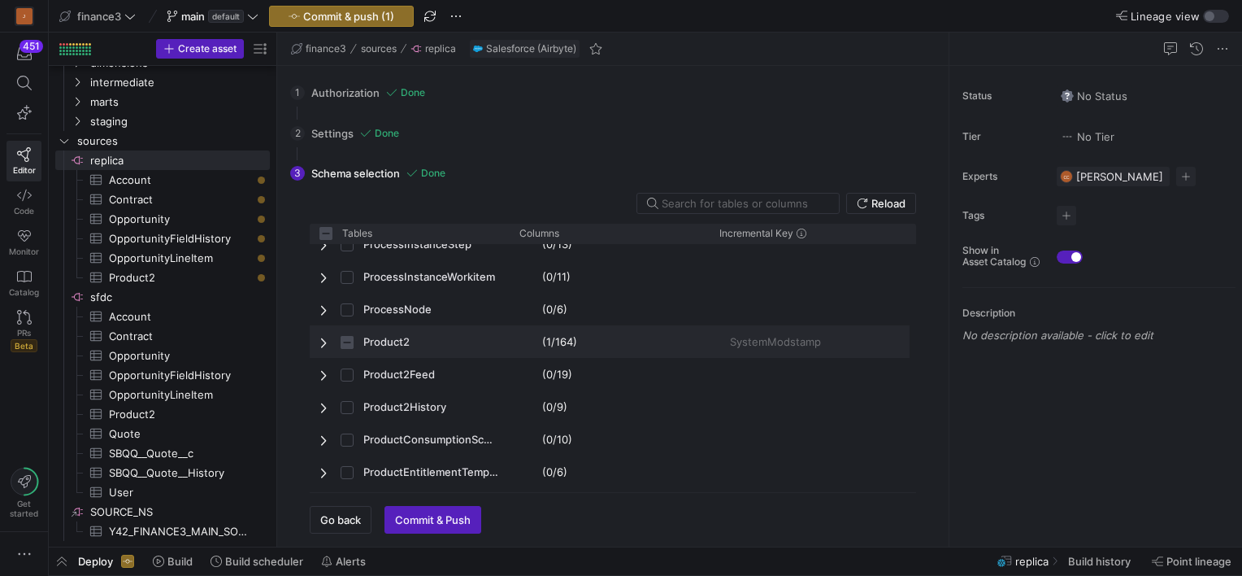
click at [335, 341] on span "Product2" at bounding box center [409, 342] width 180 height 32
checkbox input "false"
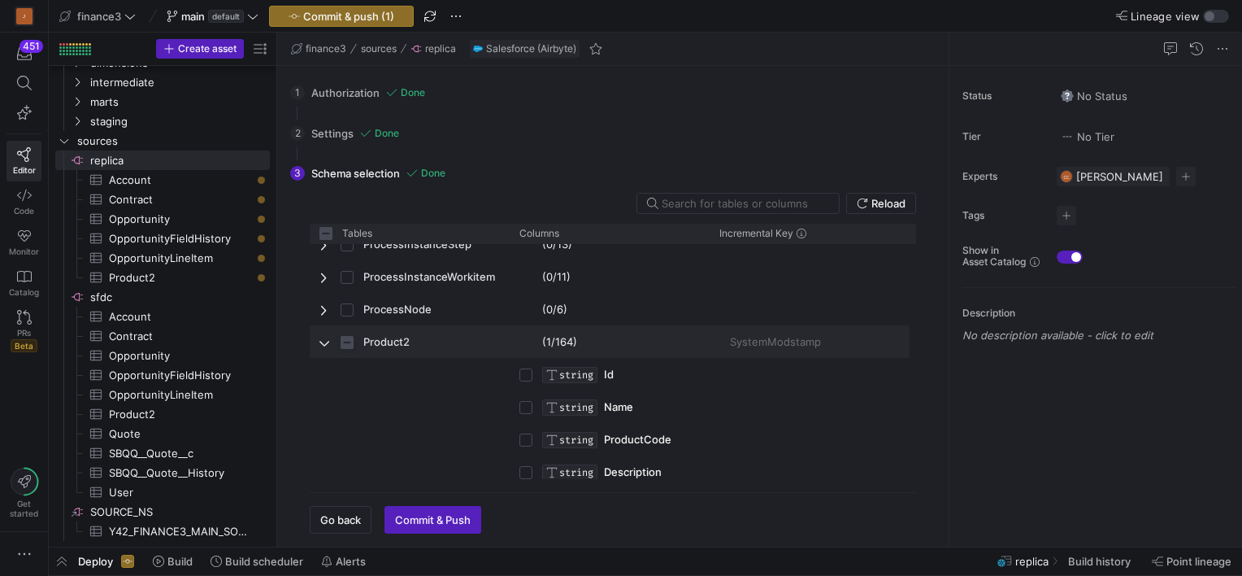
click at [346, 341] on input "Press Space to toggle row selection (indeterminate)" at bounding box center [347, 342] width 13 height 13
checkbox input "true"
checkbox input "false"
checkbox input "true"
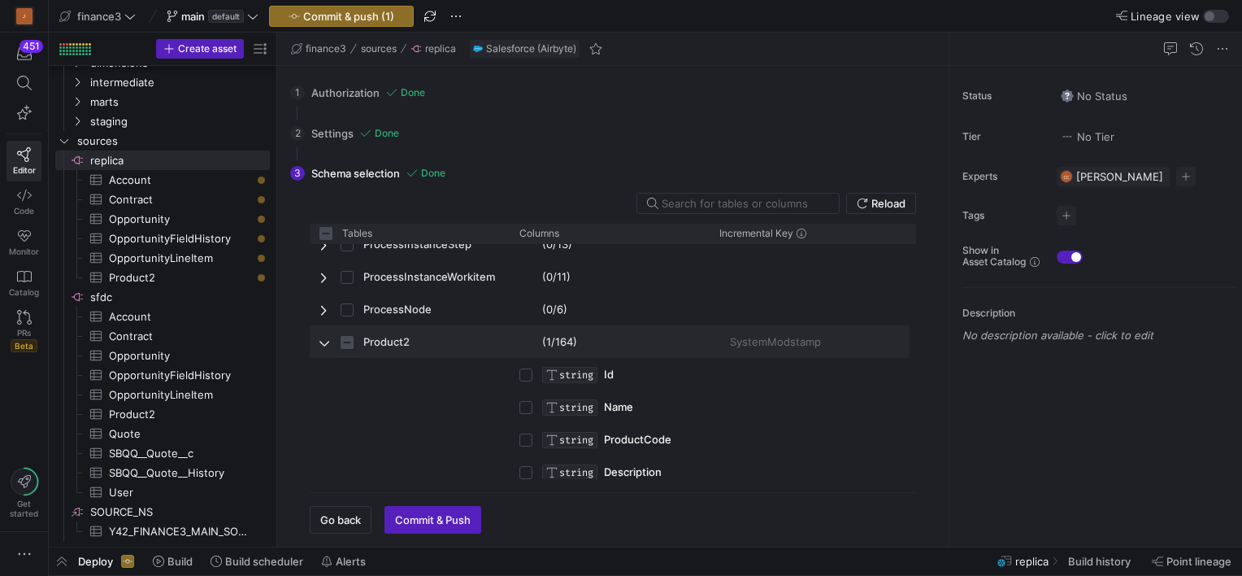
checkbox input "true"
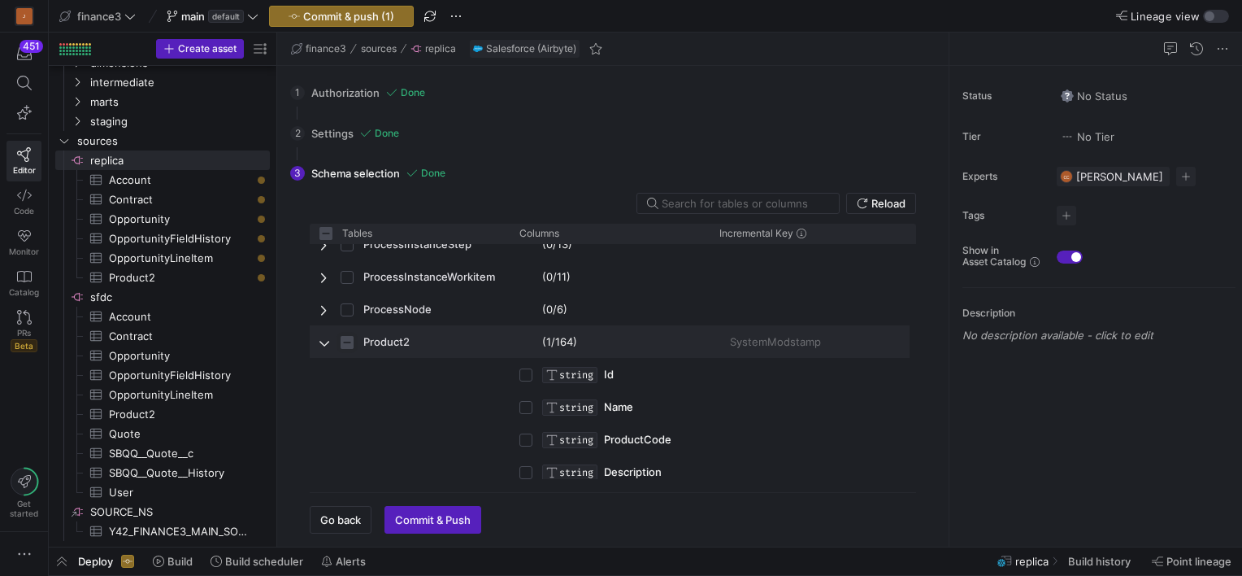
checkbox input "true"
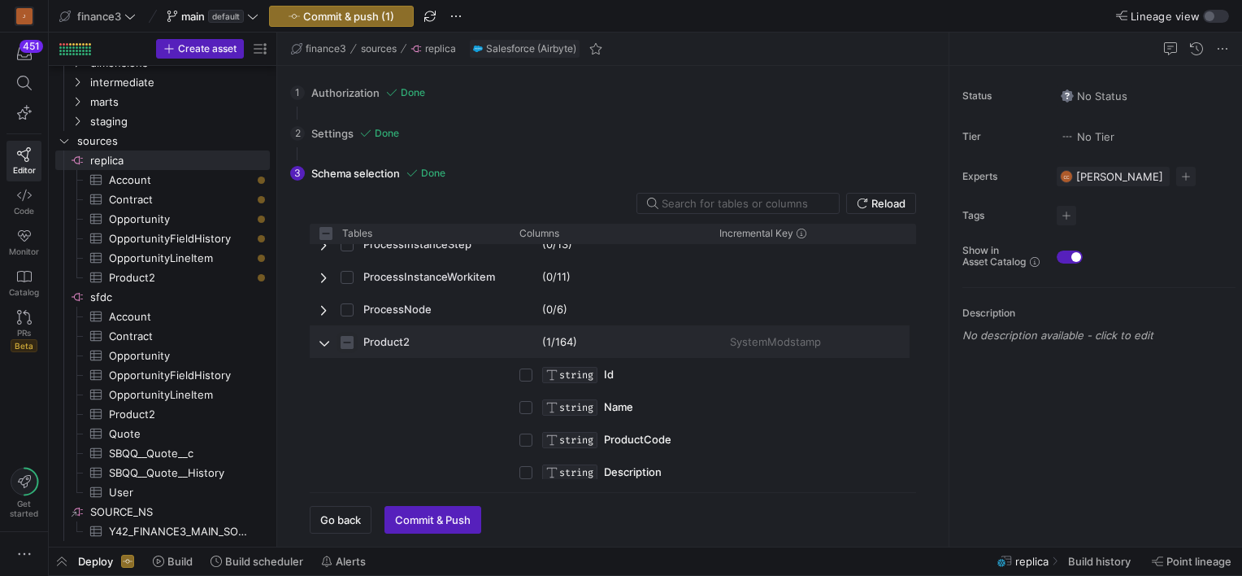
checkbox input "true"
click at [317, 341] on div "Product2" at bounding box center [410, 341] width 200 height 33
checkbox input "false"
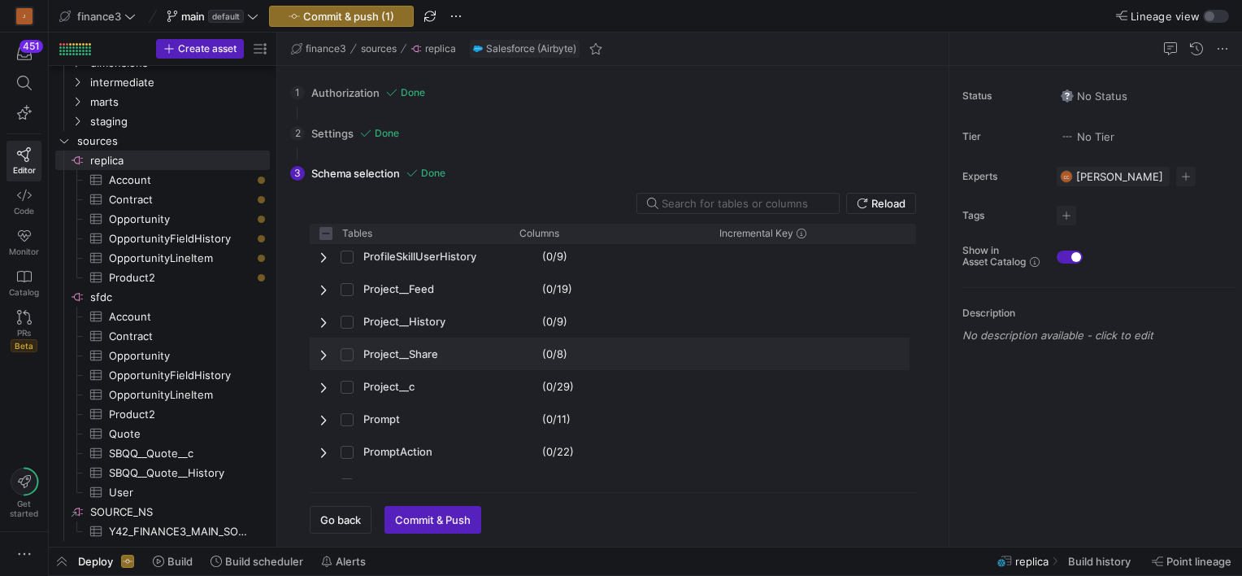
scroll to position [0, 0]
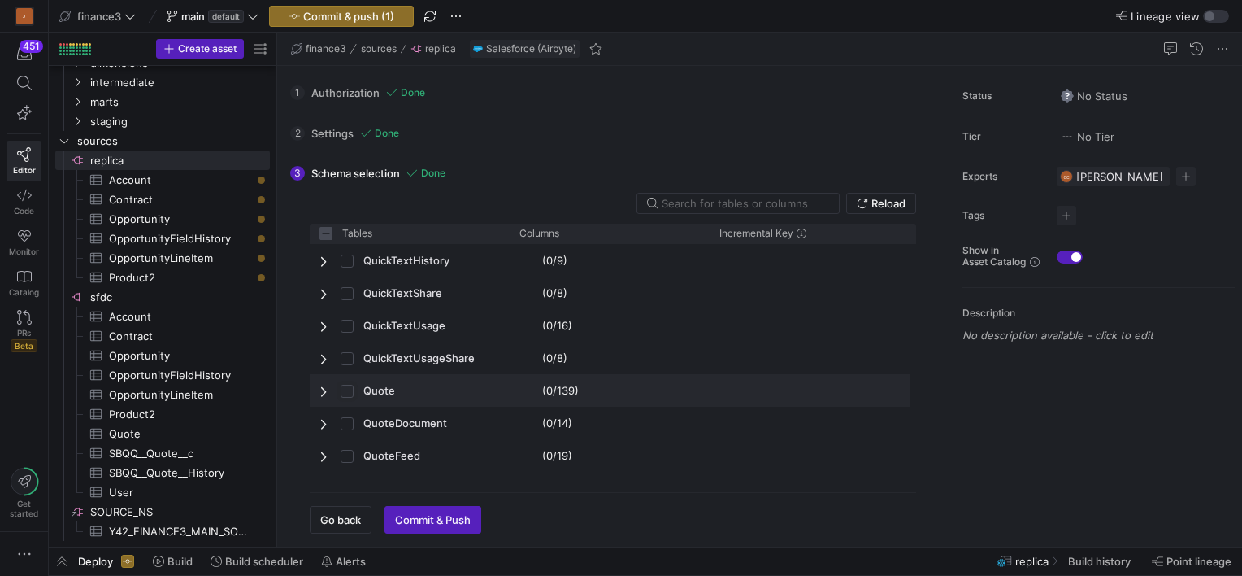
click at [348, 386] on input "Press Space to toggle row selection (unchecked)" at bounding box center [347, 391] width 13 height 13
checkbox input "true"
checkbox input "false"
checkbox input "true"
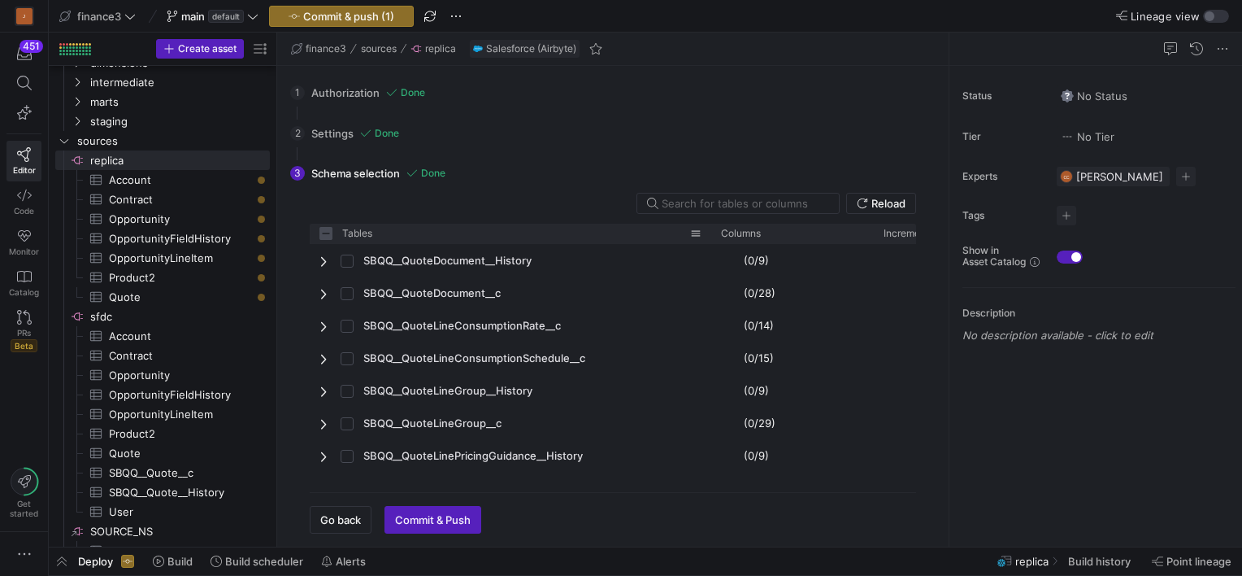
drag, startPoint x: 507, startPoint y: 241, endPoint x: 709, endPoint y: 240, distance: 201.6
click at [709, 240] on div at bounding box center [711, 234] width 7 height 20
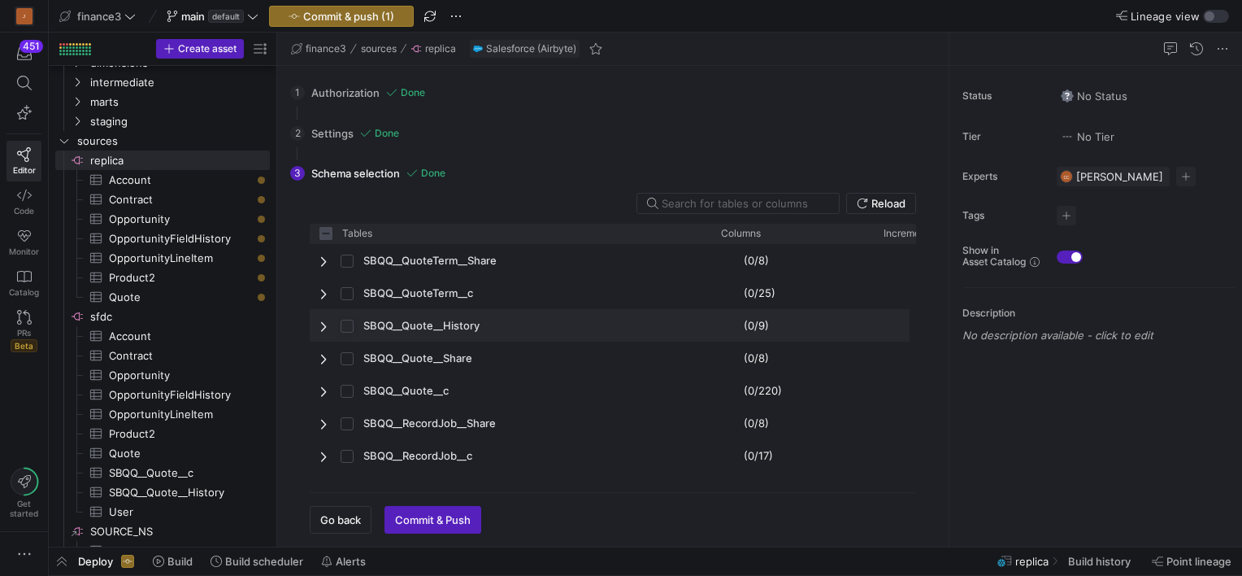
click at [348, 323] on input "Press Space to toggle row selection (unchecked)" at bounding box center [347, 325] width 13 height 13
checkbox input "true"
checkbox input "false"
checkbox input "true"
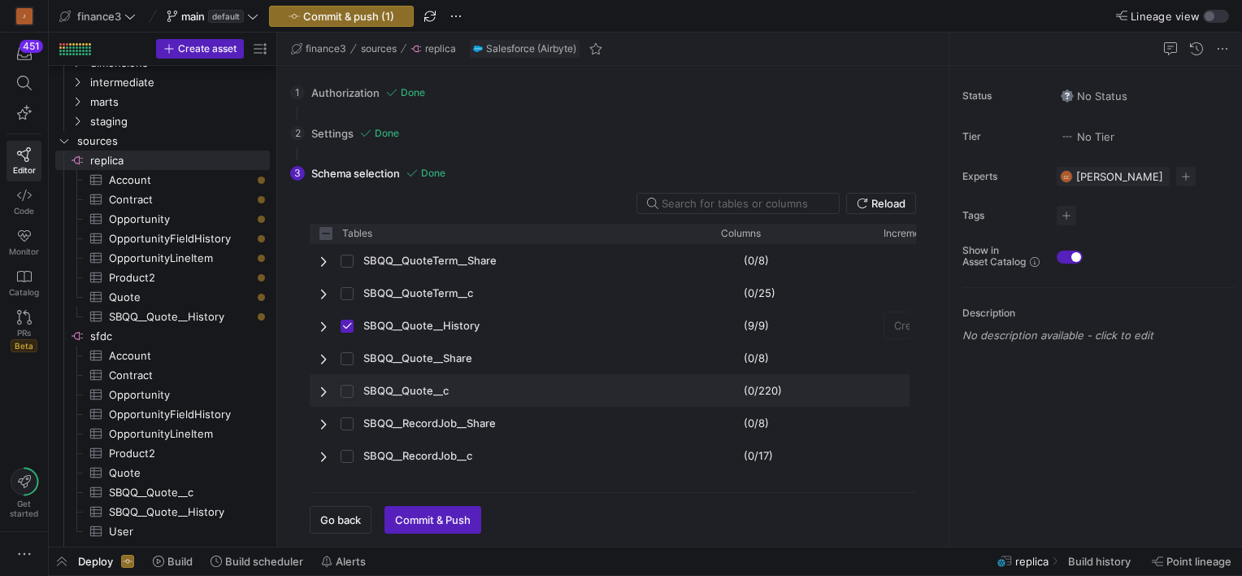
click at [341, 387] on input "Press Space to toggle row selection (unchecked)" at bounding box center [347, 391] width 13 height 13
checkbox input "true"
checkbox input "false"
checkbox input "true"
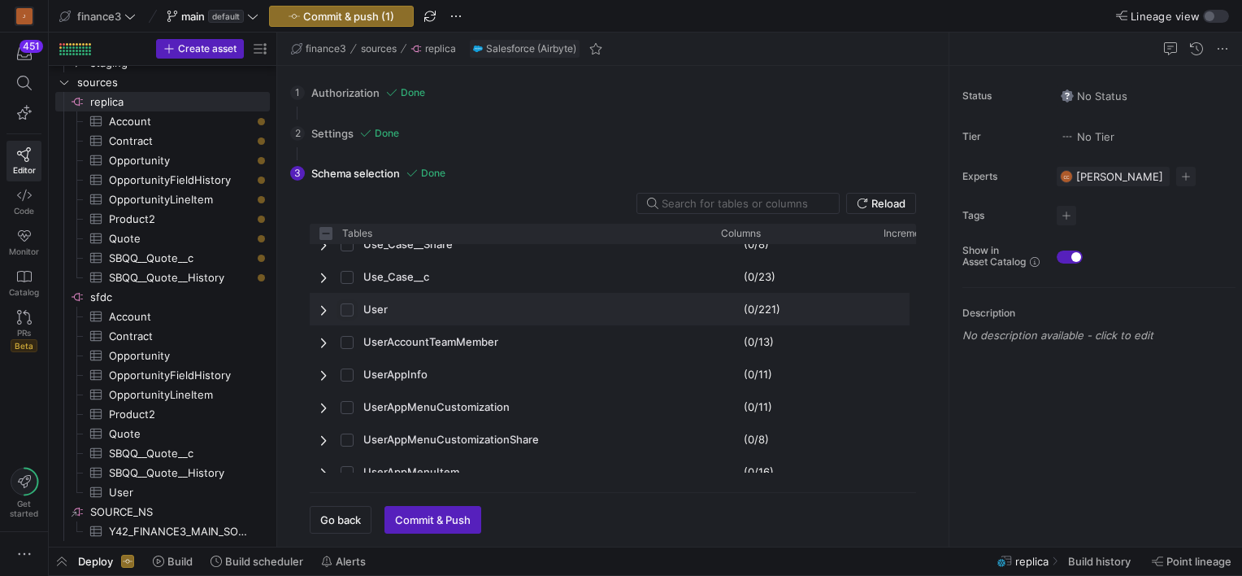
click at [349, 309] on input "Press Space to toggle row selection (unchecked)" at bounding box center [347, 309] width 13 height 13
checkbox input "true"
checkbox input "false"
checkbox input "true"
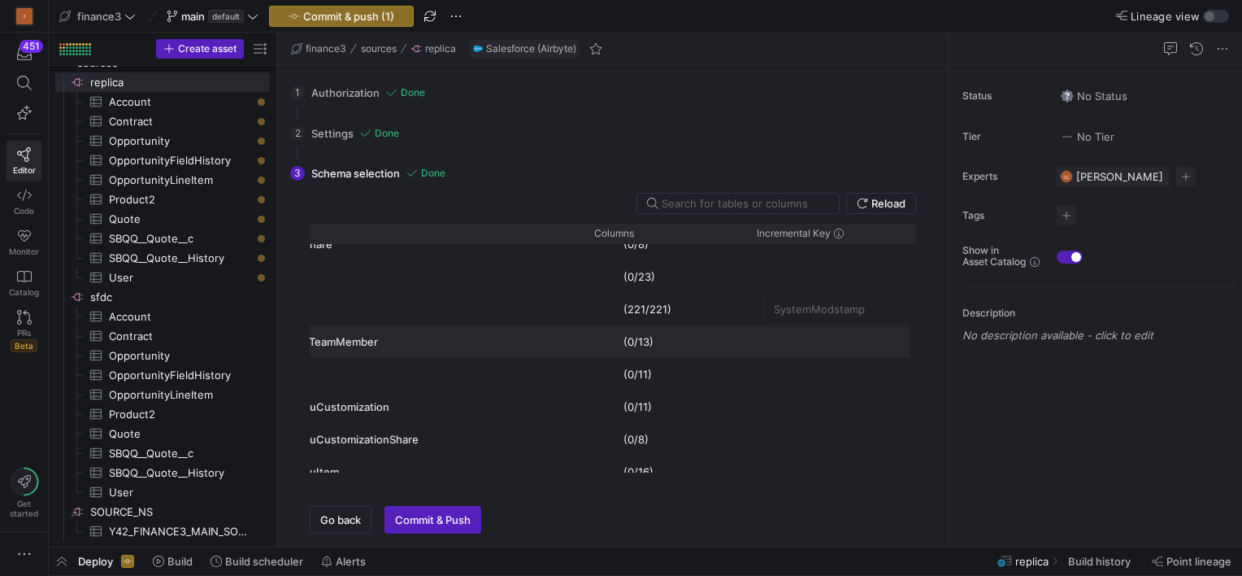
click at [791, 345] on div "Press SPACE to select this row." at bounding box center [835, 341] width 163 height 33
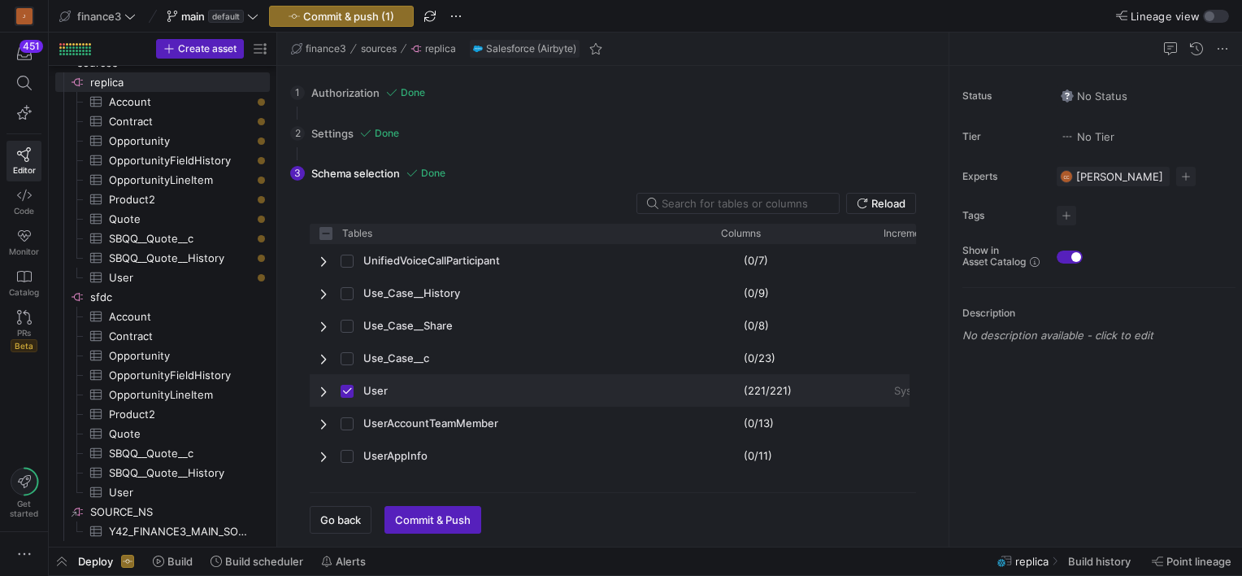
click at [325, 385] on span "Press SPACE to deselect this row." at bounding box center [324, 391] width 11 height 13
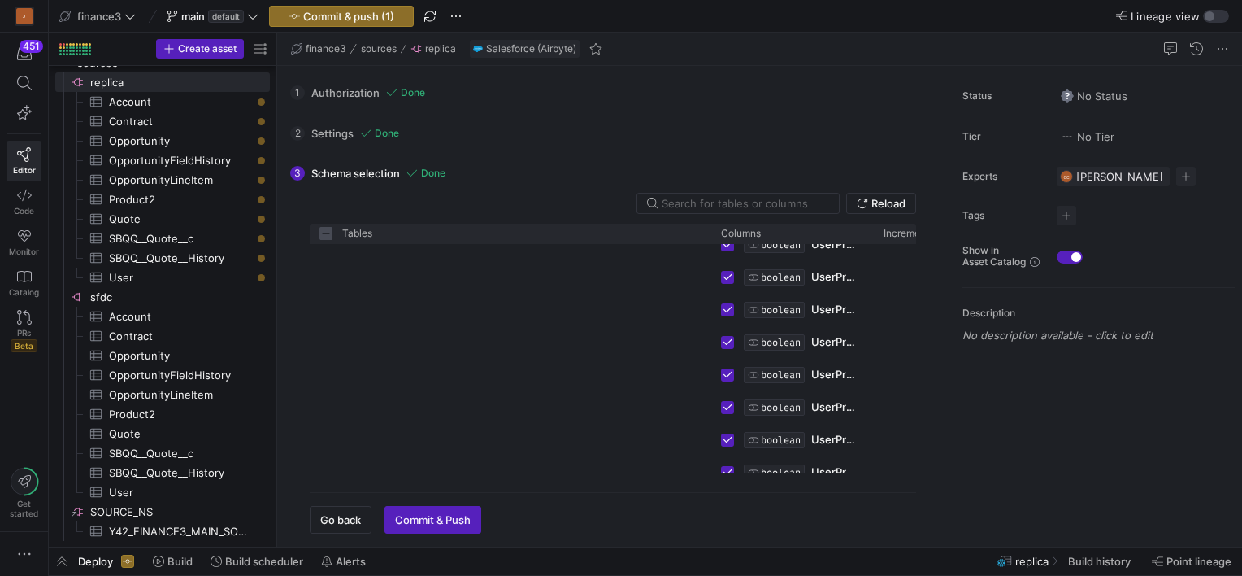
drag, startPoint x: 909, startPoint y: 408, endPoint x: 910, endPoint y: 365, distance: 43.1
click at [910, 365] on div at bounding box center [913, 358] width 7 height 228
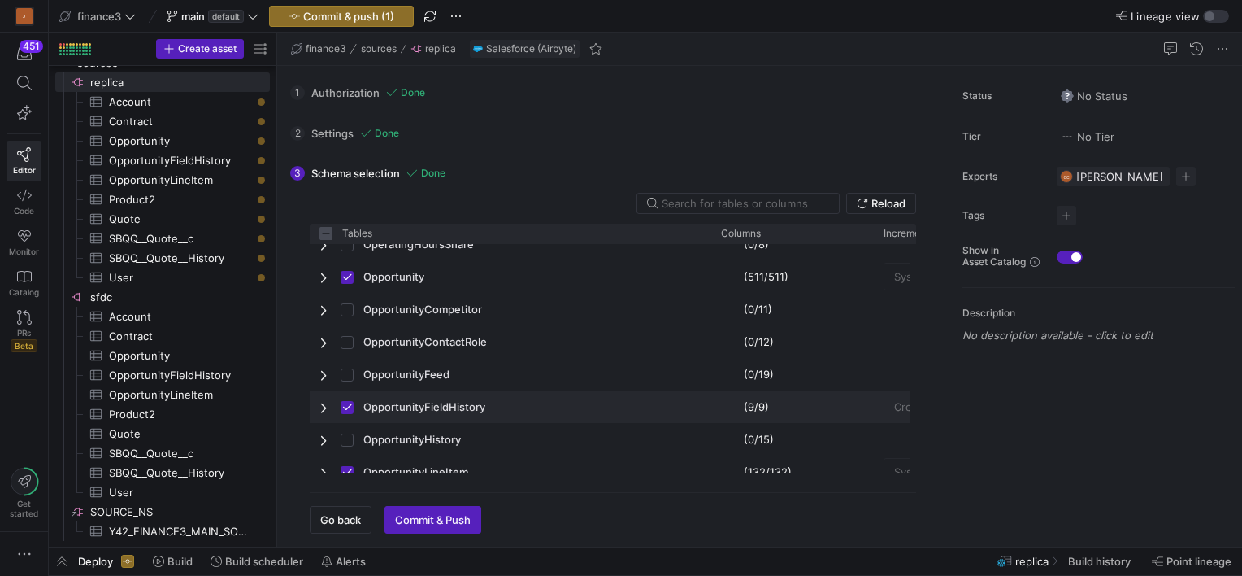
click at [315, 406] on div "OpportunityFieldHistory" at bounding box center [511, 406] width 402 height 33
checkbox input "false"
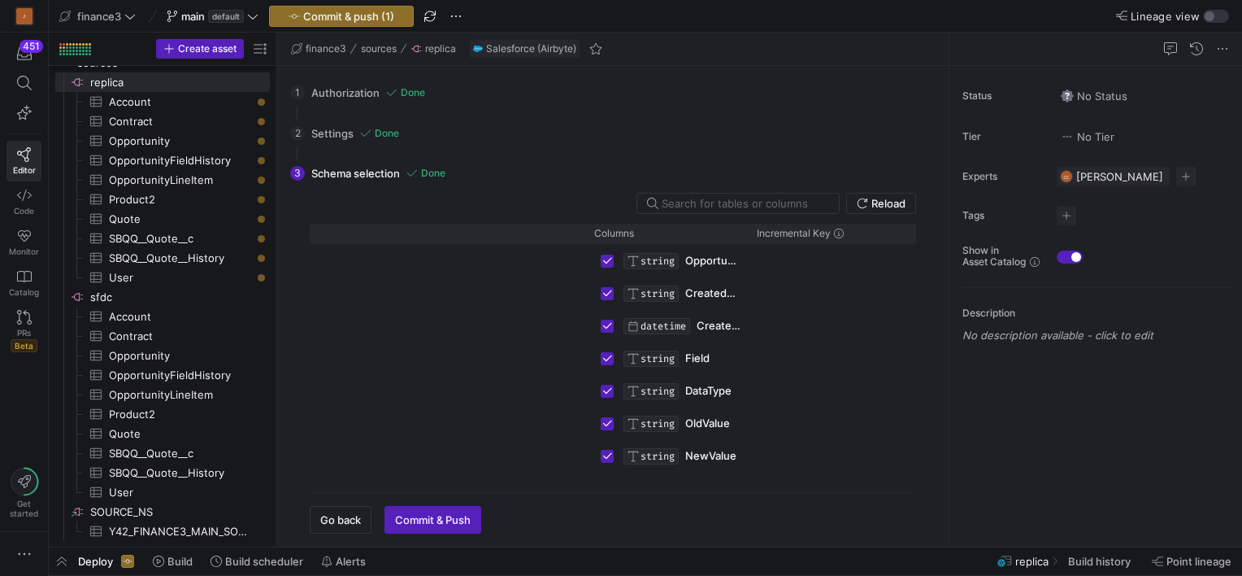
click at [330, 128] on div "2 Settings Done Configure your connector settings. Sandbox Start Date [DATE] Go…" at bounding box center [609, 133] width 639 height 41
click at [127, 298] on span "sfdc​​​​​​​​" at bounding box center [178, 297] width 177 height 19
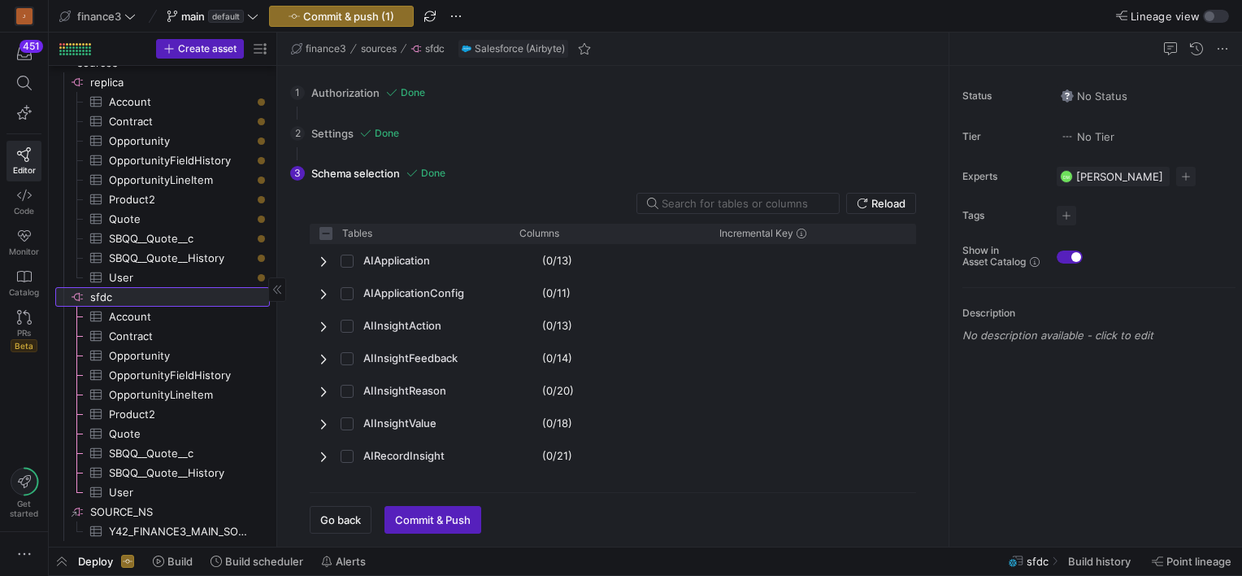
checkbox input "false"
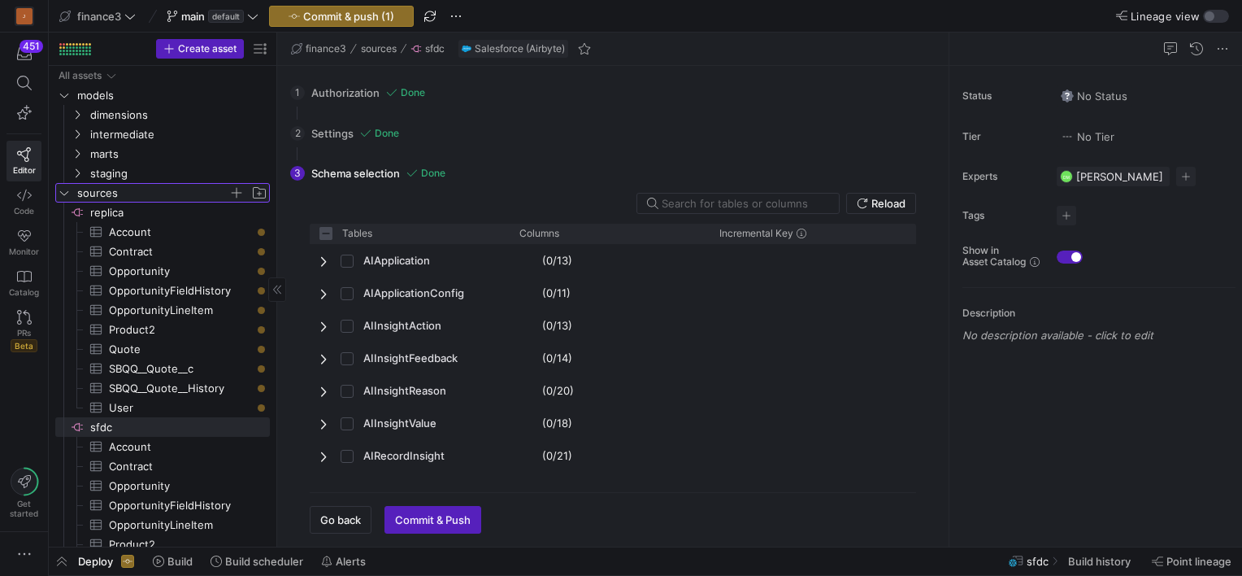
click at [143, 193] on span "sources" at bounding box center [152, 193] width 151 height 19
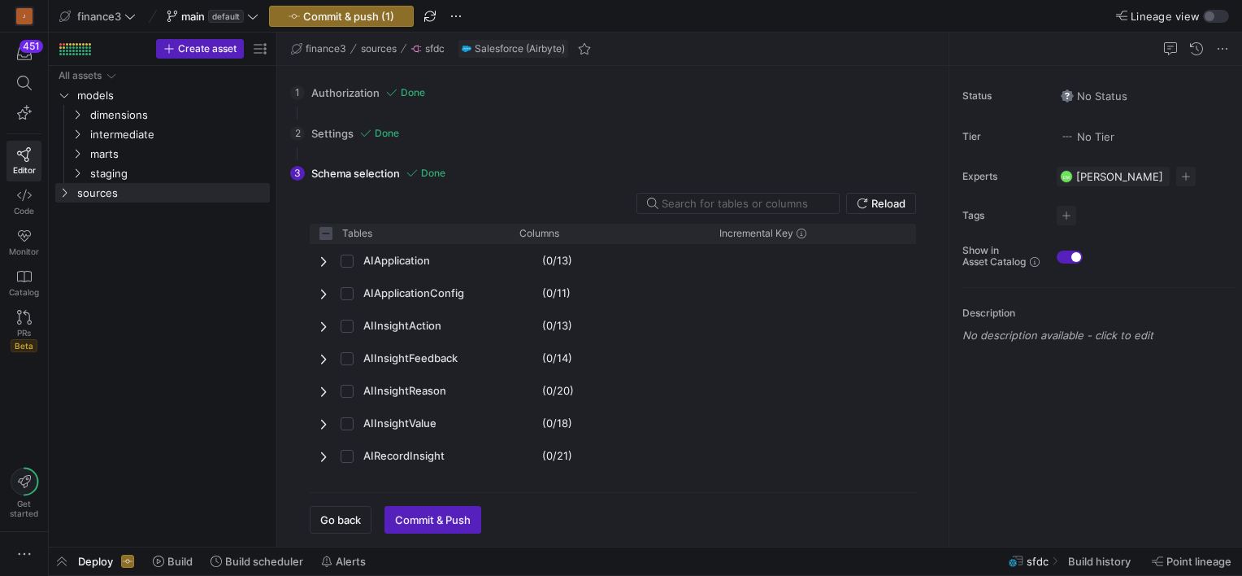
click at [357, 92] on div "1 Authorization Done Choose which secret you'd like to use to authorize juv_sf_…" at bounding box center [609, 92] width 639 height 41
click at [60, 194] on icon "Press SPACE to select this row." at bounding box center [64, 193] width 11 height 10
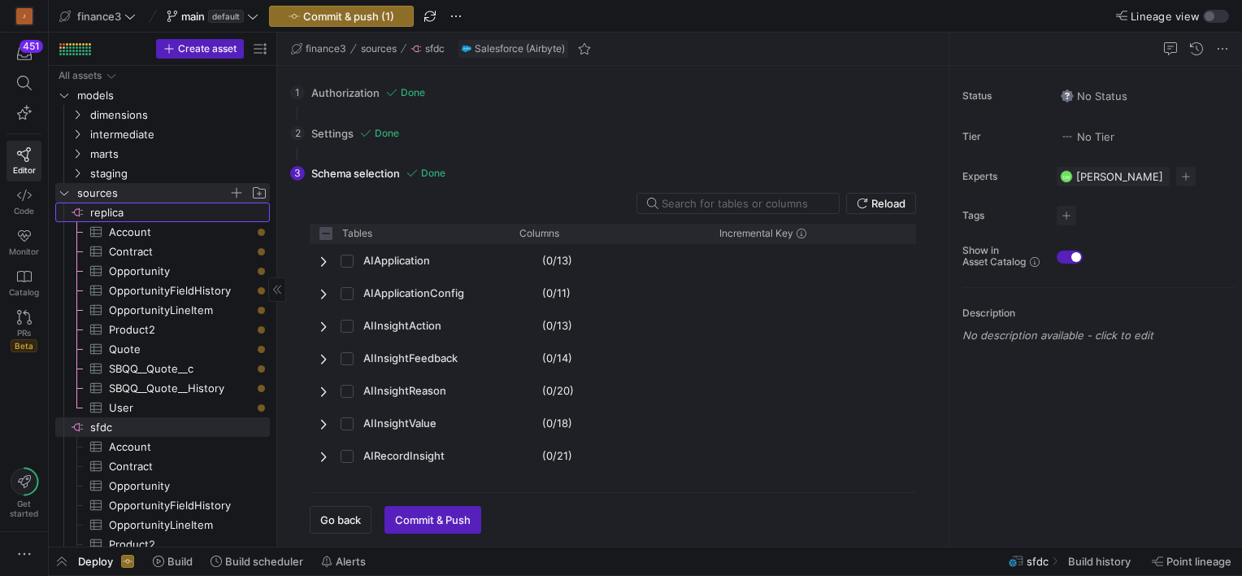
click at [106, 214] on span "replica​​​​​​​​" at bounding box center [178, 212] width 177 height 19
checkbox input "false"
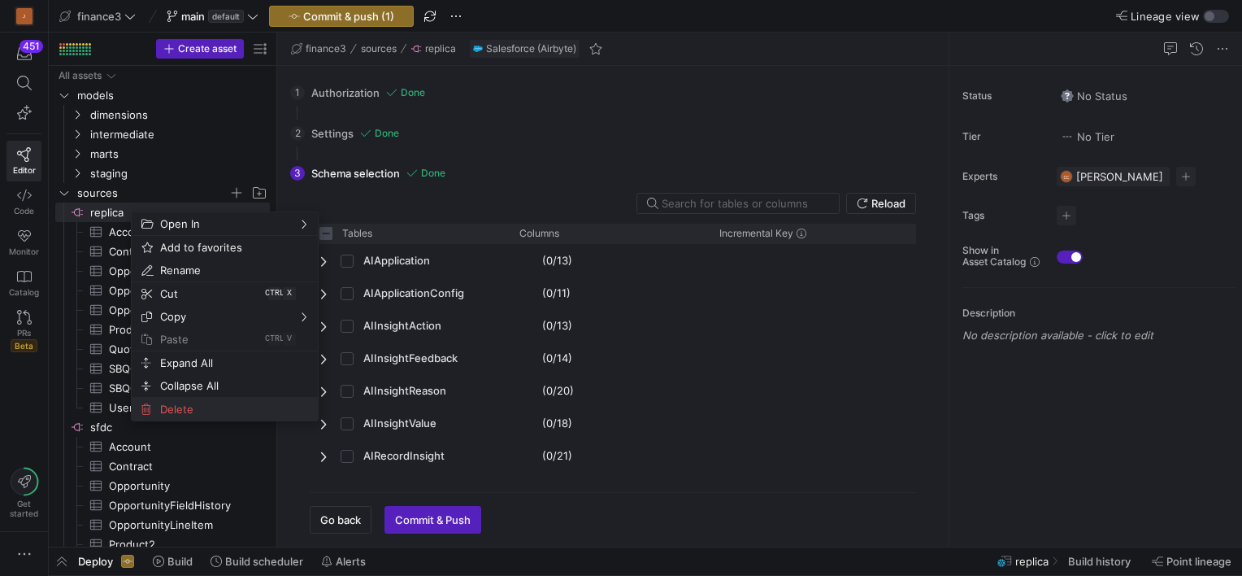
click at [188, 410] on span "Delete" at bounding box center [211, 409] width 115 height 23
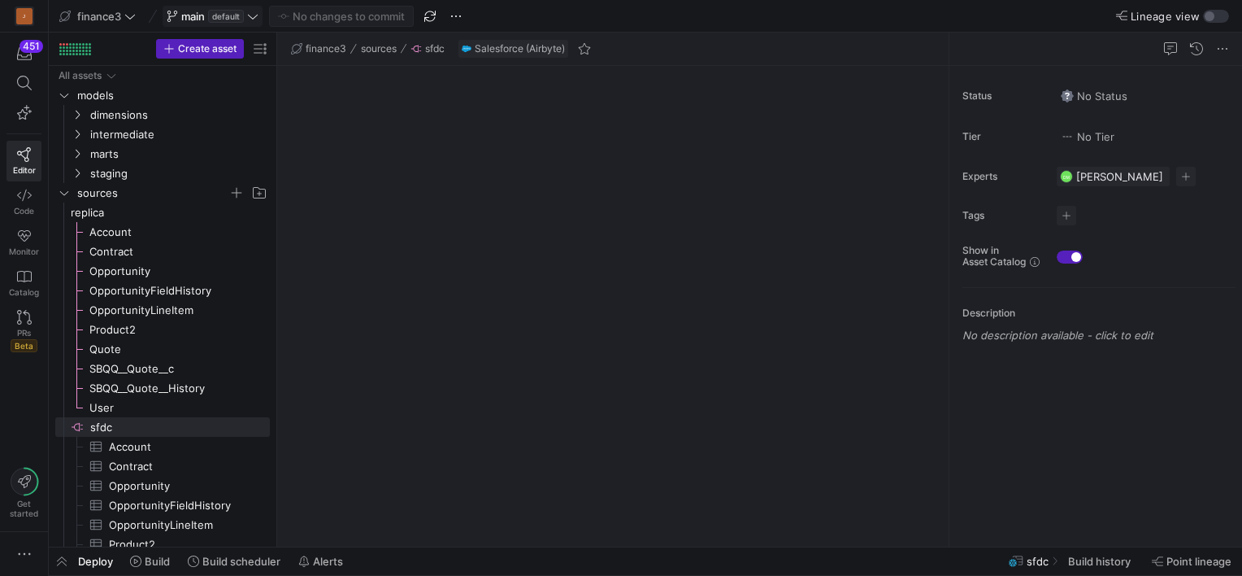
click at [254, 17] on icon at bounding box center [253, 16] width 10 height 5
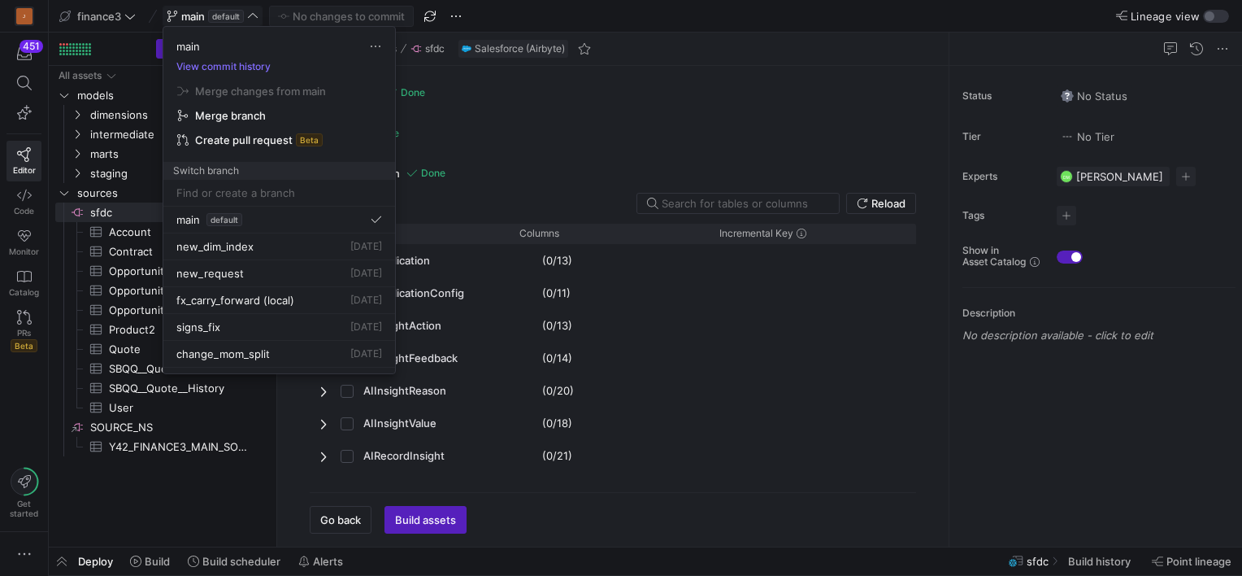
checkbox input "false"
click at [236, 190] on input at bounding box center [279, 192] width 206 height 13
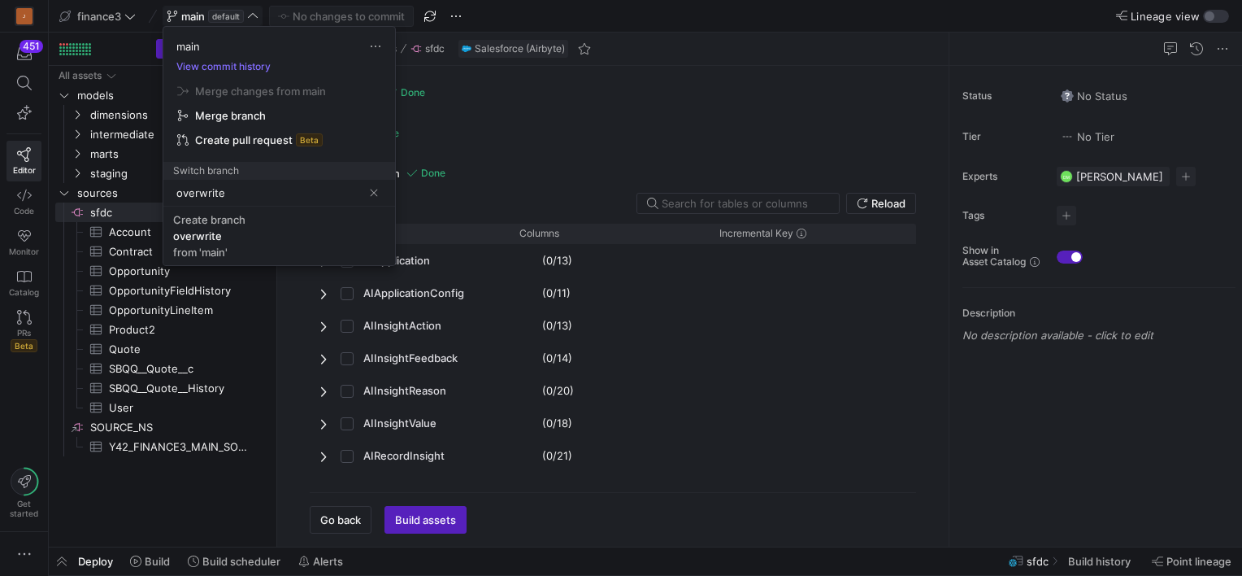
type input "overwrite"
click at [217, 226] on span "Create branch overwrite from 'main'" at bounding box center [279, 236] width 212 height 46
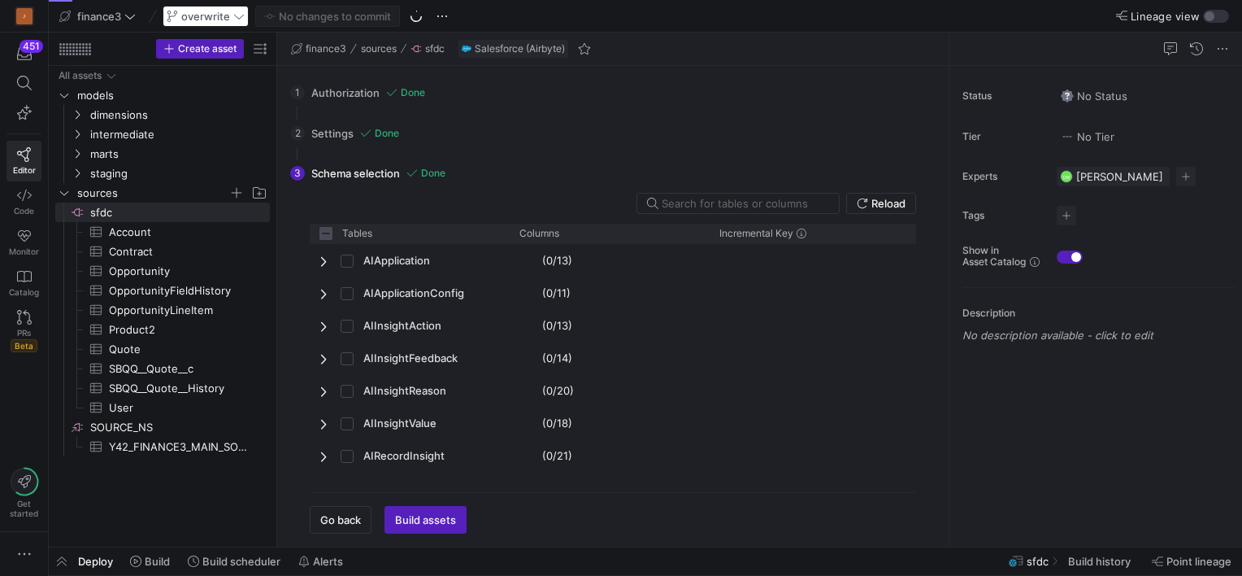
checkbox input "false"
click at [238, 189] on span "Press SPACE to select this row." at bounding box center [236, 193] width 16 height 16
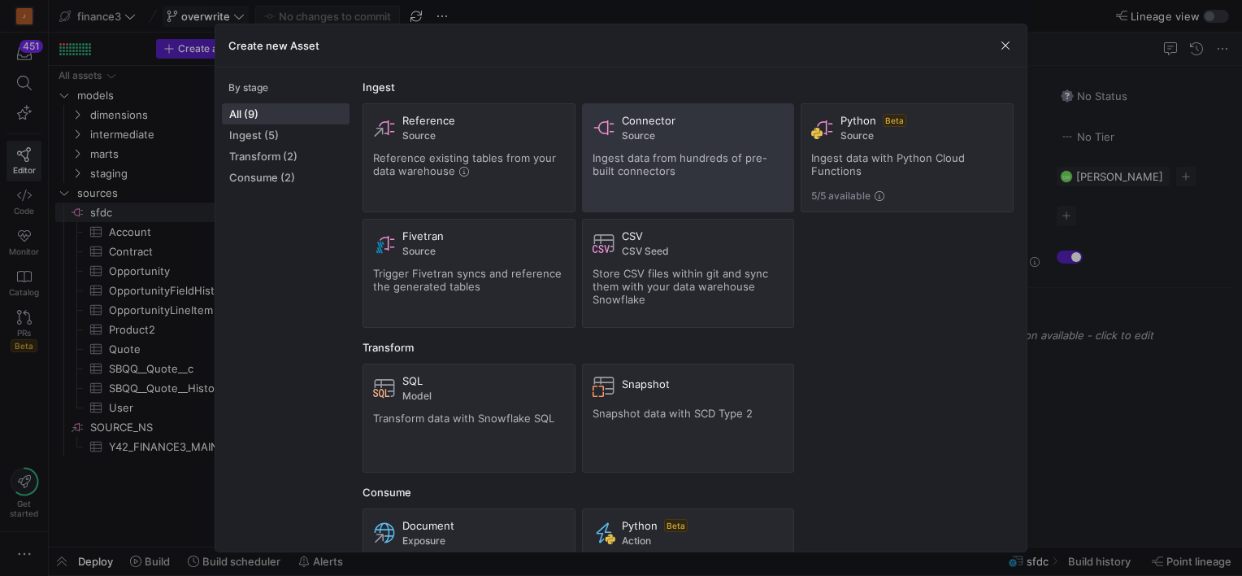
click at [671, 155] on span "Ingest data from hundreds of pre-built connectors" at bounding box center [680, 164] width 175 height 26
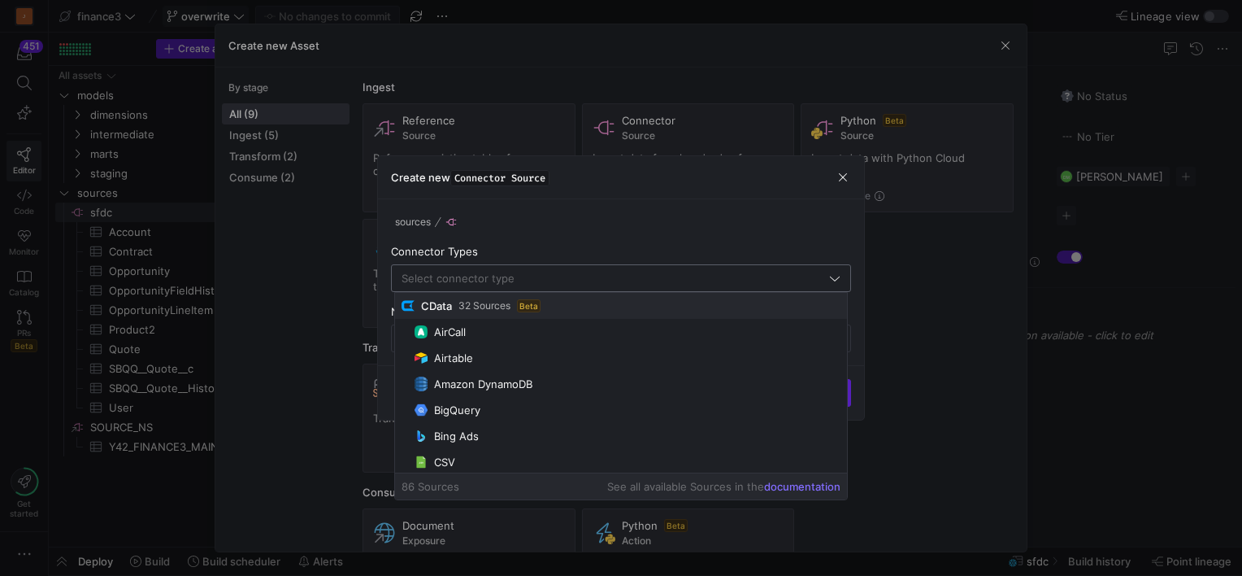
click at [507, 279] on input "text" at bounding box center [614, 278] width 424 height 13
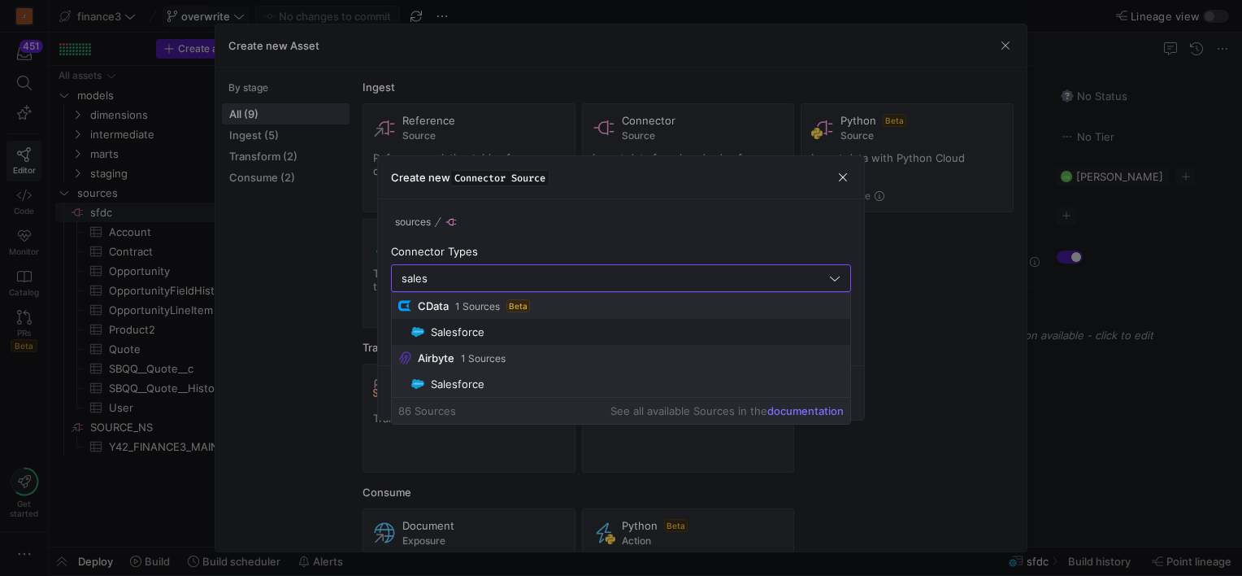
click at [460, 389] on div "Salesforce" at bounding box center [458, 383] width 54 height 13
type input "Salesforce"
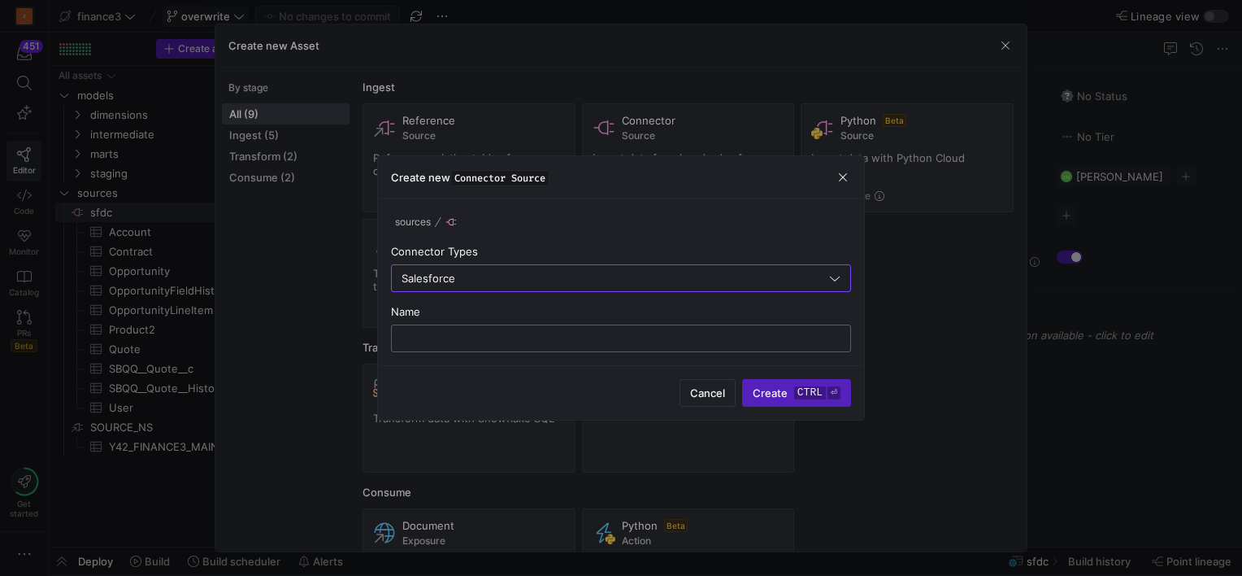
click at [489, 330] on div at bounding box center [621, 338] width 432 height 26
type input "replica"
click at [778, 389] on span "Create ctrl ⏎" at bounding box center [797, 392] width 88 height 13
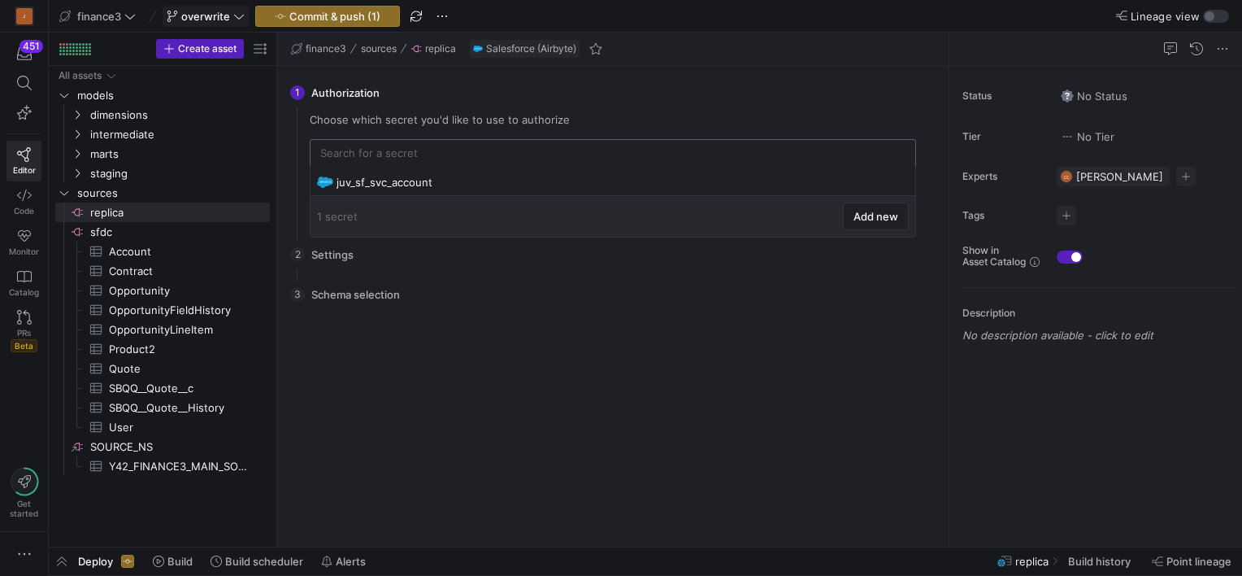
click at [429, 150] on input "text" at bounding box center [612, 152] width 585 height 13
click at [380, 186] on div "juv_sf_svc_account" at bounding box center [615, 182] width 556 height 13
type input "juv_sf_svc_account"
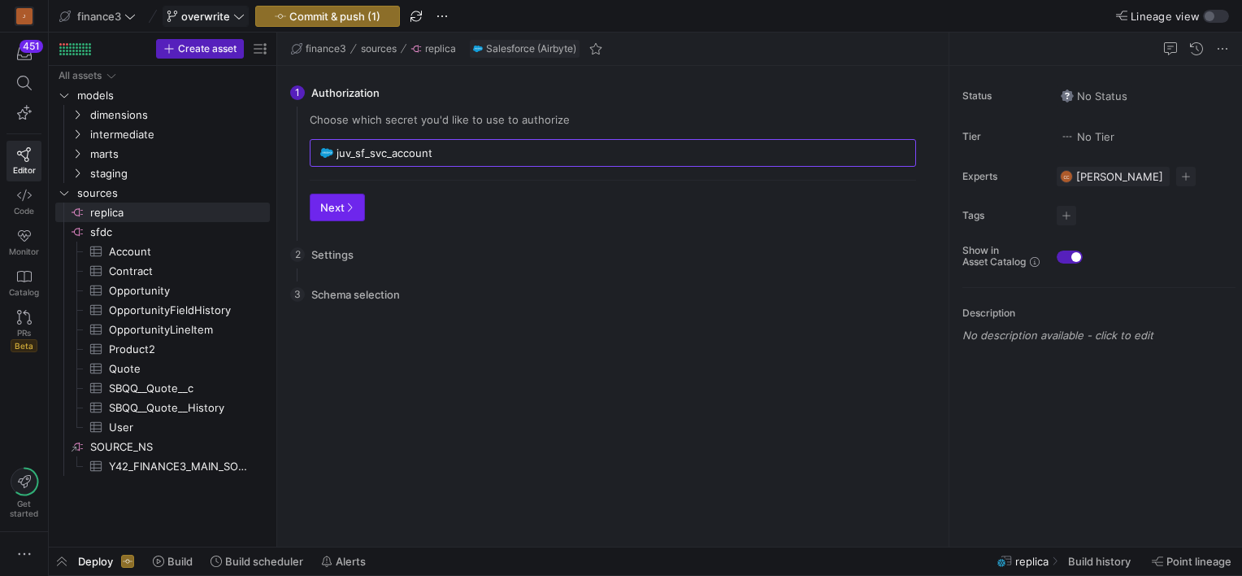
click at [344, 194] on span "button" at bounding box center [338, 207] width 54 height 26
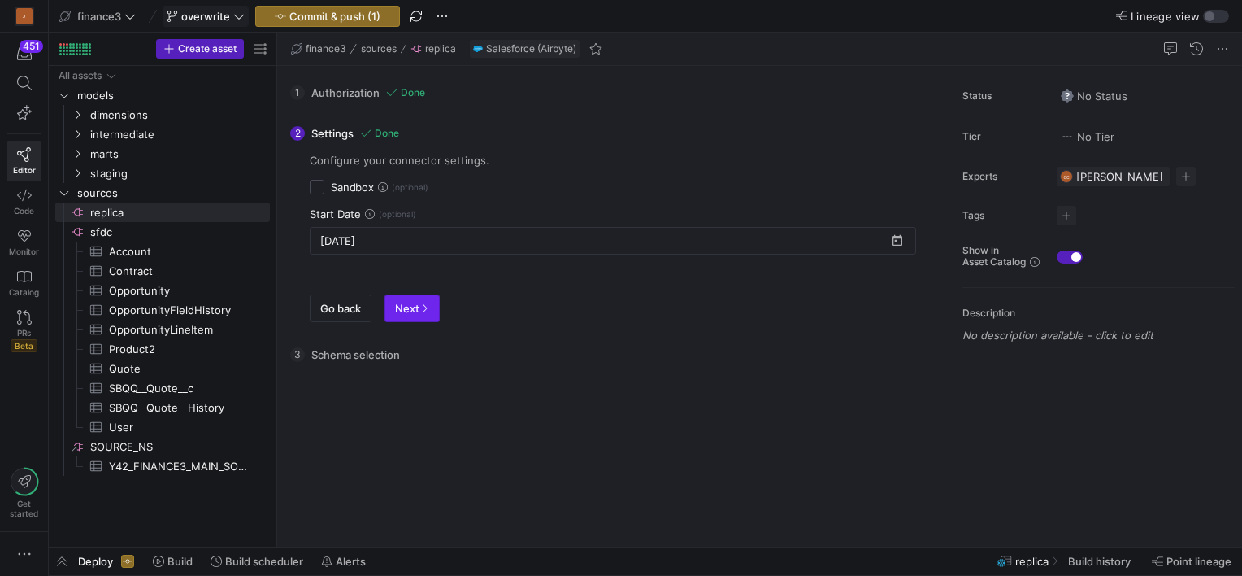
click at [433, 309] on span "button" at bounding box center [412, 308] width 54 height 26
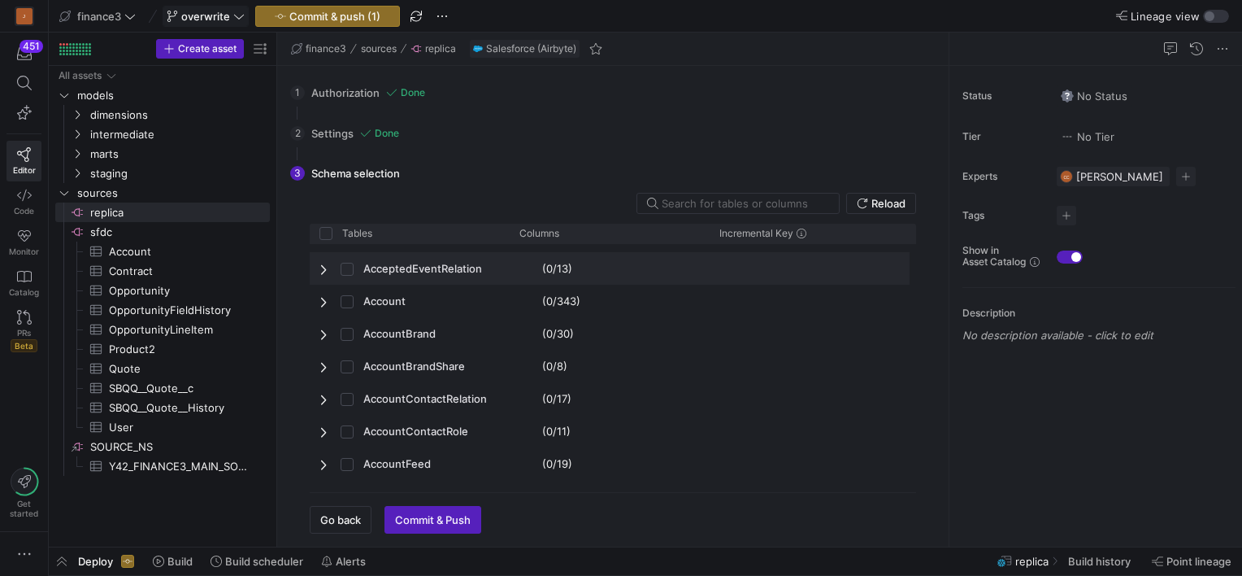
scroll to position [163, 0]
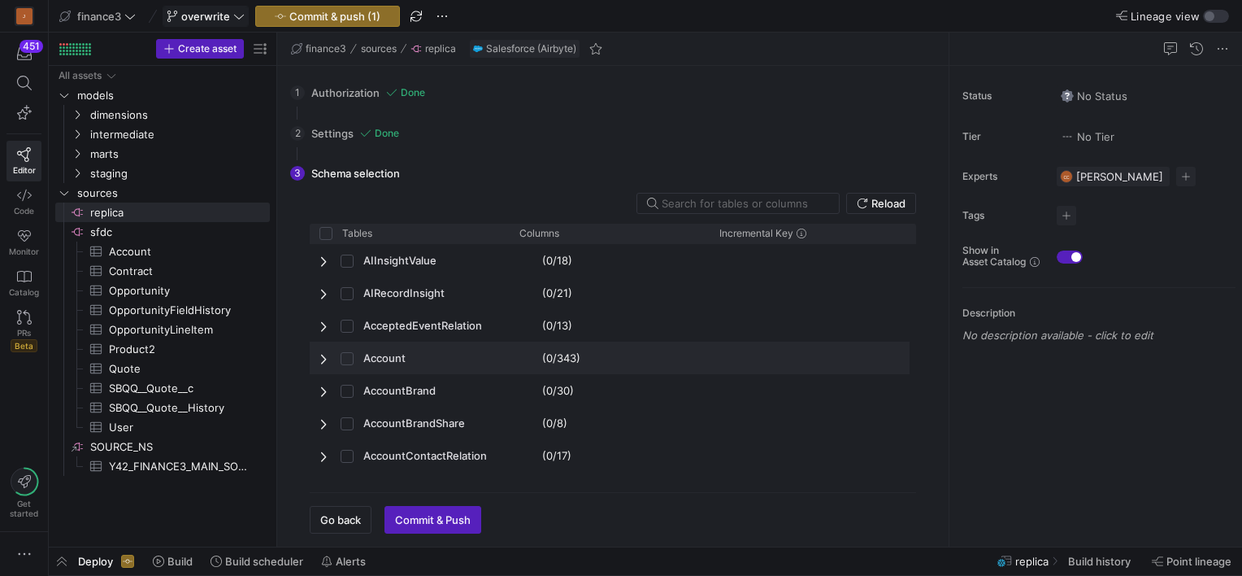
click at [338, 364] on span "Account" at bounding box center [409, 358] width 180 height 32
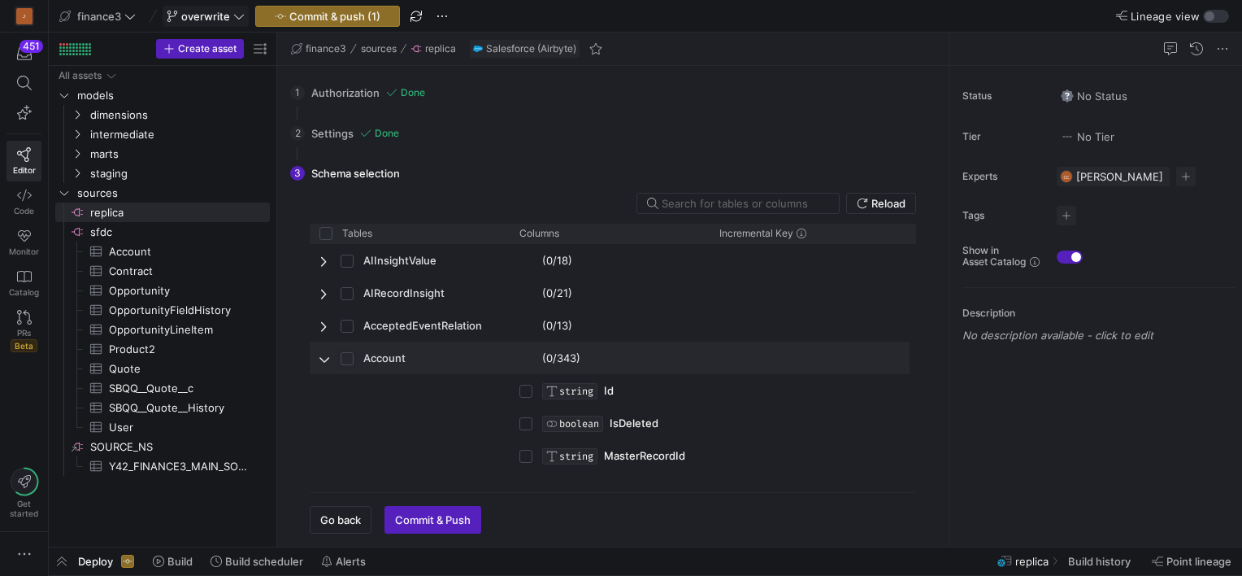
click at [345, 360] on input "Press Space to toggle row selection (unchecked)" at bounding box center [347, 358] width 13 height 13
checkbox input "true"
checkbox input "false"
checkbox input "true"
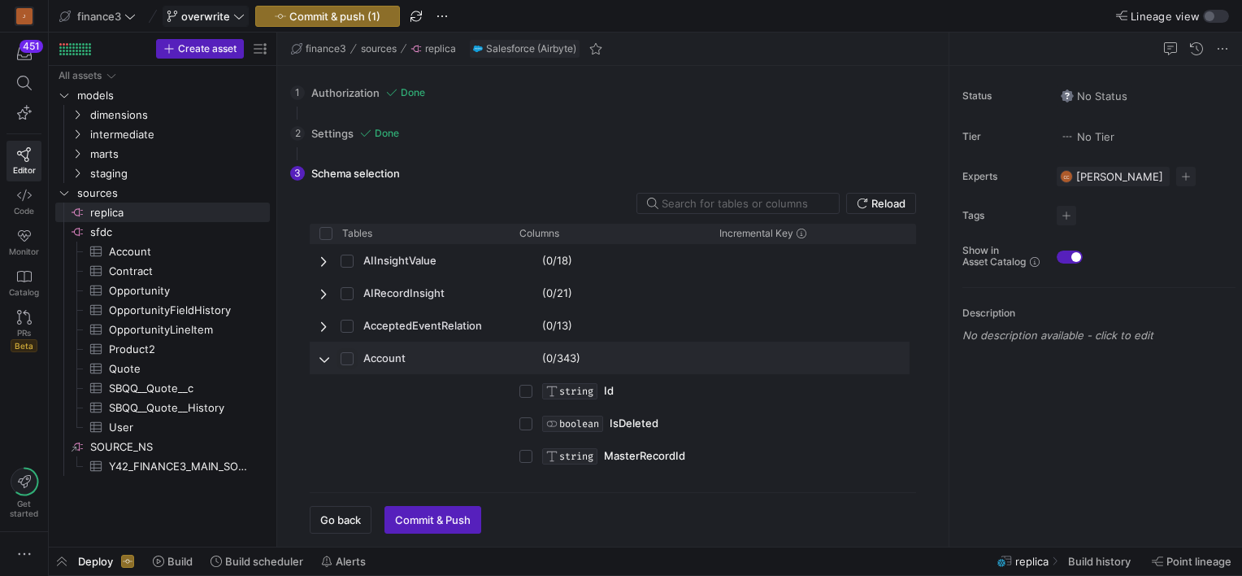
checkbox input "true"
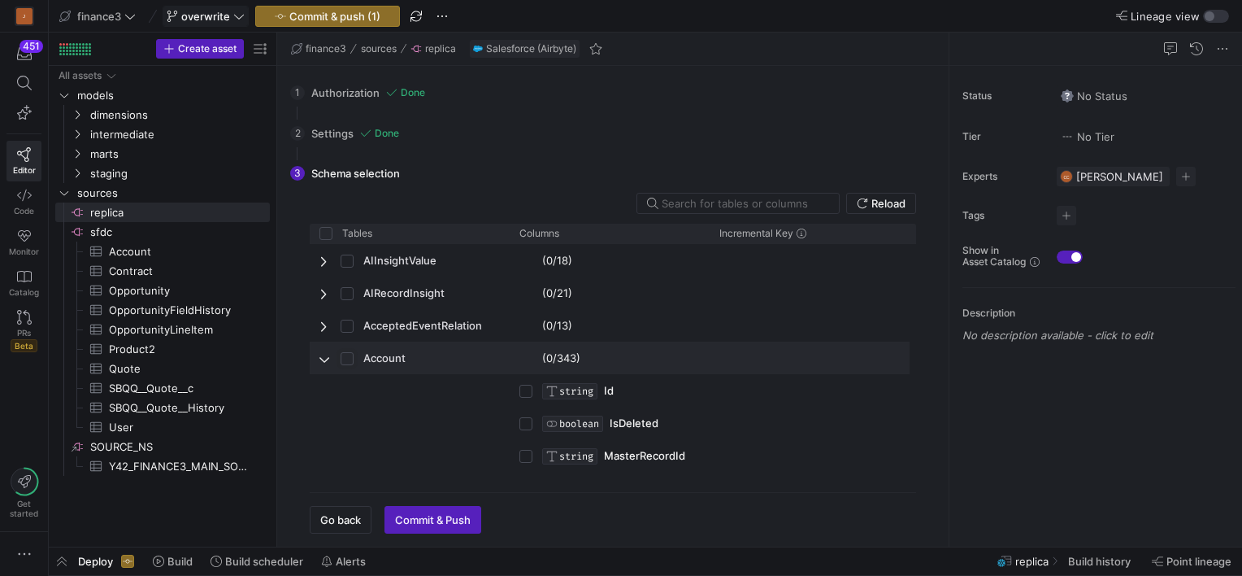
checkbox input "true"
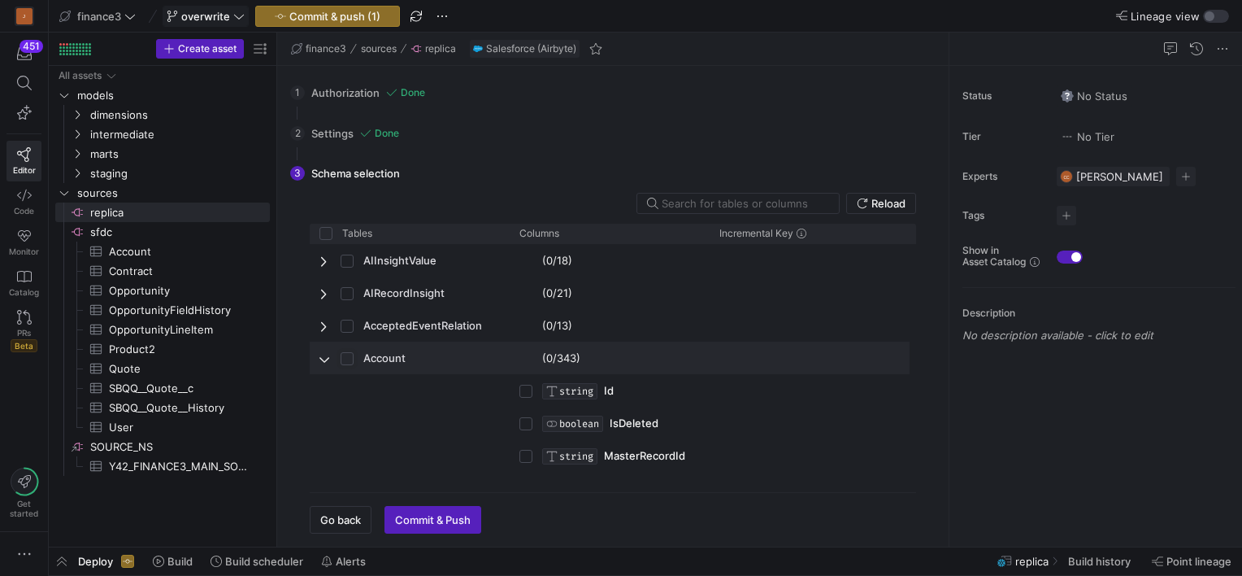
checkbox input "true"
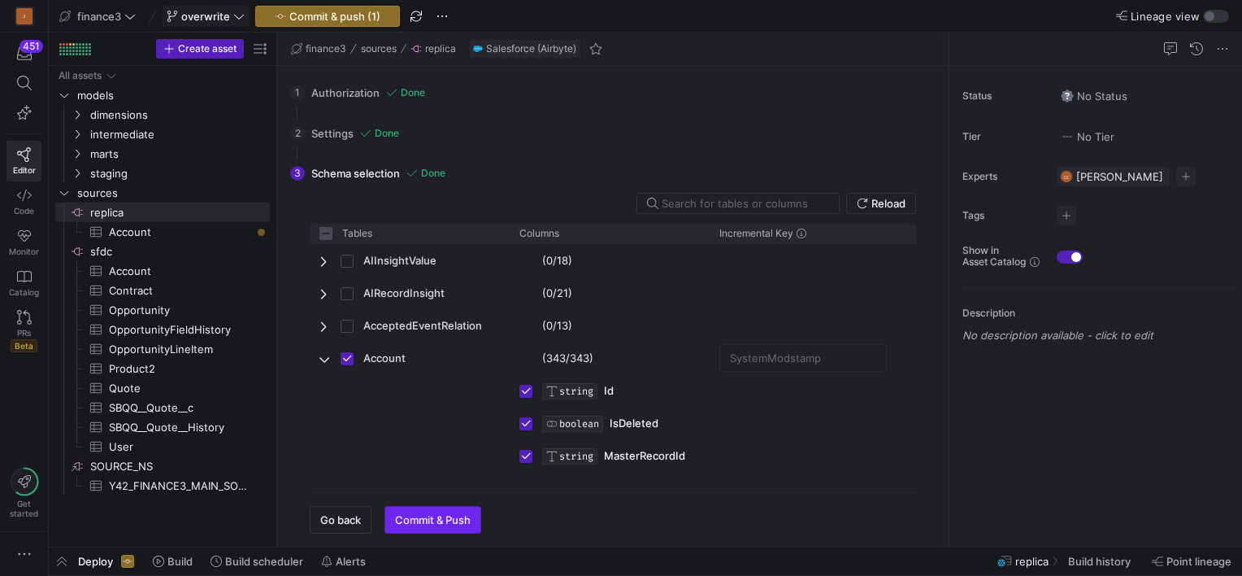
click at [444, 514] on span "Commit & Push" at bounding box center [433, 519] width 76 height 13
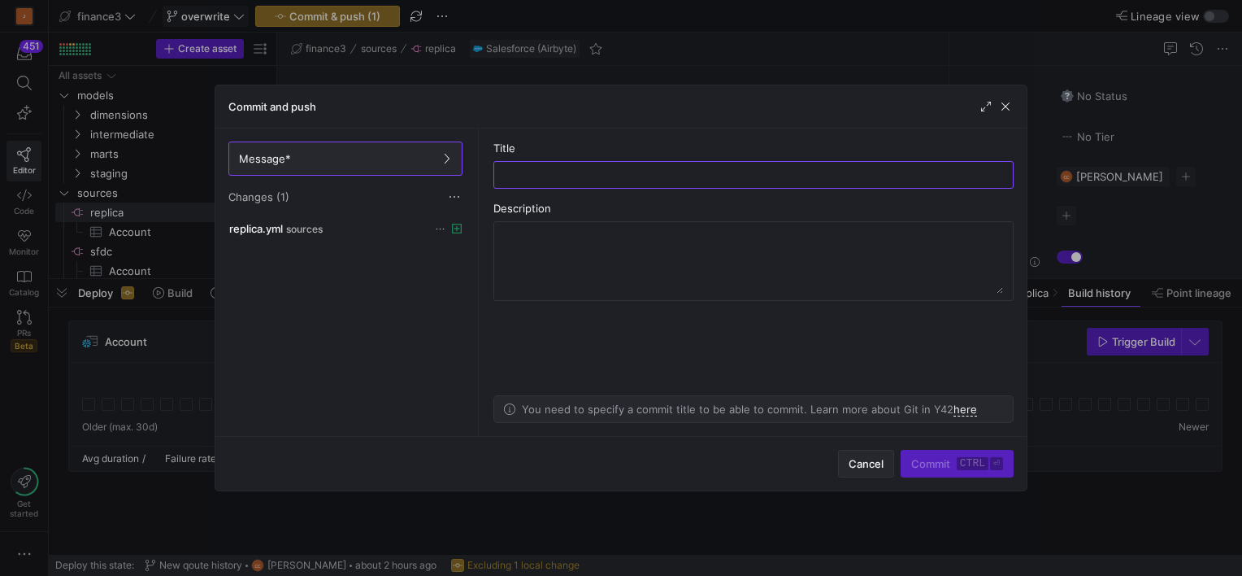
click at [871, 463] on span "Cancel" at bounding box center [866, 463] width 35 height 13
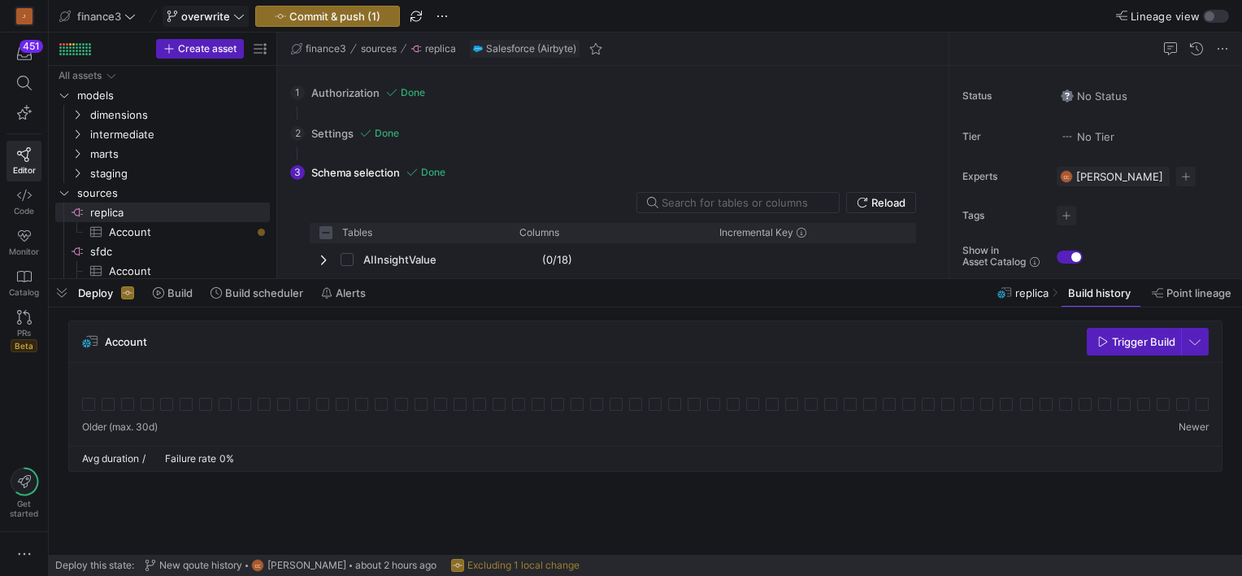
scroll to position [89, 0]
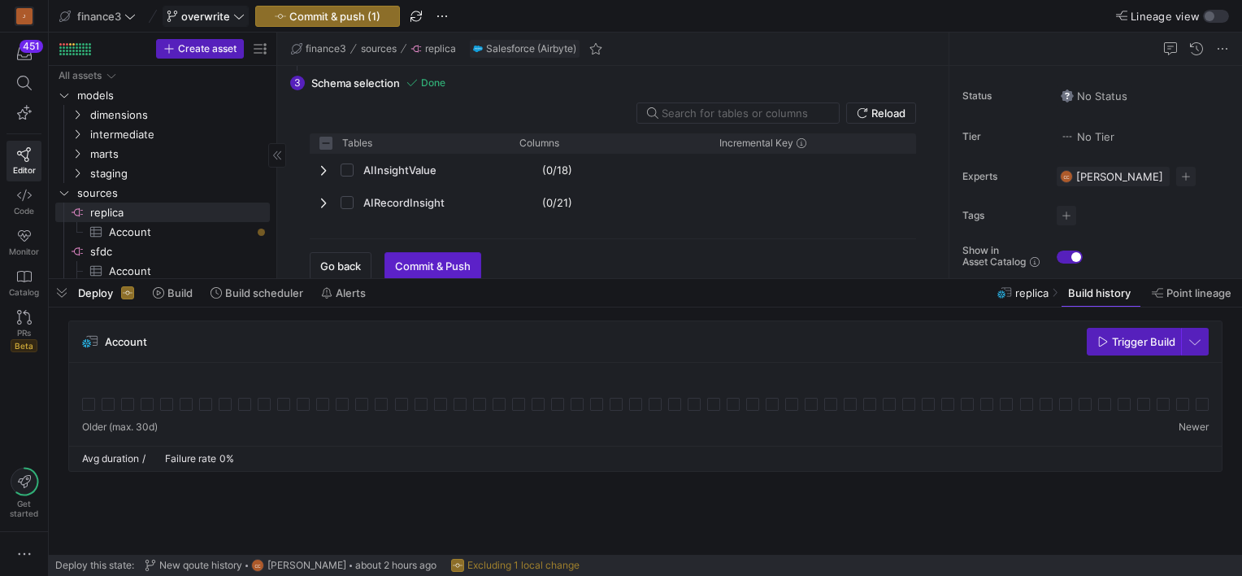
click at [64, 289] on span "button" at bounding box center [62, 293] width 26 height 28
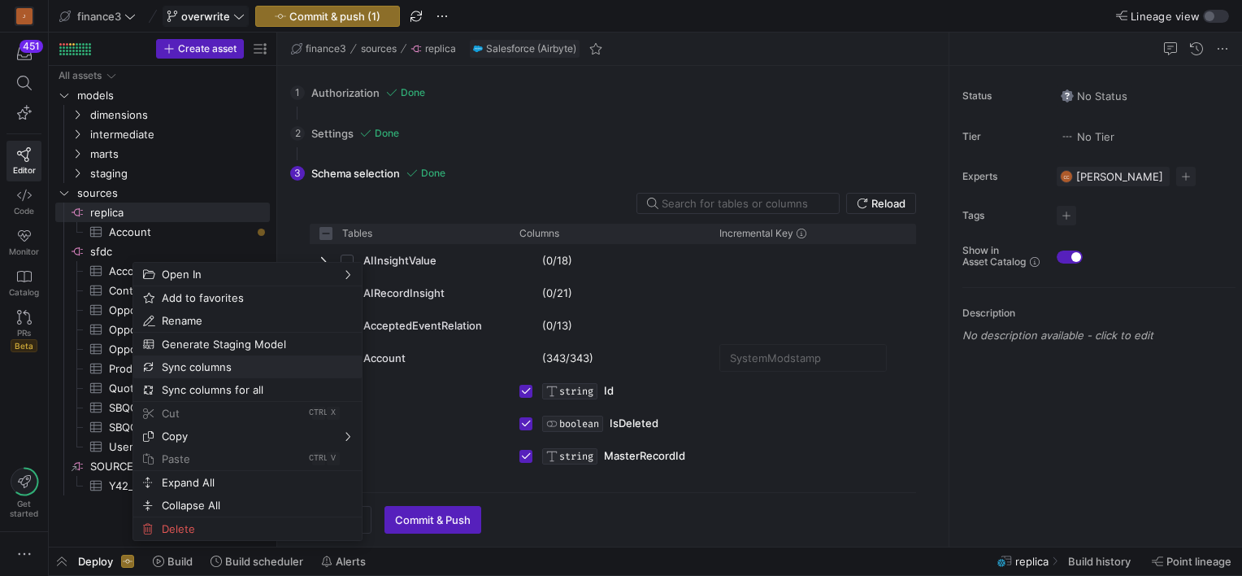
drag, startPoint x: 223, startPoint y: 367, endPoint x: 784, endPoint y: 424, distance: 563.8
click at [792, 425] on div "Press SPACE to deselect this row." at bounding box center [810, 422] width 200 height 33
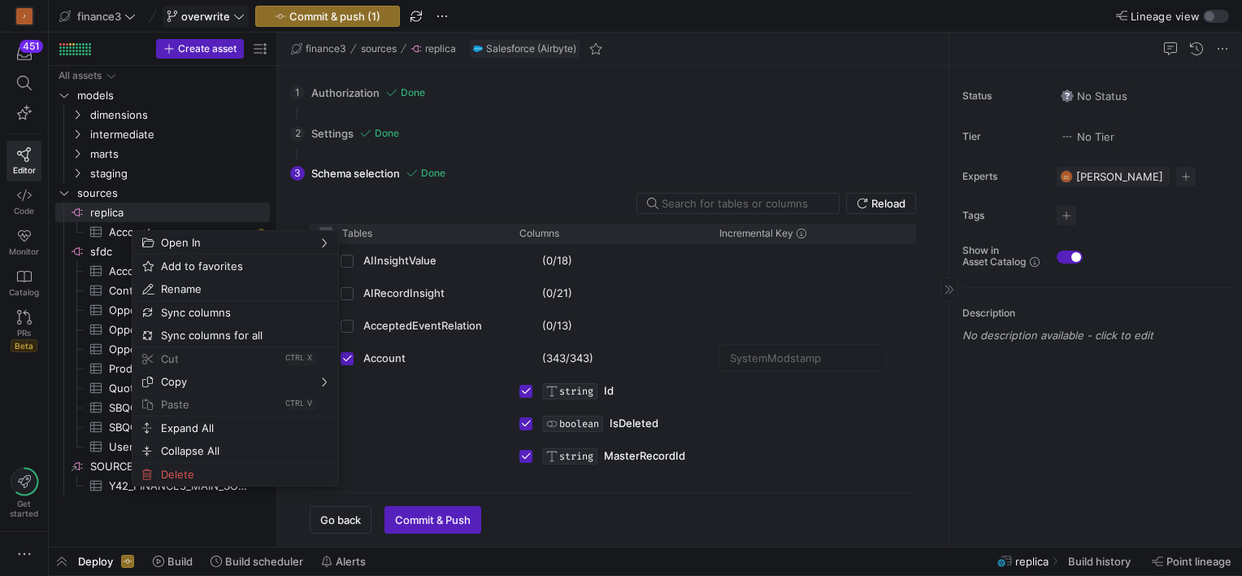
click at [1015, 410] on div "Status No Status Tier No Tier Experts CC [PERSON_NAME] 1 expert Tags No tags Sh…" at bounding box center [1096, 306] width 293 height 480
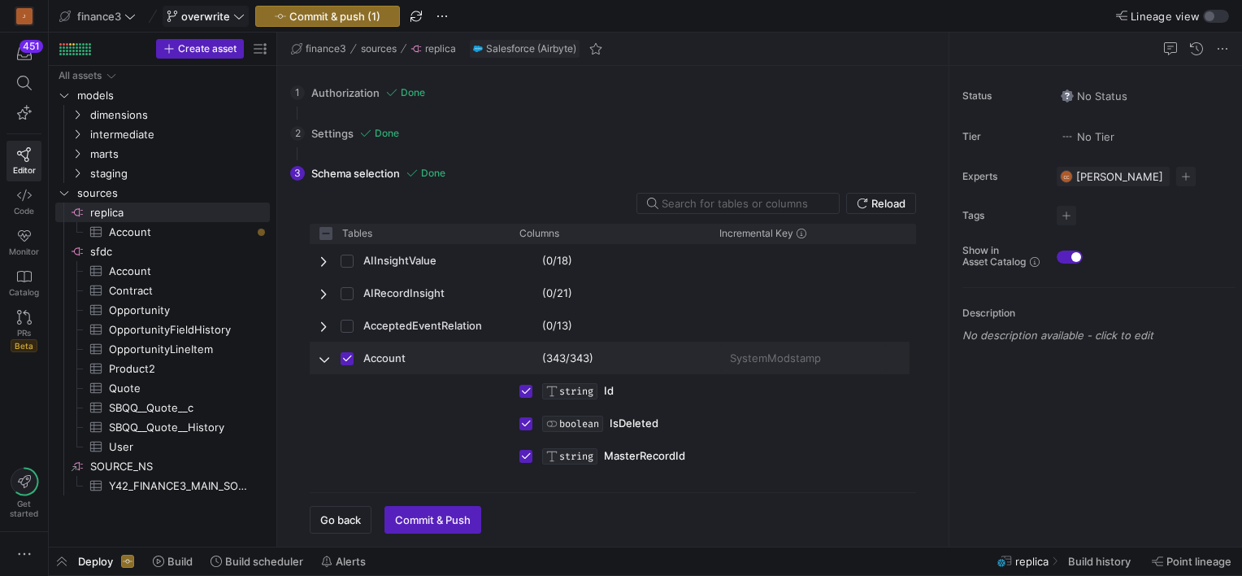
click at [434, 359] on span "Account" at bounding box center [409, 358] width 180 height 32
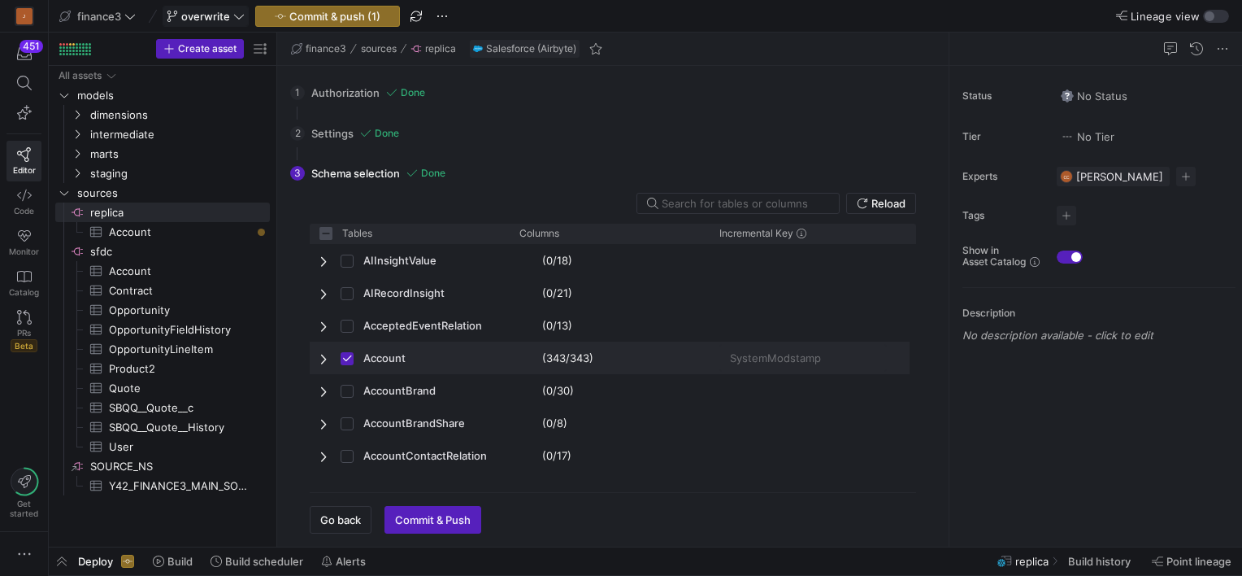
click at [434, 359] on span "Account" at bounding box center [409, 358] width 180 height 32
checkbox input "false"
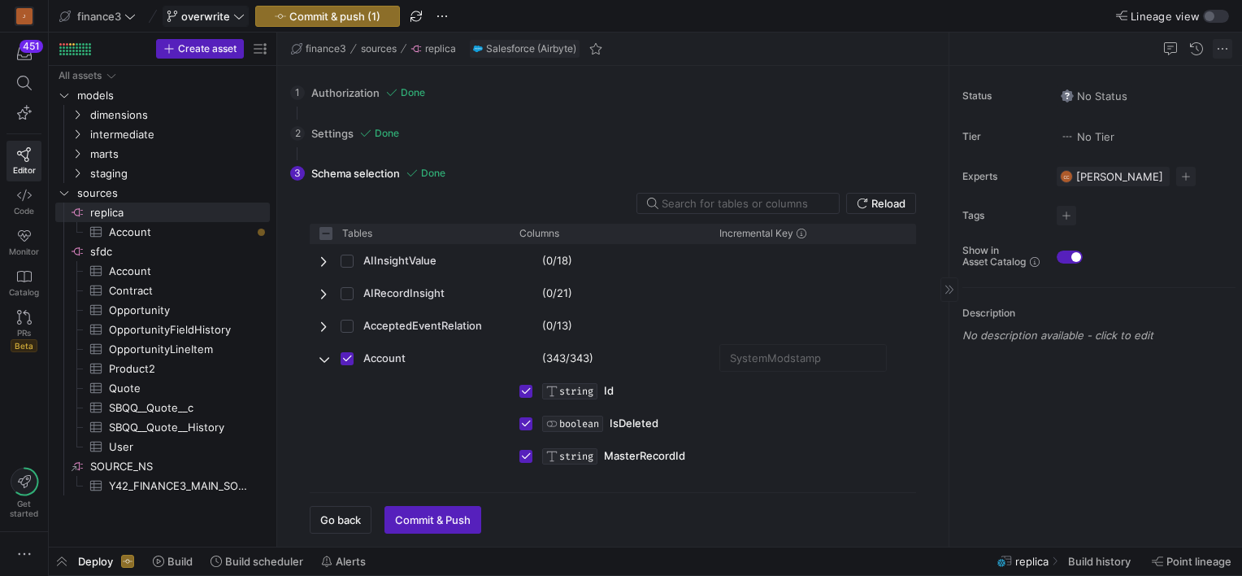
click at [1223, 40] on span at bounding box center [1223, 49] width 20 height 20
click at [839, 111] on div at bounding box center [621, 288] width 1242 height 576
click at [163, 233] on span "Account​​​​​​​​​" at bounding box center [180, 232] width 142 height 19
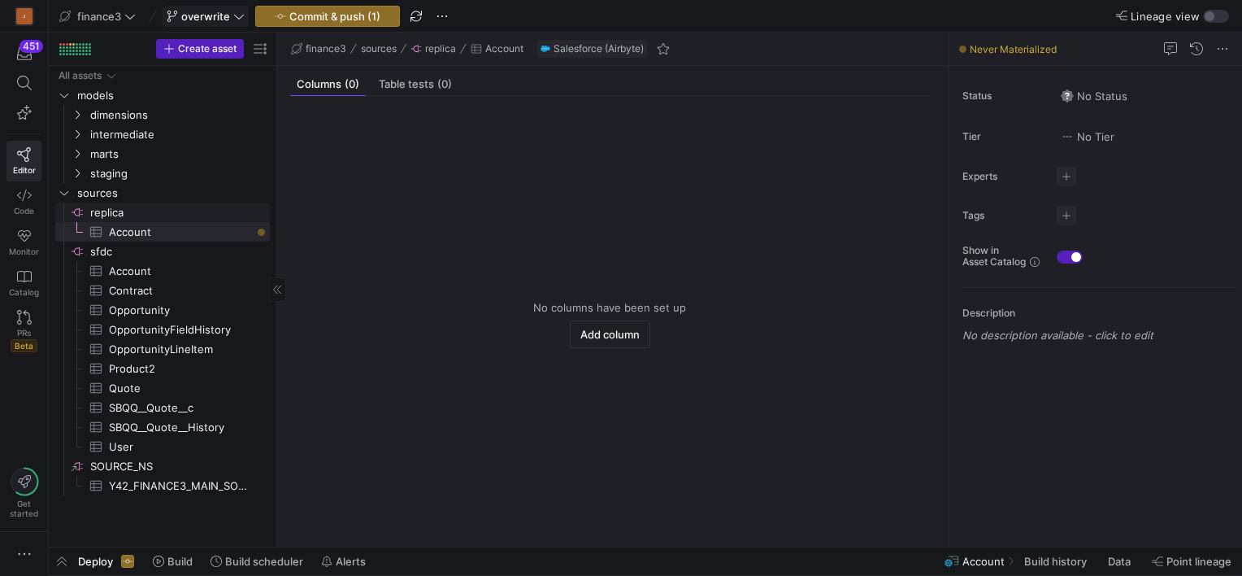
click at [129, 206] on span "replica​​​​​​​​" at bounding box center [178, 212] width 177 height 19
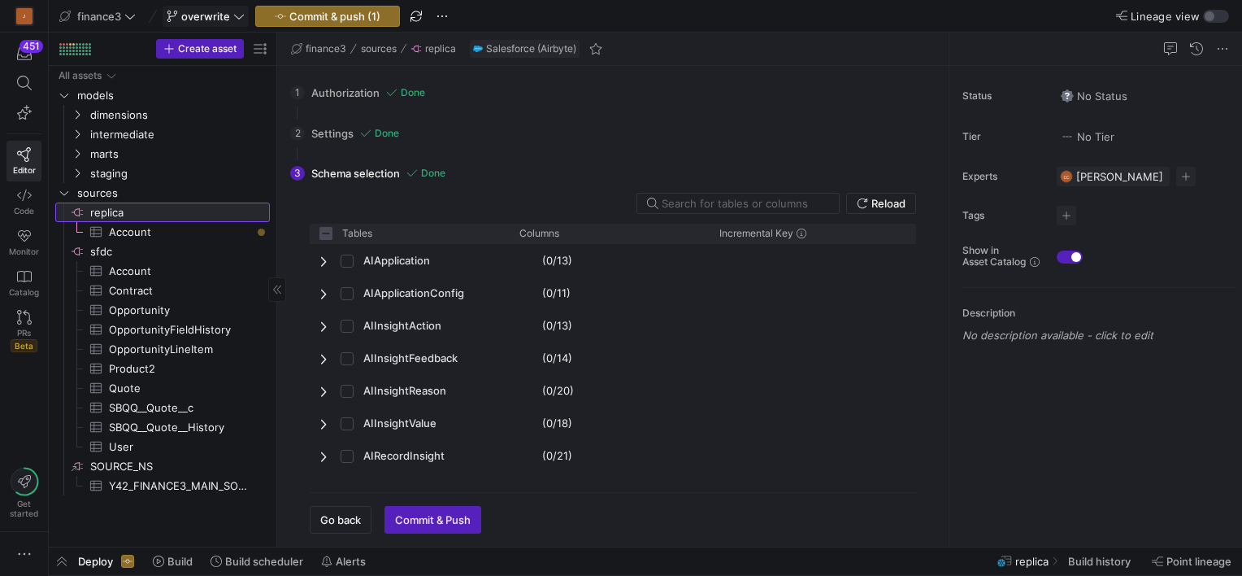
checkbox input "false"
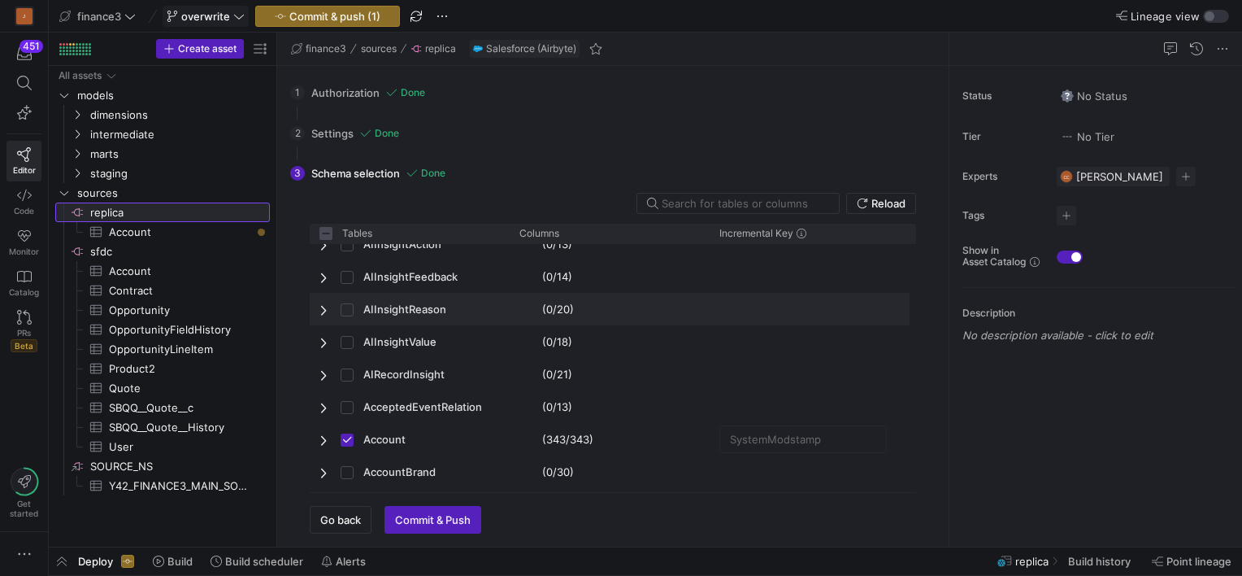
scroll to position [81, 0]
